Goal: Task Accomplishment & Management: Manage account settings

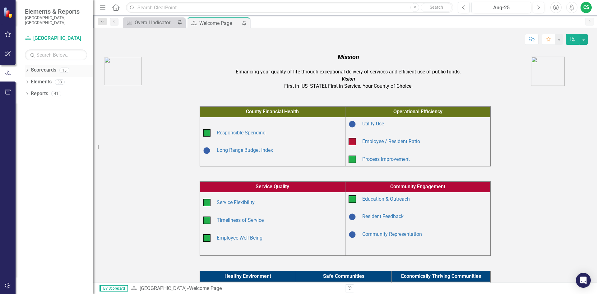
click at [34, 66] on link "Scorecards" at bounding box center [43, 69] width 25 height 7
click at [27, 69] on icon "Dropdown" at bounding box center [27, 70] width 4 height 3
click at [30, 91] on icon "Dropdown" at bounding box center [30, 93] width 5 height 4
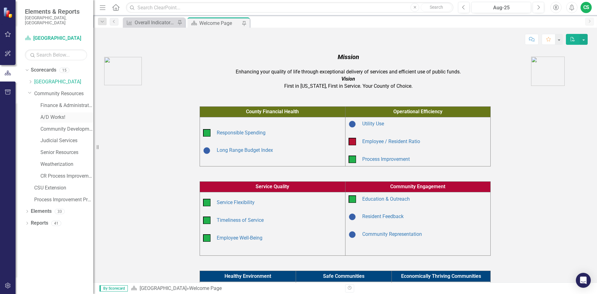
click at [58, 114] on link "A/D Works!" at bounding box center [66, 117] width 53 height 7
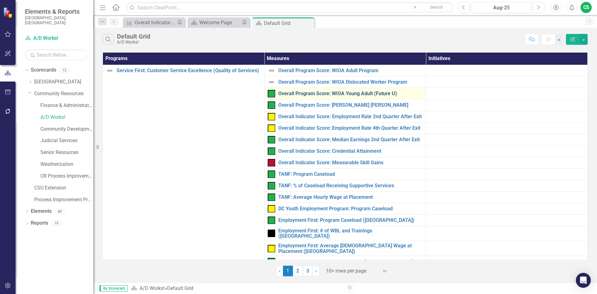
click at [308, 91] on link "Overall Program Score: WIOA Young Adult (Future U)" at bounding box center [350, 94] width 144 height 6
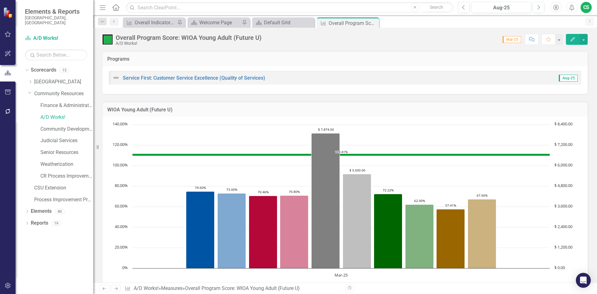
click at [571, 39] on icon "Edit" at bounding box center [573, 39] width 6 height 4
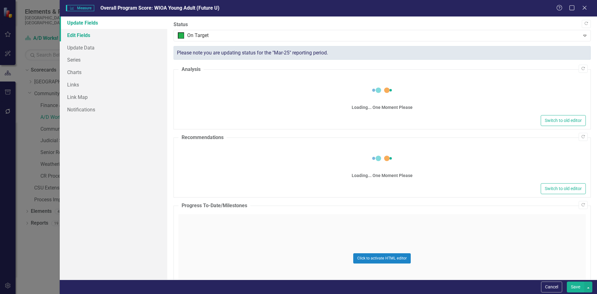
click at [74, 34] on link "Edit Fields" at bounding box center [114, 35] width 108 height 12
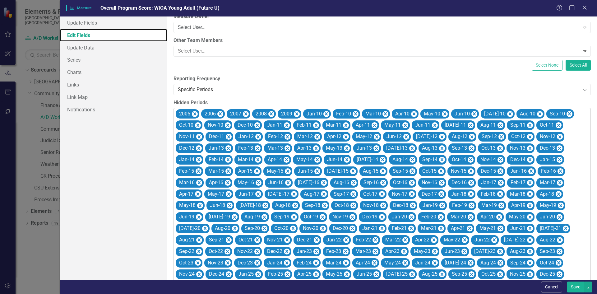
scroll to position [186, 0]
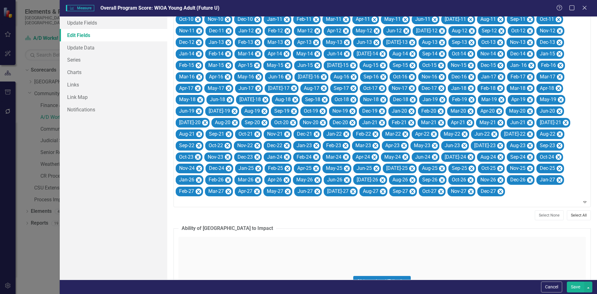
click at [566, 214] on button "Select All" at bounding box center [578, 215] width 24 height 10
click at [377, 168] on icon "Remove May-25" at bounding box center [376, 168] width 3 height 3
click at [573, 285] on button "Save" at bounding box center [574, 286] width 17 height 11
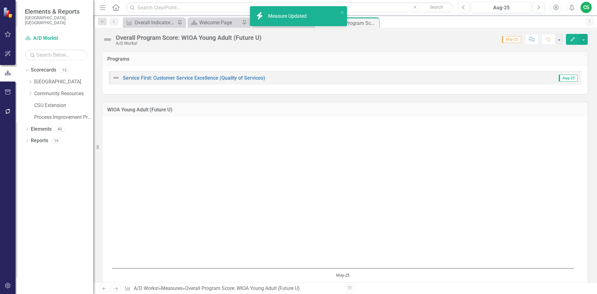
click at [574, 38] on icon "Edit" at bounding box center [573, 39] width 6 height 4
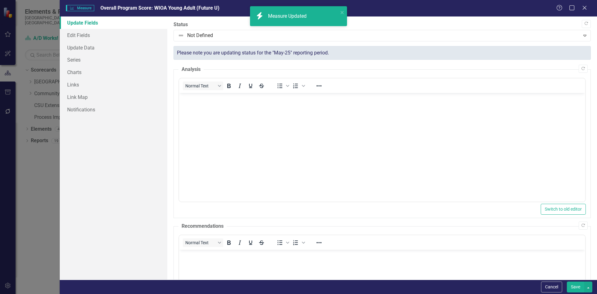
scroll to position [0, 0]
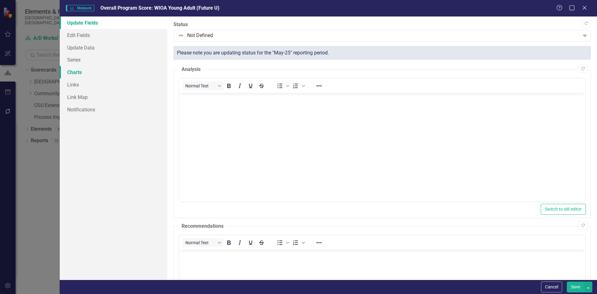
click at [76, 71] on link "Charts" at bounding box center [114, 72] width 108 height 12
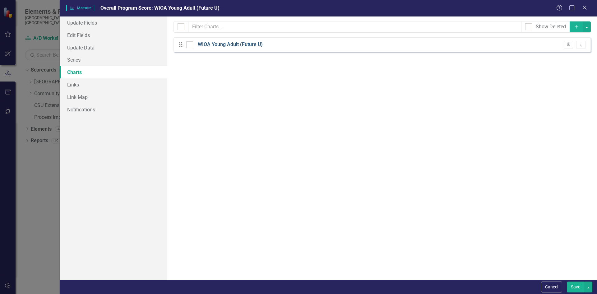
click at [221, 44] on link "WIOA Young Adult (Future U)" at bounding box center [230, 44] width 65 height 7
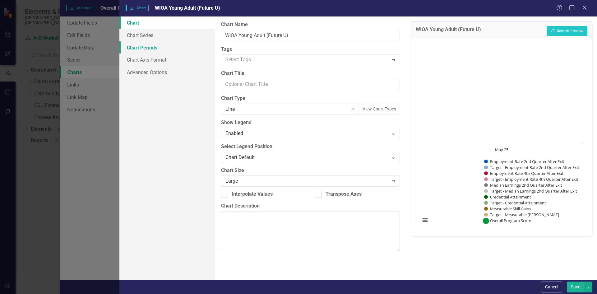
click at [157, 50] on link "Chart Periods" at bounding box center [166, 47] width 95 height 12
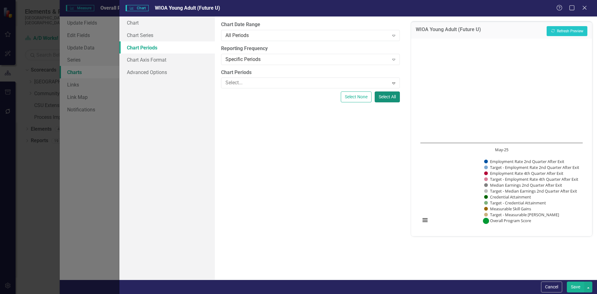
click at [384, 94] on button "Select All" at bounding box center [386, 96] width 25 height 11
click at [573, 288] on button "Save" at bounding box center [574, 286] width 17 height 11
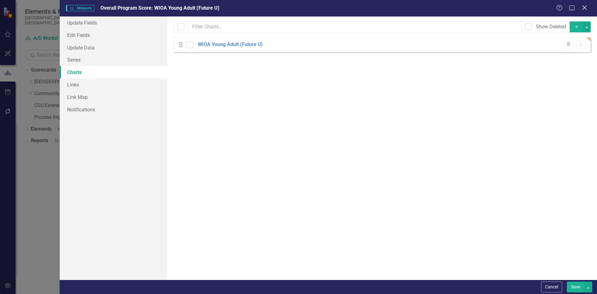
click at [586, 10] on icon "Close" at bounding box center [584, 8] width 8 height 6
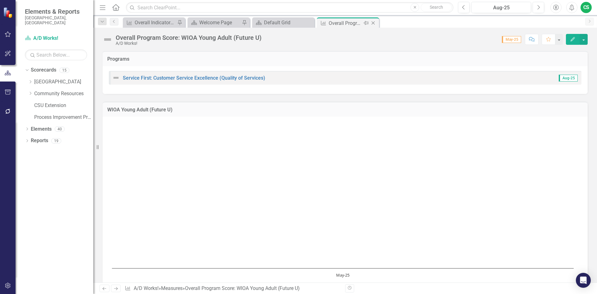
click at [372, 23] on icon "Close" at bounding box center [373, 23] width 6 height 5
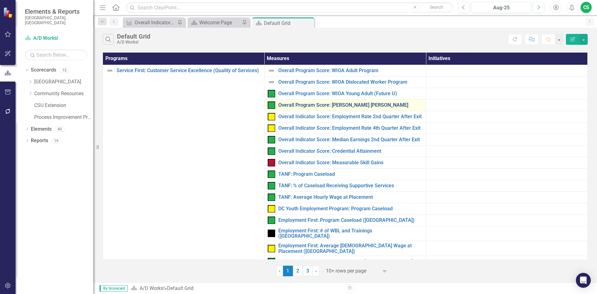
click at [328, 105] on link "Overall Program Score: [PERSON_NAME] [PERSON_NAME]" at bounding box center [350, 105] width 144 height 6
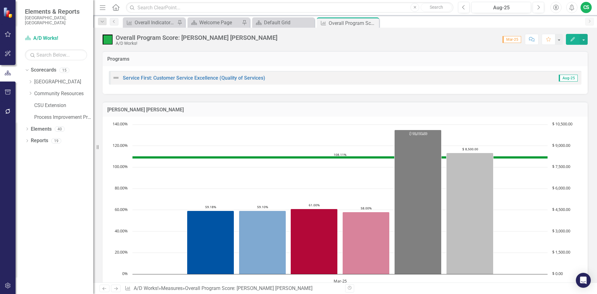
click at [570, 39] on icon "Edit" at bounding box center [573, 39] width 6 height 4
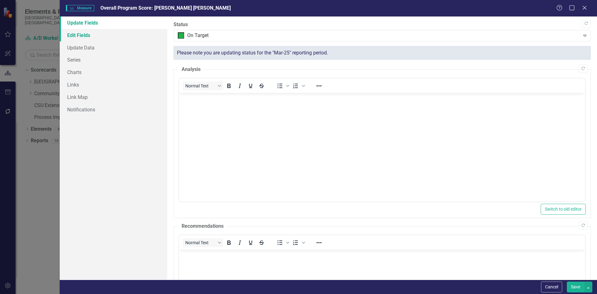
click at [81, 36] on link "Edit Fields" at bounding box center [114, 35] width 108 height 12
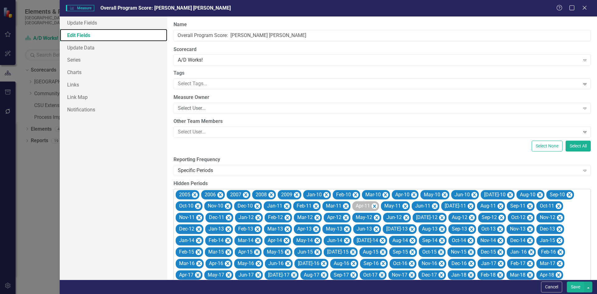
scroll to position [186, 0]
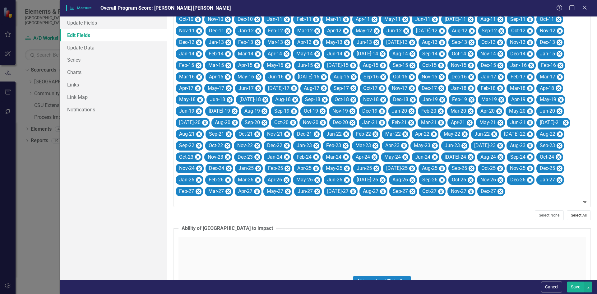
click at [568, 216] on button "Select All" at bounding box center [578, 215] width 24 height 10
click at [379, 168] on icon "Remove May-25" at bounding box center [376, 169] width 6 height 8
click at [573, 282] on button "Save" at bounding box center [574, 286] width 17 height 11
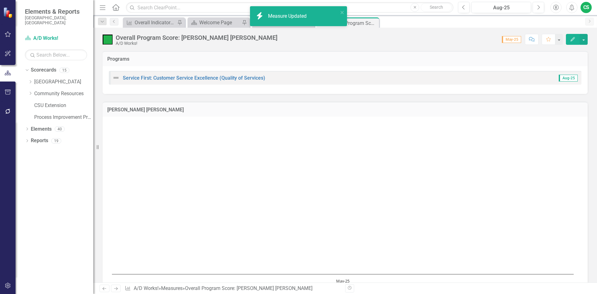
click at [570, 38] on icon "Edit" at bounding box center [573, 39] width 6 height 4
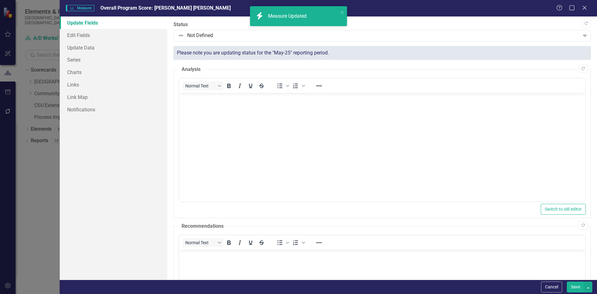
scroll to position [0, 0]
click at [82, 72] on link "Charts" at bounding box center [114, 72] width 108 height 12
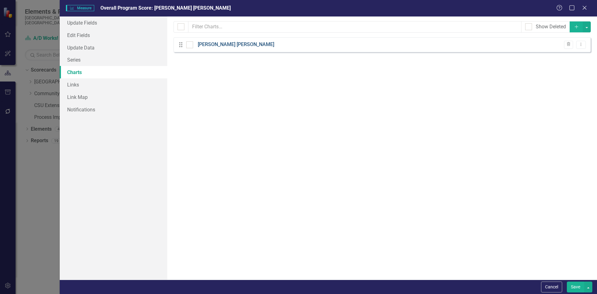
click at [229, 46] on link "[PERSON_NAME] [PERSON_NAME]" at bounding box center [236, 44] width 76 height 7
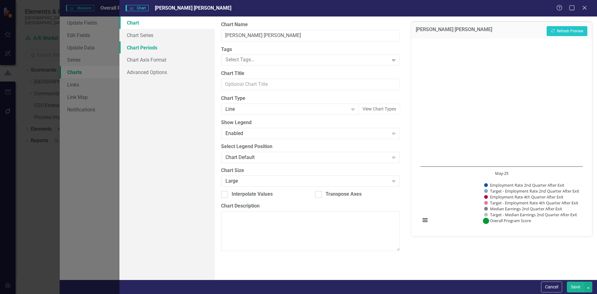
click at [146, 47] on link "Chart Periods" at bounding box center [166, 47] width 95 height 12
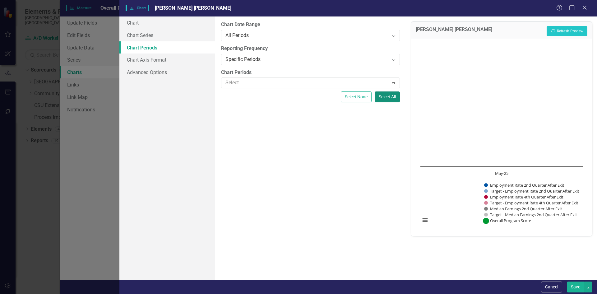
click at [385, 95] on button "Select All" at bounding box center [386, 96] width 25 height 11
click at [576, 287] on button "Save" at bounding box center [574, 286] width 17 height 11
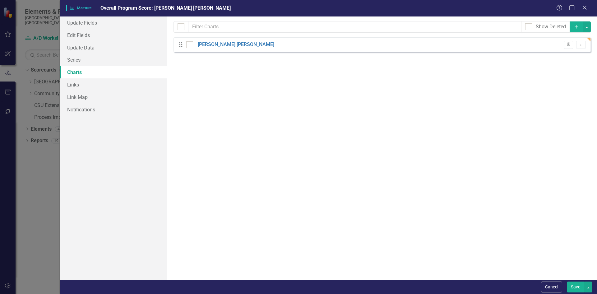
click at [585, 9] on icon at bounding box center [584, 8] width 4 height 4
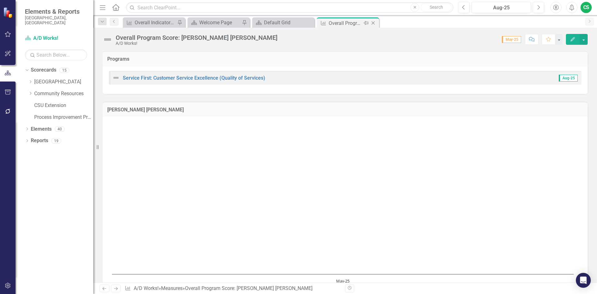
click at [374, 23] on icon "Close" at bounding box center [373, 23] width 6 height 5
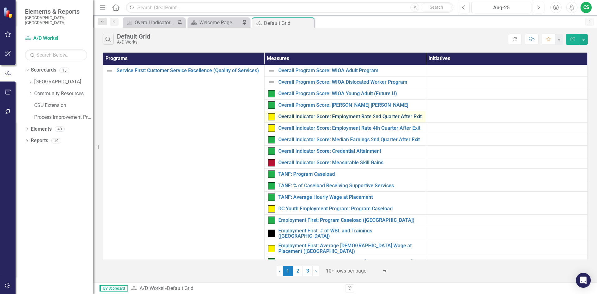
click at [317, 117] on link "Overall Indicator Score: Employment Rate 2nd Quarter After Exit" at bounding box center [350, 117] width 144 height 6
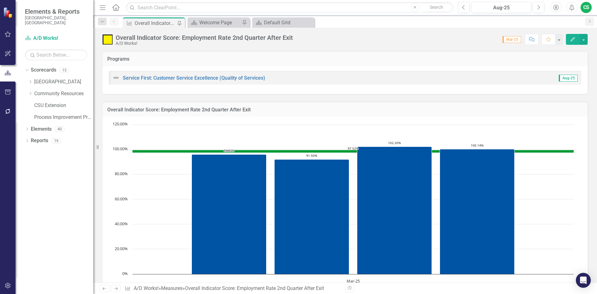
click at [571, 37] on icon "Edit" at bounding box center [573, 39] width 6 height 4
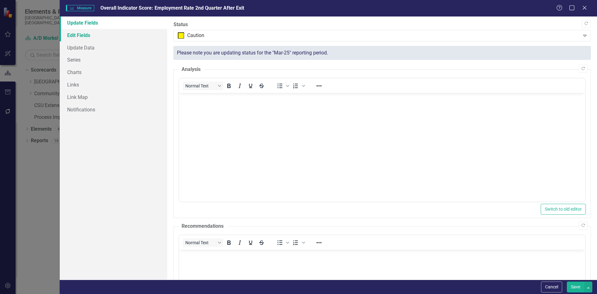
click at [81, 37] on link "Edit Fields" at bounding box center [114, 35] width 108 height 12
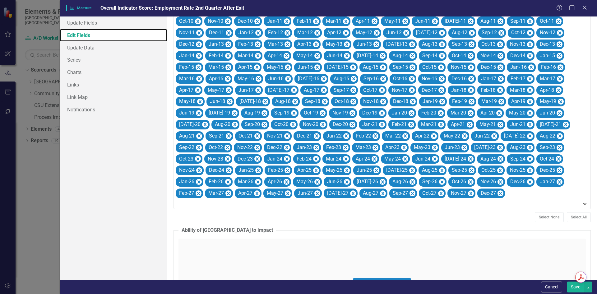
scroll to position [186, 0]
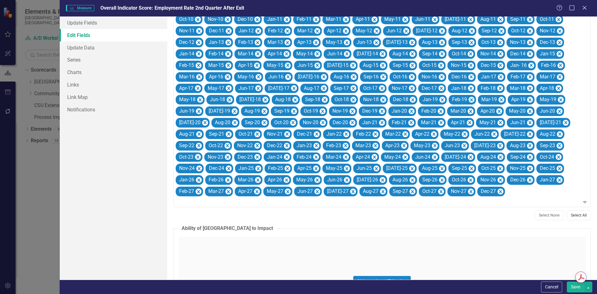
click at [570, 216] on button "Select All" at bounding box center [578, 215] width 24 height 10
click at [376, 168] on icon "Remove May-25" at bounding box center [376, 169] width 6 height 8
click at [580, 286] on button "Save" at bounding box center [574, 286] width 17 height 11
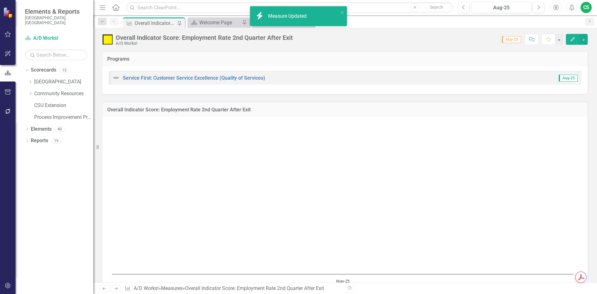
click at [575, 40] on icon "Edit" at bounding box center [573, 39] width 6 height 4
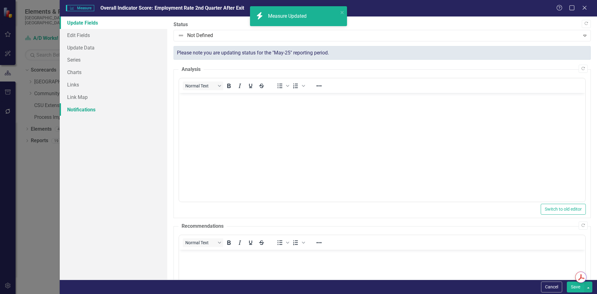
scroll to position [0, 0]
click at [80, 35] on link "Edit Fields" at bounding box center [114, 35] width 108 height 12
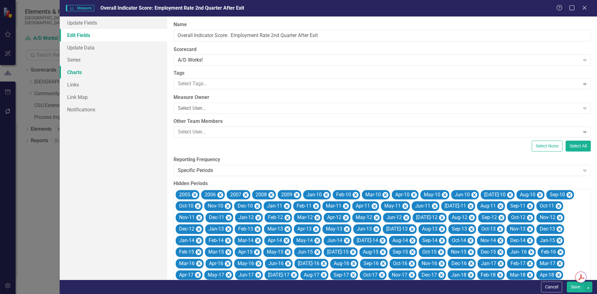
click at [69, 70] on link "Charts" at bounding box center [114, 72] width 108 height 12
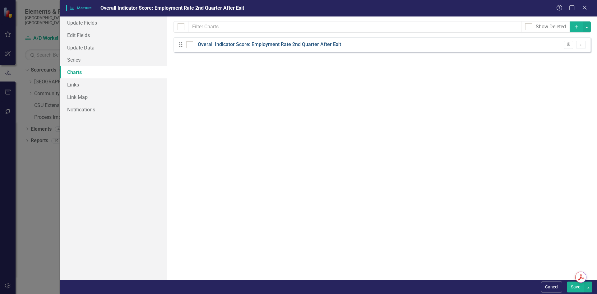
click at [217, 44] on link "Overall Indicator Score: Employment Rate 2nd Quarter After Exit" at bounding box center [269, 44] width 143 height 7
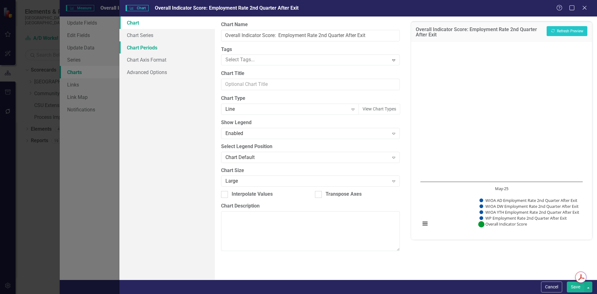
click at [149, 46] on link "Chart Periods" at bounding box center [166, 47] width 95 height 12
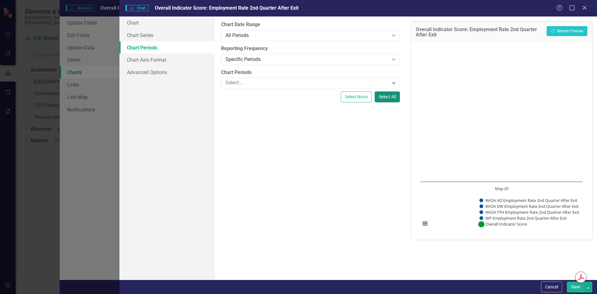
click at [389, 95] on button "Select All" at bounding box center [386, 96] width 25 height 11
click at [576, 289] on button "Save" at bounding box center [574, 286] width 17 height 11
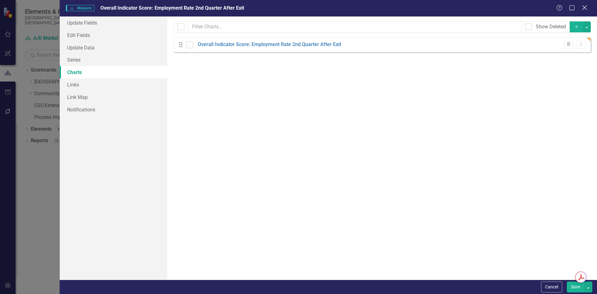
click at [582, 9] on icon "Close" at bounding box center [584, 8] width 8 height 6
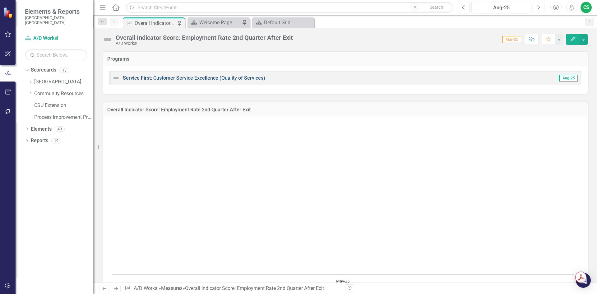
click at [197, 79] on link "Service First: Customer Service Excellence (Quality of Services)" at bounding box center [194, 78] width 142 height 6
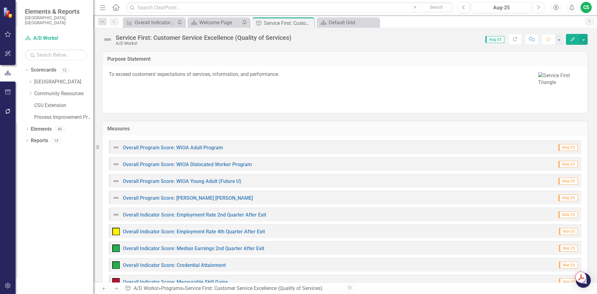
click at [208, 234] on div "Overall Indicator Score: Employment Rate 4th Quarter After Exit" at bounding box center [188, 230] width 153 height 7
click at [210, 234] on link "Overall Indicator Score: Employment Rate 4th Quarter After Exit" at bounding box center [194, 231] width 142 height 6
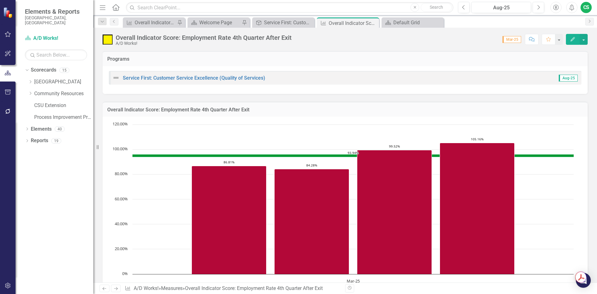
click at [567, 40] on button "Edit" at bounding box center [573, 39] width 14 height 11
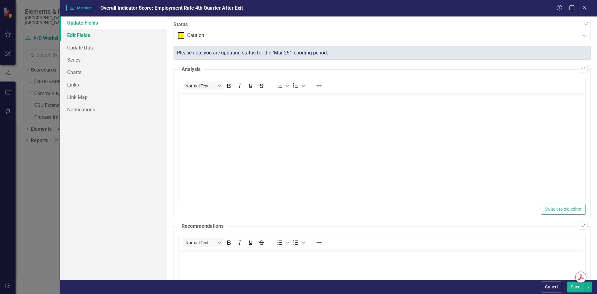
click at [83, 37] on link "Edit Fields" at bounding box center [114, 35] width 108 height 12
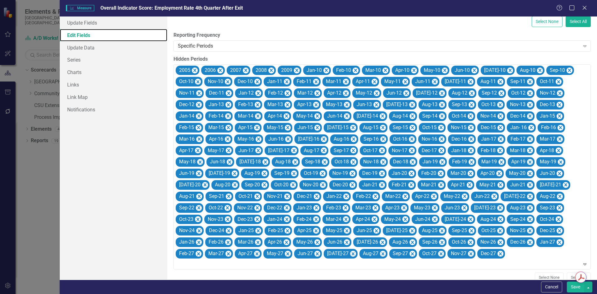
scroll to position [155, 0]
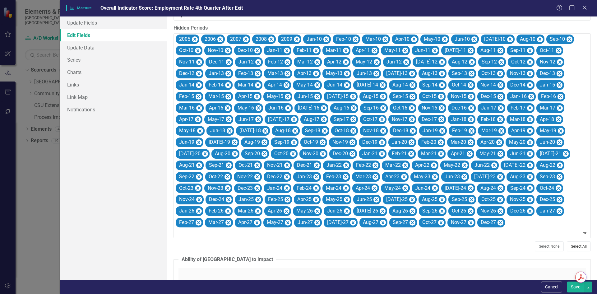
click at [566, 246] on button "Select All" at bounding box center [578, 246] width 24 height 10
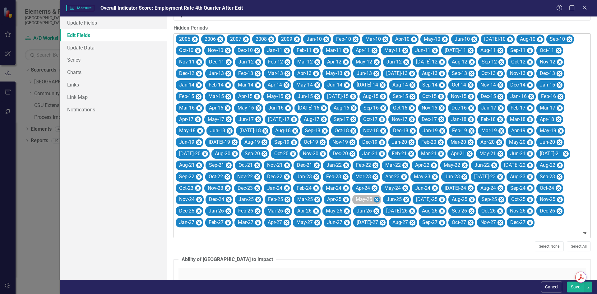
click at [376, 199] on icon "Remove May-25" at bounding box center [376, 200] width 6 height 8
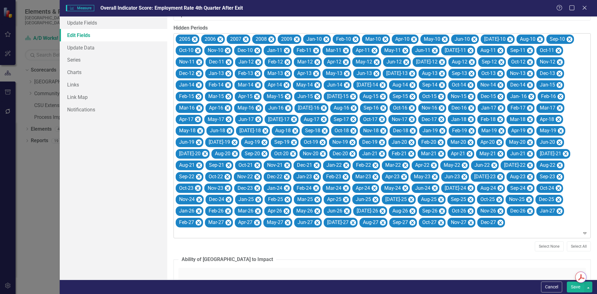
click at [574, 288] on button "Save" at bounding box center [574, 286] width 17 height 11
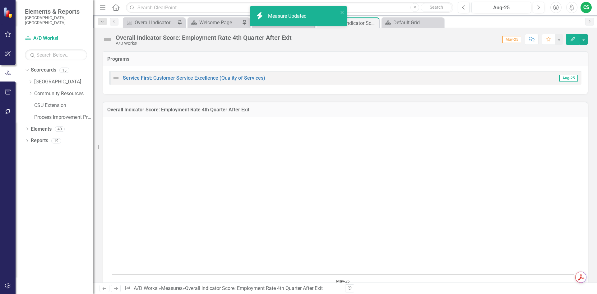
click at [571, 35] on button "Edit" at bounding box center [573, 39] width 14 height 11
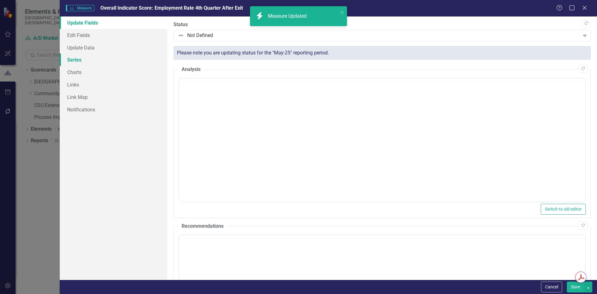
scroll to position [0, 0]
click at [97, 50] on link "Update Data" at bounding box center [114, 47] width 108 height 12
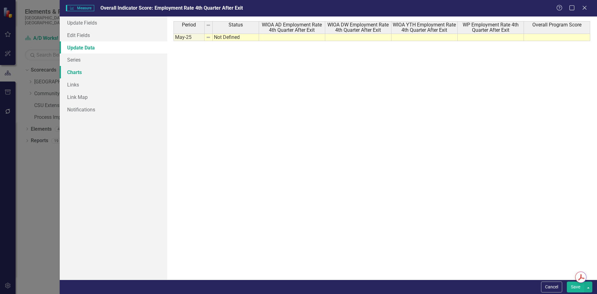
click at [80, 76] on link "Charts" at bounding box center [114, 72] width 108 height 12
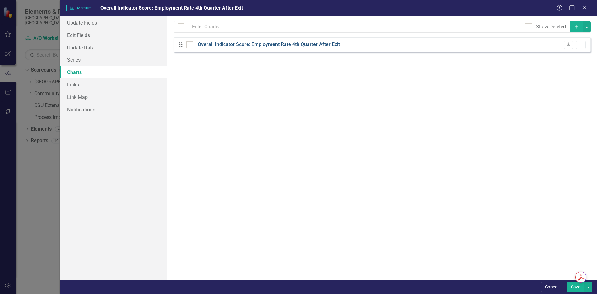
click at [222, 44] on link "Overall Indicator Score: Employment Rate 4th Quarter After Exit" at bounding box center [269, 44] width 142 height 7
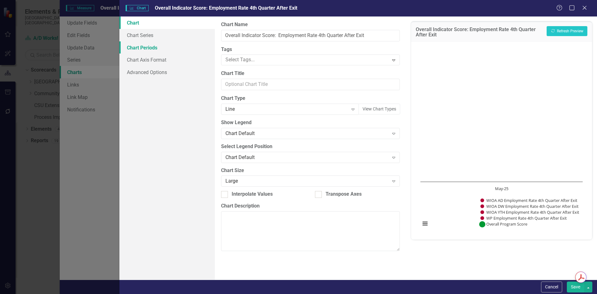
click at [142, 48] on link "Chart Periods" at bounding box center [166, 47] width 95 height 12
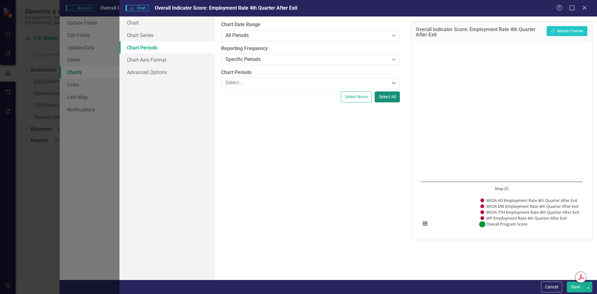
click at [390, 97] on button "Select All" at bounding box center [386, 96] width 25 height 11
click at [572, 288] on button "Save" at bounding box center [574, 286] width 17 height 11
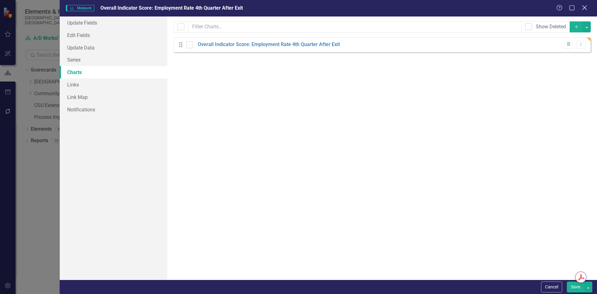
click at [583, 7] on icon "Close" at bounding box center [584, 8] width 8 height 6
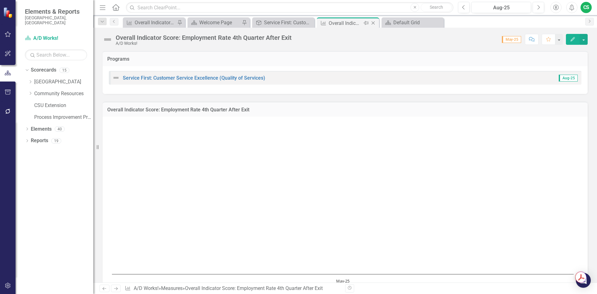
click at [373, 24] on icon "Close" at bounding box center [373, 23] width 6 height 5
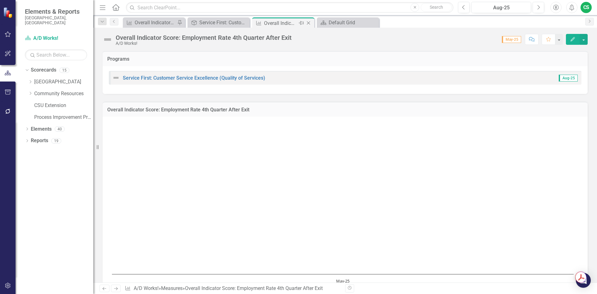
click at [281, 24] on div "Overall Indicator Score: Employment Rate 4th Quarter After Exit" at bounding box center [280, 23] width 33 height 8
click at [226, 22] on div "Service First: Customer Service Excellence (Quality of Services)" at bounding box center [219, 23] width 41 height 8
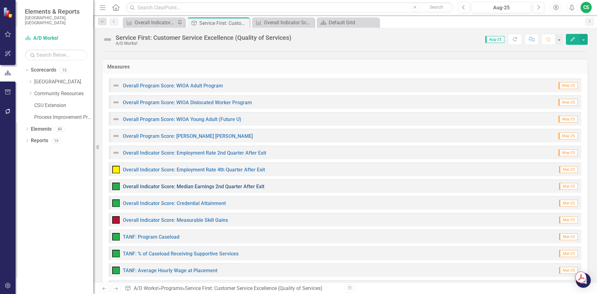
scroll to position [62, 0]
click at [205, 185] on link "Overall Indicator Score: Median Earnings 2nd Quarter After Exit" at bounding box center [193, 186] width 141 height 6
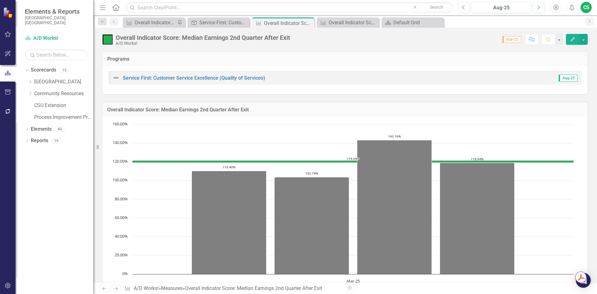
click at [571, 40] on icon "button" at bounding box center [572, 39] width 4 height 4
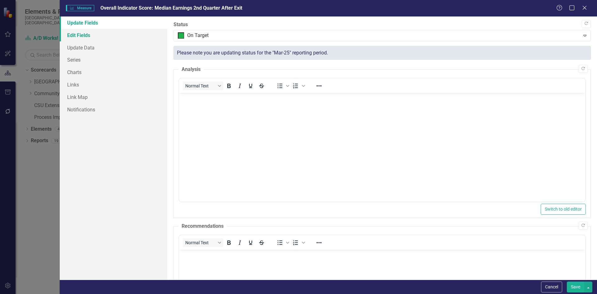
click at [85, 38] on link "Edit Fields" at bounding box center [114, 35] width 108 height 12
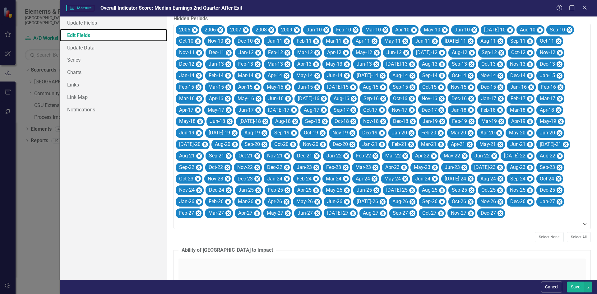
scroll to position [186, 0]
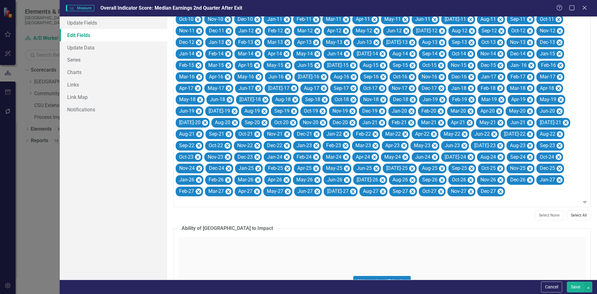
click at [570, 213] on button "Select All" at bounding box center [578, 215] width 24 height 10
click at [376, 169] on icon "Remove May-25" at bounding box center [376, 168] width 3 height 3
click at [572, 286] on button "Save" at bounding box center [574, 286] width 17 height 11
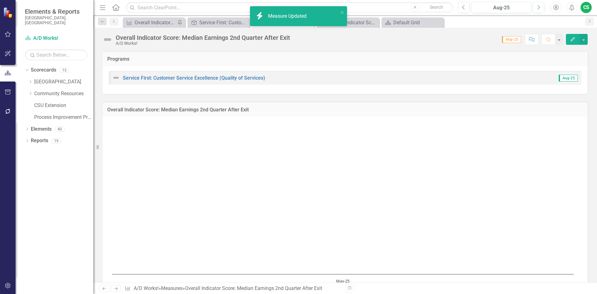
click at [572, 38] on icon "button" at bounding box center [572, 39] width 4 height 4
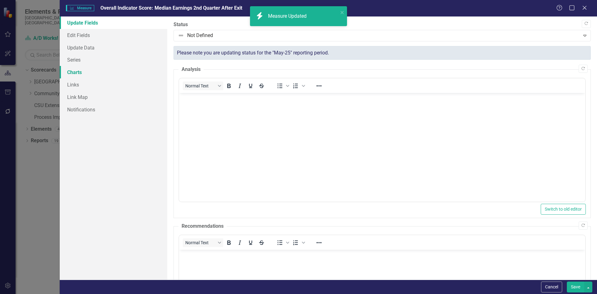
scroll to position [0, 0]
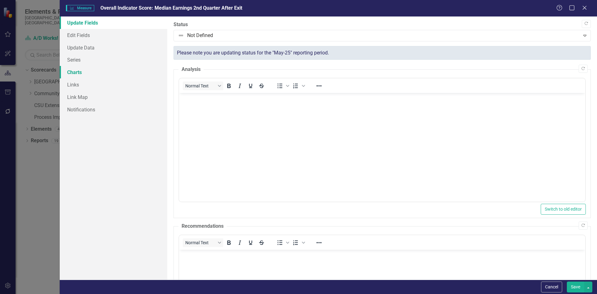
click at [73, 77] on link "Charts" at bounding box center [114, 72] width 108 height 12
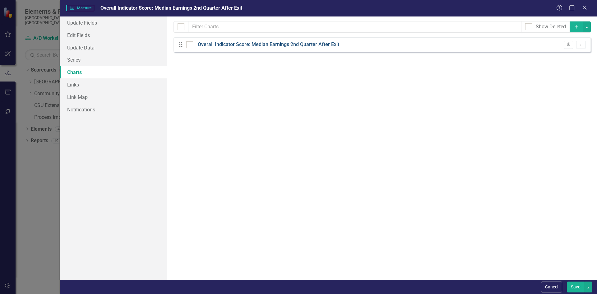
click at [227, 45] on link "Overall Indicator Score: Median Earnings 2nd Quarter After Exit" at bounding box center [268, 44] width 141 height 7
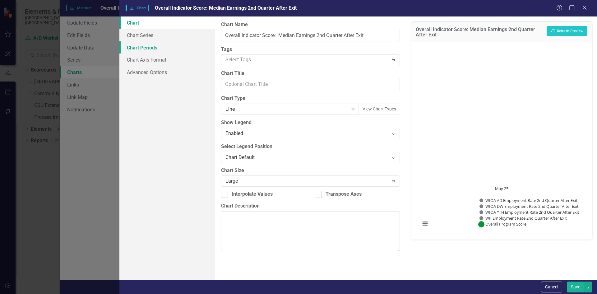
click at [136, 48] on link "Chart Periods" at bounding box center [166, 47] width 95 height 12
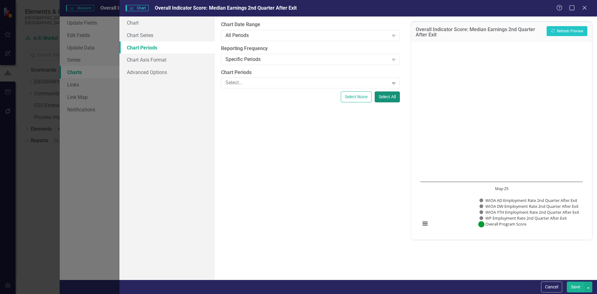
click at [390, 97] on button "Select All" at bounding box center [386, 96] width 25 height 11
click at [577, 287] on button "Save" at bounding box center [574, 286] width 17 height 11
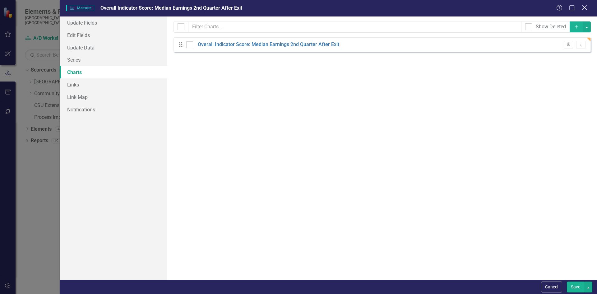
click at [584, 9] on icon "Close" at bounding box center [584, 8] width 8 height 6
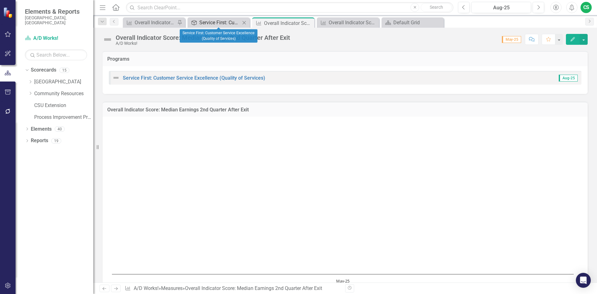
click at [225, 26] on div "Program Service First: Customer Service Excellence (Quality of Services) Close" at bounding box center [218, 22] width 62 height 10
click at [226, 23] on div "Service First: Customer Service Excellence (Quality of Services)" at bounding box center [219, 23] width 41 height 8
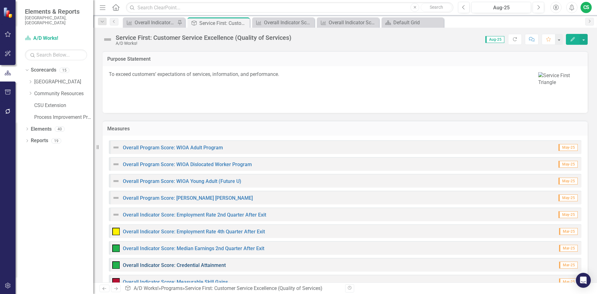
click at [193, 263] on link "Overall Indicator Score: Credential Attainment" at bounding box center [174, 265] width 103 height 6
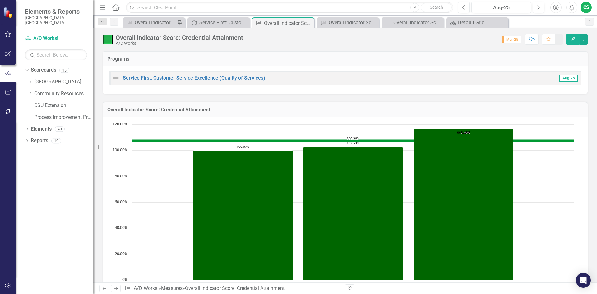
click at [572, 38] on icon "button" at bounding box center [572, 39] width 4 height 4
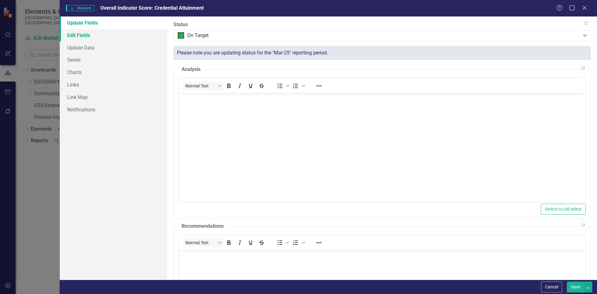
click at [81, 35] on link "Edit Fields" at bounding box center [114, 35] width 108 height 12
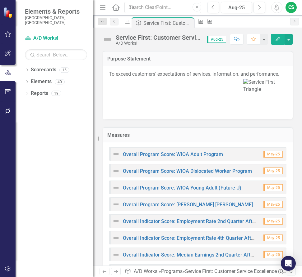
drag, startPoint x: 103, startPoint y: 7, endPoint x: 146, endPoint y: 117, distance: 117.8
click at [103, 7] on icon "Menu" at bounding box center [103, 7] width 8 height 7
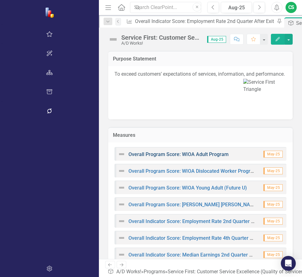
click at [128, 152] on link "Overall Program Score: WIOA Adult Program" at bounding box center [178, 155] width 100 height 6
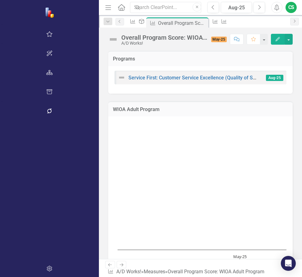
click at [277, 41] on button "Edit" at bounding box center [278, 39] width 14 height 11
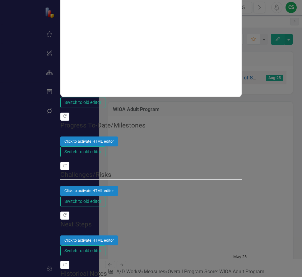
type textarea "74.12"
type textarea "75.10"
type textarea "66.74"
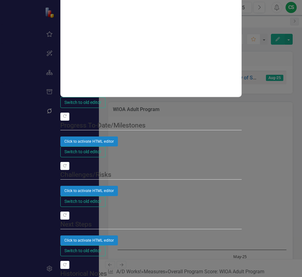
type textarea "75"
type textarea "9519"
type textarea "8700"
type textarea "76.05"
type textarea "76"
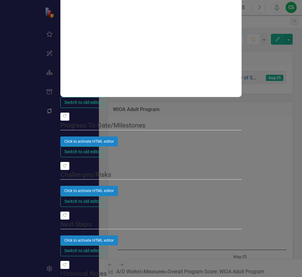
type textarea "56.11"
type textarea "67"
type textarea "96.18"
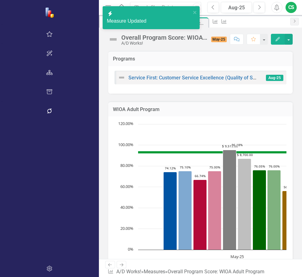
click at [277, 40] on icon "Edit" at bounding box center [278, 39] width 6 height 4
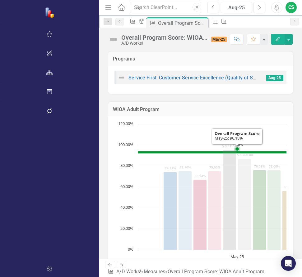
click at [138, 153] on icon "Interactive chart" at bounding box center [237, 153] width 198 height 2
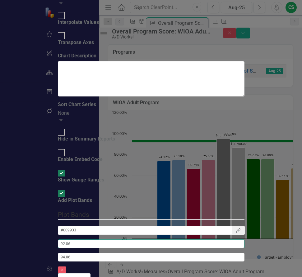
drag, startPoint x: 177, startPoint y: 121, endPoint x: 137, endPoint y: 117, distance: 40.0
click at [137, 117] on div "Chart Chart Series Chart Periods Chart Axis Format Advanced Options From this p…" at bounding box center [151, 147] width 186 height 680
type input "96.18"
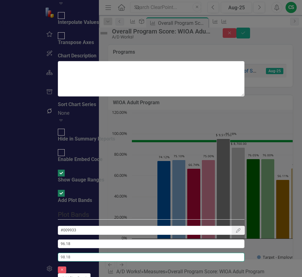
type input "98.18"
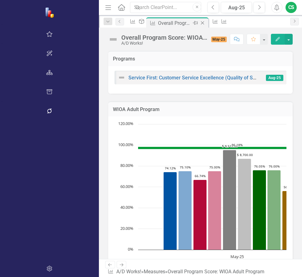
click at [199, 24] on icon "Close" at bounding box center [202, 23] width 6 height 5
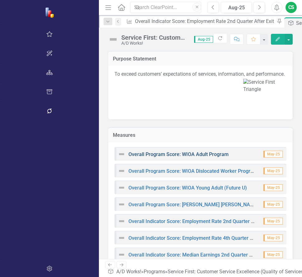
click at [128, 152] on link "Overall Program Score: WIOA Adult Program" at bounding box center [178, 155] width 100 height 6
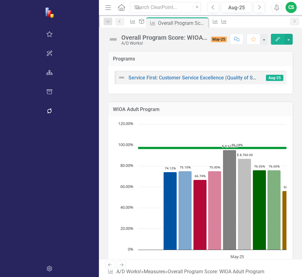
click at [277, 39] on icon "Edit" at bounding box center [278, 39] width 6 height 4
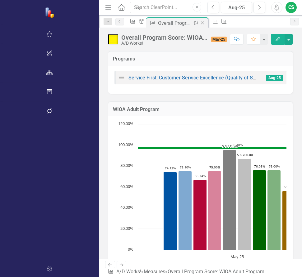
click at [199, 24] on icon "Close" at bounding box center [202, 23] width 6 height 5
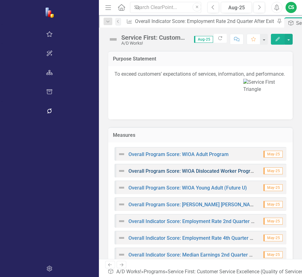
click at [131, 168] on link "Overall Program Score: WIOA Dislocated Worker Program" at bounding box center [192, 171] width 129 height 6
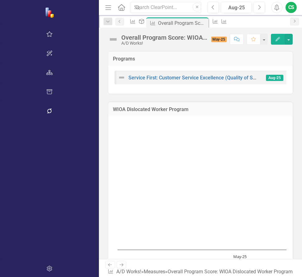
click at [273, 41] on button "Edit" at bounding box center [278, 39] width 14 height 11
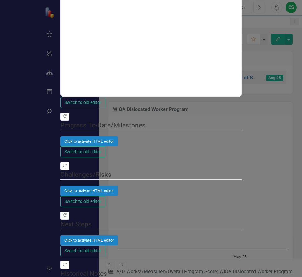
type textarea "70.81"
type textarea "75"
type textarea "66.67"
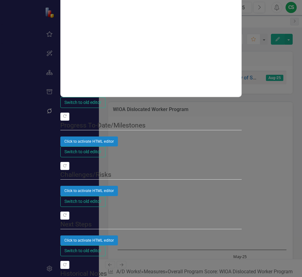
type textarea "78.50"
type textarea "12376"
type textarea "12000"
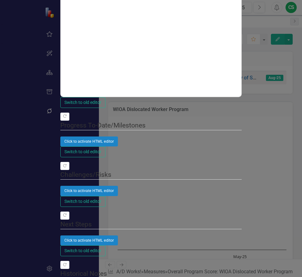
scroll to position [0, 122]
type textarea "81"
type textarea "79"
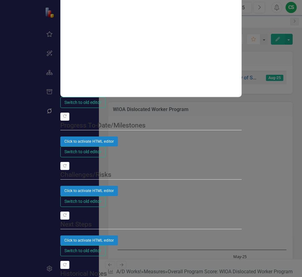
type textarea "65.41"
type textarea "68"
type textarea "96.24"
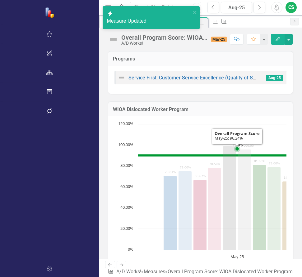
click at [114, 154] on rect "Interactive chart" at bounding box center [239, 214] width 250 height 186
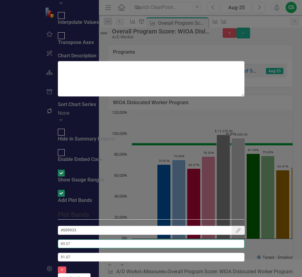
drag, startPoint x: 173, startPoint y: 121, endPoint x: 116, endPoint y: 118, distance: 57.2
click at [116, 118] on div "Chart Chart Series Chart Periods Chart Axis Format Advanced Options From this p…" at bounding box center [151, 147] width 186 height 680
type input "96.24"
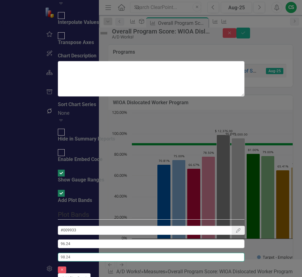
type input "98.24"
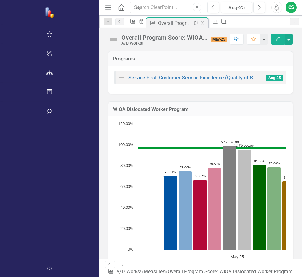
click at [199, 21] on icon "Close" at bounding box center [202, 23] width 6 height 5
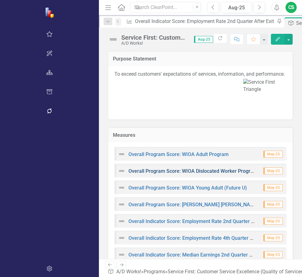
click at [128, 168] on link "Overall Program Score: WIOA Dislocated Worker Program" at bounding box center [192, 171] width 129 height 6
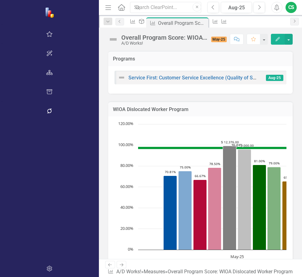
click at [278, 38] on icon "Edit" at bounding box center [278, 39] width 6 height 4
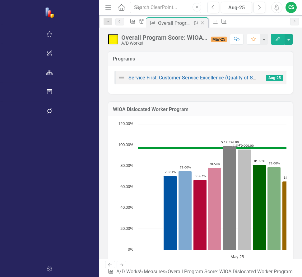
click at [199, 23] on icon "Close" at bounding box center [202, 23] width 6 height 5
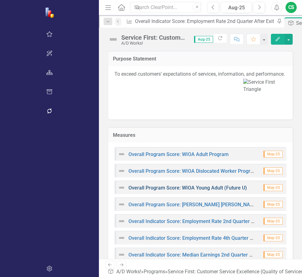
click at [128, 185] on link "Overall Program Score: WIOA Young Adult (Future U)" at bounding box center [187, 188] width 118 height 6
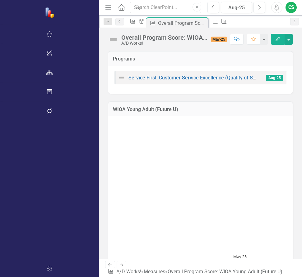
click at [275, 36] on button "Edit" at bounding box center [278, 39] width 14 height 11
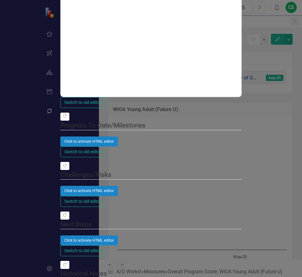
type textarea "78.17"
type textarea "73"
type textarea "72.24"
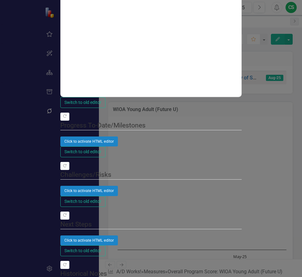
type textarea "70.80"
type textarea "7891"
type textarea "5500"
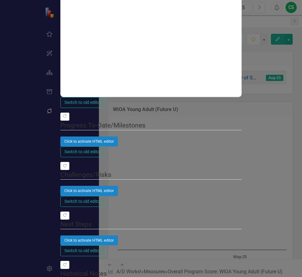
scroll to position [0, 122]
type textarea "72.22"
type textarea "62"
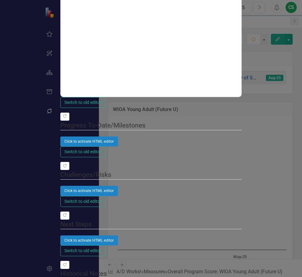
type textarea "66.32"
type textarea "67"
type textarea "113.61"
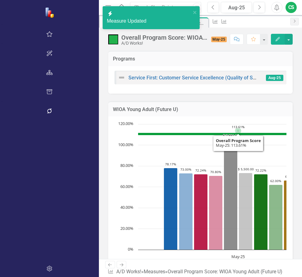
click at [138, 134] on icon "Interactive chart" at bounding box center [238, 134] width 200 height 2
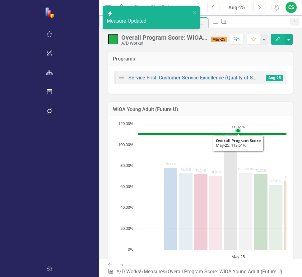
click at [138, 134] on icon "Interactive chart" at bounding box center [238, 134] width 200 height 2
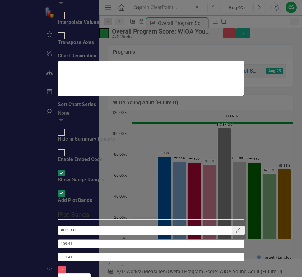
drag, startPoint x: 180, startPoint y: 123, endPoint x: 141, endPoint y: 116, distance: 39.5
click at [139, 120] on div "From this tab, you can sort the chart series by value or hide the chart from su…" at bounding box center [151, 192] width 186 height 183
type input "113.61"
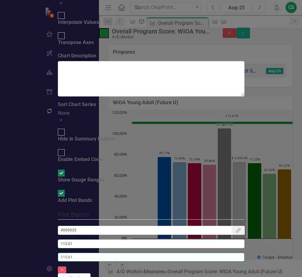
type input "115.61"
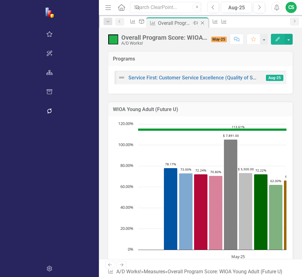
click at [199, 22] on icon "Close" at bounding box center [202, 23] width 6 height 5
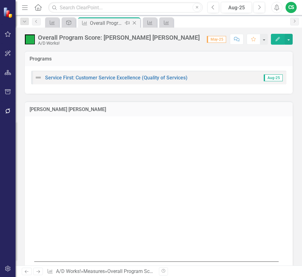
click at [135, 25] on icon "Close" at bounding box center [134, 23] width 6 height 5
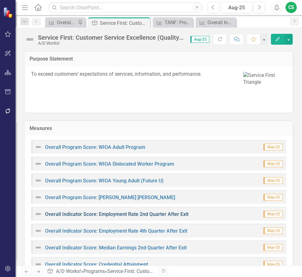
click at [116, 213] on link "Overall Indicator Score: Employment Rate 2nd Quarter After Exit" at bounding box center [116, 215] width 143 height 6
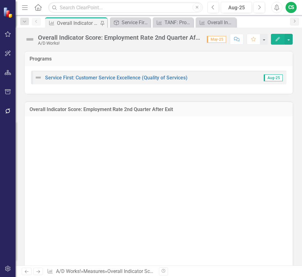
click at [277, 39] on icon "Edit" at bounding box center [278, 39] width 6 height 4
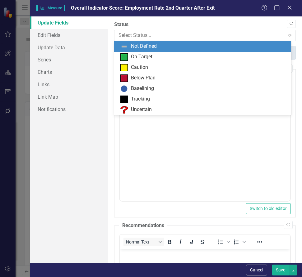
drag, startPoint x: 158, startPoint y: 34, endPoint x: 152, endPoint y: 43, distance: 10.6
click at [158, 34] on div at bounding box center [199, 35] width 162 height 8
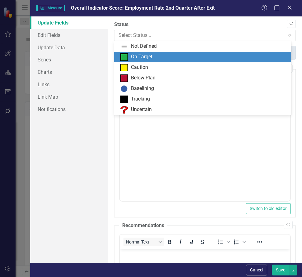
click at [145, 57] on div "On Target" at bounding box center [141, 56] width 21 height 7
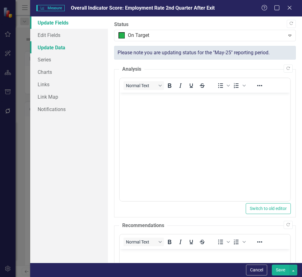
click at [48, 46] on link "Update Data" at bounding box center [69, 47] width 78 height 12
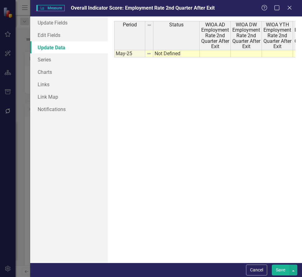
click at [207, 56] on td at bounding box center [214, 53] width 31 height 7
type textarea "98.70"
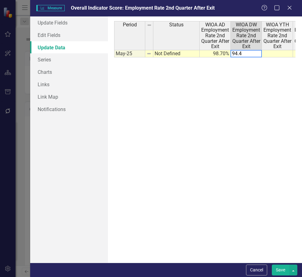
type textarea "94.41"
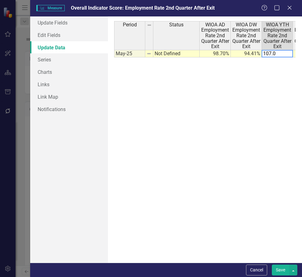
type textarea "107.09"
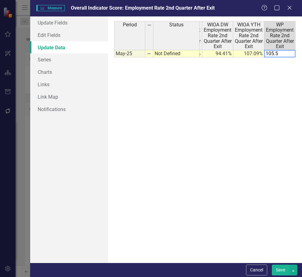
type textarea "105.57"
type textarea "101.44"
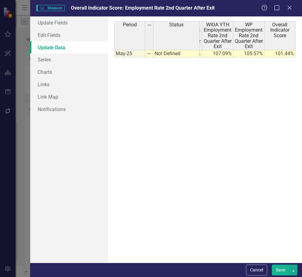
click at [276, 272] on button "Save" at bounding box center [280, 270] width 17 height 11
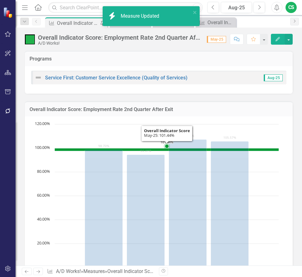
click at [67, 150] on icon "Interactive chart" at bounding box center [167, 150] width 224 height 2
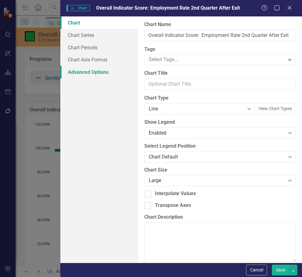
click at [109, 71] on link "Advanced Options" at bounding box center [99, 72] width 78 height 12
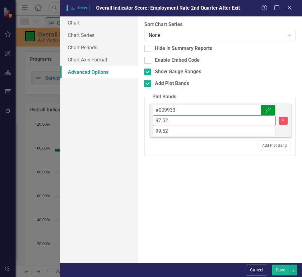
drag, startPoint x: 169, startPoint y: 120, endPoint x: 146, endPoint y: 119, distance: 23.6
click at [146, 119] on fieldset "Plot Bands #009933 Color Picker 97.52 99.52 Remove Add Plot Band" at bounding box center [219, 125] width 151 height 62
type input "101.44"
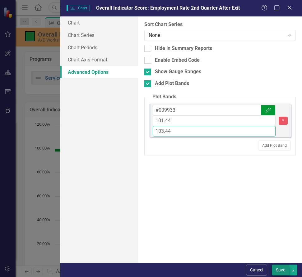
type input "103.44"
click at [279, 268] on button "Save" at bounding box center [280, 270] width 17 height 11
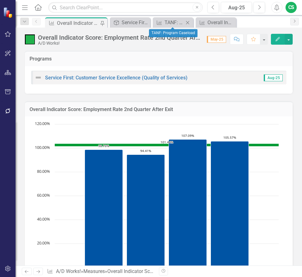
click at [187, 21] on icon "Close" at bounding box center [187, 22] width 6 height 5
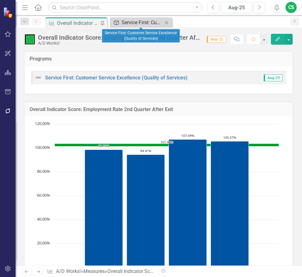
click at [138, 24] on div "Service First: Customer Service Excellence (Quality of Services)" at bounding box center [141, 23] width 41 height 8
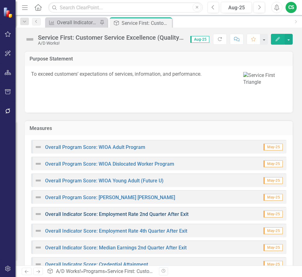
click at [111, 215] on link "Overall Indicator Score: Employment Rate 2nd Quarter After Exit" at bounding box center [116, 215] width 143 height 6
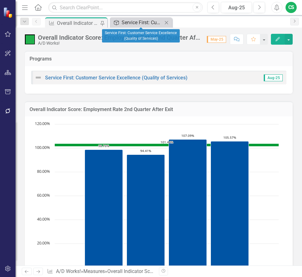
click at [135, 24] on div "Service First: Customer Service Excellence (Quality of Services)" at bounding box center [141, 23] width 41 height 8
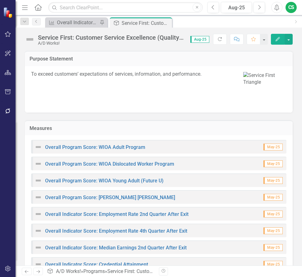
click at [104, 201] on div "Overall Program Score: [PERSON_NAME] [PERSON_NAME]" at bounding box center [104, 197] width 140 height 7
click at [106, 199] on link "Overall Program Score: [PERSON_NAME] [PERSON_NAME]" at bounding box center [110, 198] width 130 height 6
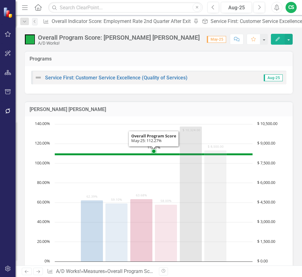
click at [129, 154] on icon "Interactive chart" at bounding box center [154, 155] width 198 height 2
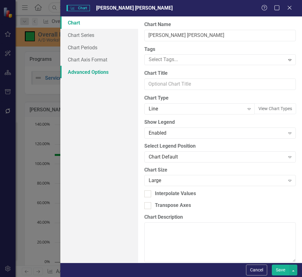
click at [99, 71] on link "Advanced Options" at bounding box center [99, 72] width 78 height 12
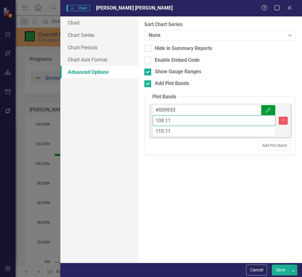
drag, startPoint x: 174, startPoint y: 122, endPoint x: 140, endPoint y: 119, distance: 34.7
click at [140, 119] on div "From this tab, you can sort the chart series by value or hide the chart from su…" at bounding box center [220, 139] width 164 height 247
type input "112.27"
type input "114.27"
click at [283, 271] on button "Save" at bounding box center [280, 270] width 17 height 11
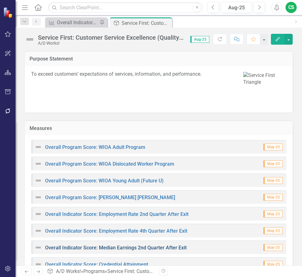
scroll to position [62, 0]
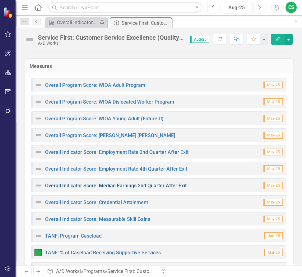
click at [135, 186] on link "Overall Indicator Score: Median Earnings 2nd Quarter After Exit" at bounding box center [115, 186] width 141 height 6
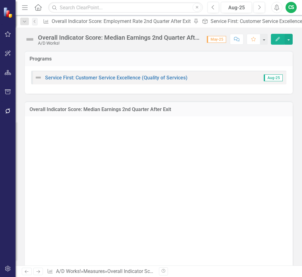
click at [273, 43] on button "Edit" at bounding box center [278, 39] width 14 height 11
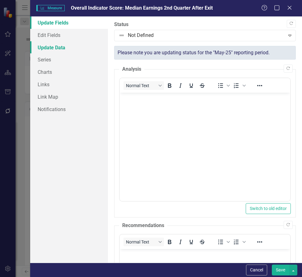
click at [49, 48] on link "Update Data" at bounding box center [69, 47] width 78 height 12
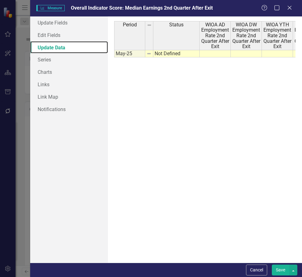
click at [223, 50] on div "Period Status WIOA AD Employment Rate 2nd Quarter After Exit WIOA DW Employment…" at bounding box center [204, 36] width 181 height 30
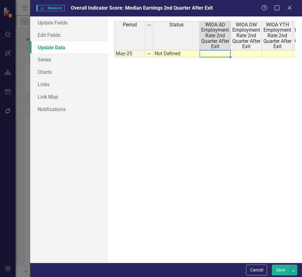
click at [223, 52] on td at bounding box center [214, 53] width 31 height 7
type textarea "109.41"
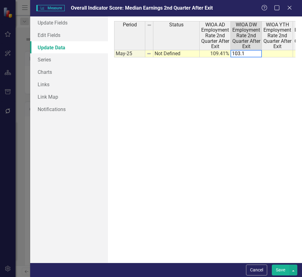
type textarea "103.13"
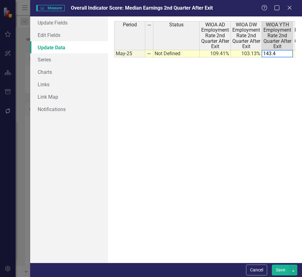
type textarea "143.47"
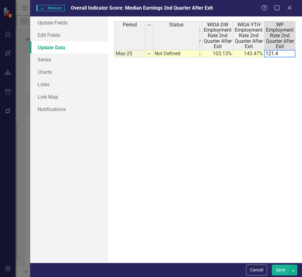
type textarea "121.46"
type textarea "119.37"
click at [278, 266] on button "Save" at bounding box center [280, 270] width 17 height 11
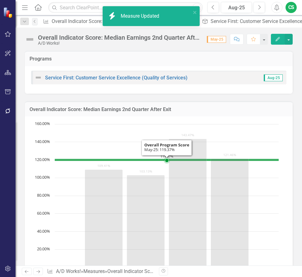
click at [121, 160] on icon "Interactive chart" at bounding box center [167, 160] width 224 height 2
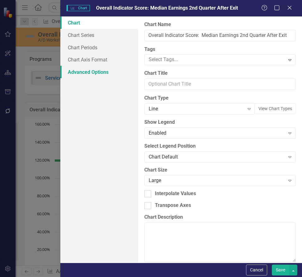
click at [101, 72] on link "Advanced Options" at bounding box center [99, 72] width 78 height 12
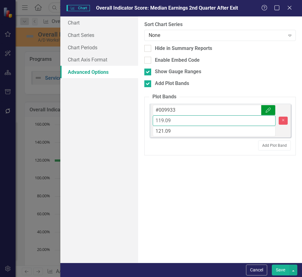
click at [172, 121] on input "119.09" at bounding box center [214, 121] width 122 height 11
type input "119.37"
type input "121.37"
click at [278, 270] on button "Save" at bounding box center [280, 270] width 17 height 11
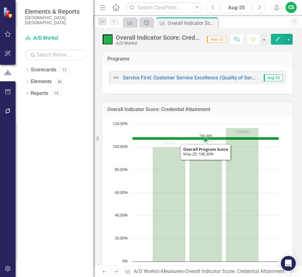
click at [153, 138] on icon "Interactive chart" at bounding box center [205, 139] width 146 height 2
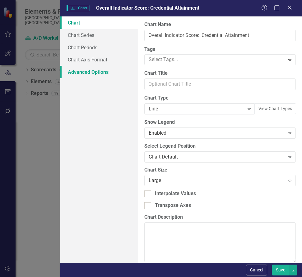
click at [94, 71] on link "Advanced Options" at bounding box center [99, 72] width 78 height 12
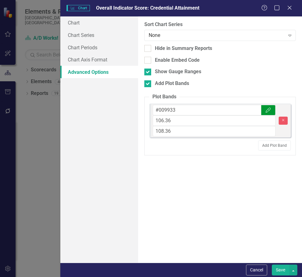
click at [280, 269] on button "Save" at bounding box center [280, 270] width 17 height 11
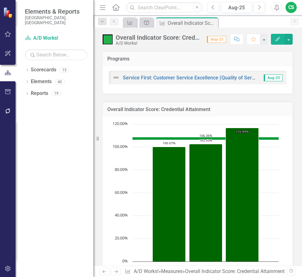
click at [274, 41] on button "Edit" at bounding box center [278, 39] width 14 height 11
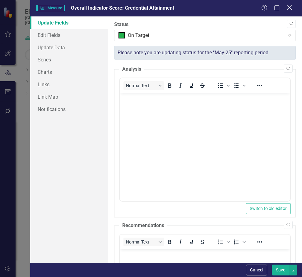
click at [288, 7] on icon "Close" at bounding box center [289, 8] width 8 height 6
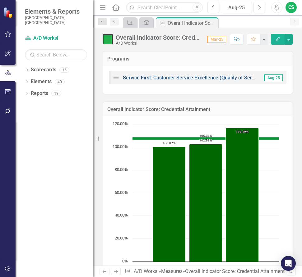
click at [157, 77] on link "Service First: Customer Service Excellence (Quality of Services)" at bounding box center [194, 78] width 142 height 6
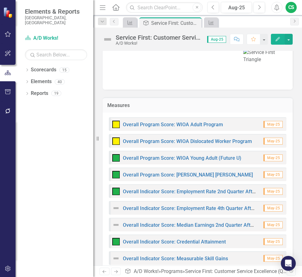
scroll to position [62, 0]
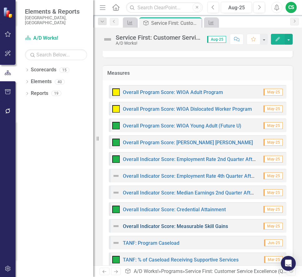
click at [155, 225] on link "Overall Indicator Score: Measurable Skill Gains" at bounding box center [175, 227] width 105 height 6
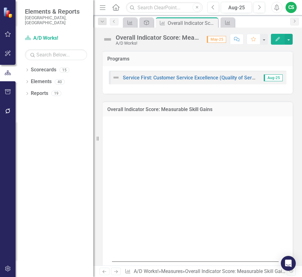
click at [275, 38] on icon "Edit" at bounding box center [278, 39] width 6 height 4
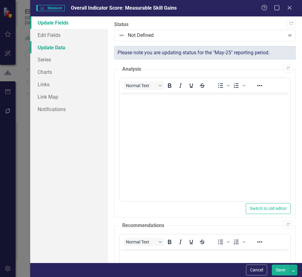
click at [47, 47] on link "Update Data" at bounding box center [69, 47] width 78 height 12
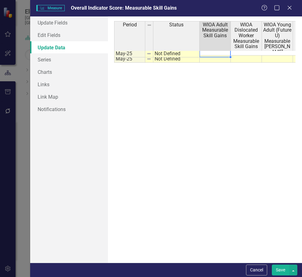
click at [209, 55] on td at bounding box center [214, 58] width 31 height 7
type textarea "83.74"
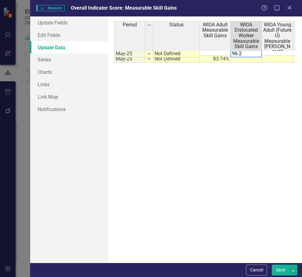
type textarea "96.20"
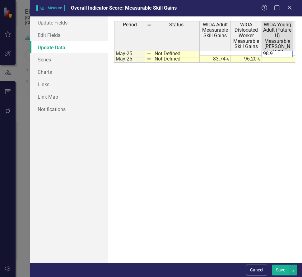
type textarea "98.99"
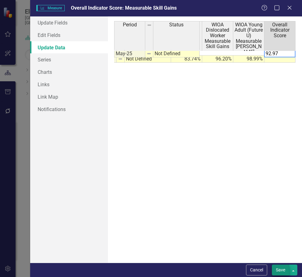
type textarea "92.97"
click at [280, 271] on button "Save" at bounding box center [280, 270] width 17 height 11
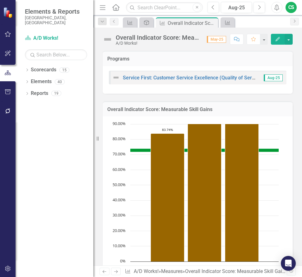
click at [137, 150] on icon "Interactive chart" at bounding box center [204, 150] width 148 height 3
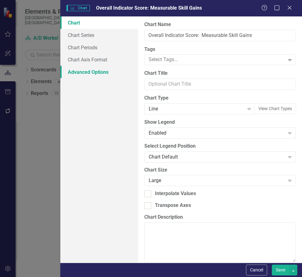
click at [95, 72] on link "Advanced Options" at bounding box center [99, 72] width 78 height 12
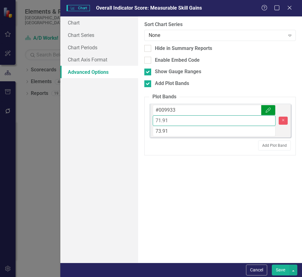
drag, startPoint x: 172, startPoint y: 119, endPoint x: 140, endPoint y: 118, distance: 32.0
click at [140, 118] on div "From this tab, you can sort the chart series by value or hide the chart from su…" at bounding box center [220, 139] width 164 height 247
type input "92.97"
type input "94.97"
click at [283, 270] on button "Save" at bounding box center [280, 270] width 17 height 11
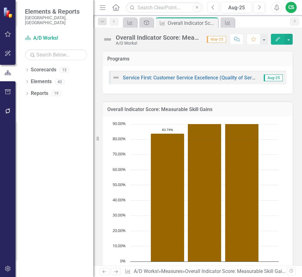
click at [275, 39] on icon "Edit" at bounding box center [278, 39] width 6 height 4
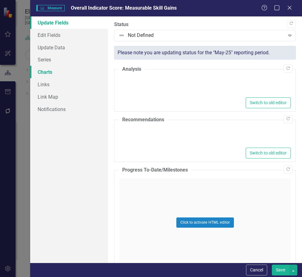
click at [52, 73] on link "Charts" at bounding box center [69, 72] width 78 height 12
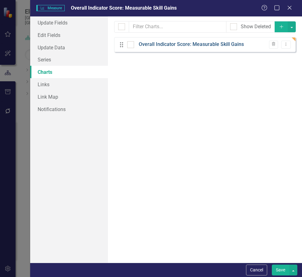
click at [186, 44] on link "Overall Indicator Score: Measurable Skill Gains" at bounding box center [191, 44] width 105 height 7
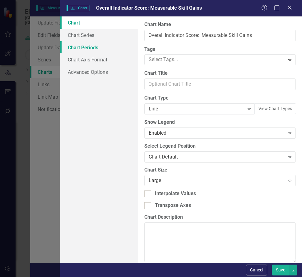
click at [94, 49] on link "Chart Periods" at bounding box center [99, 47] width 78 height 12
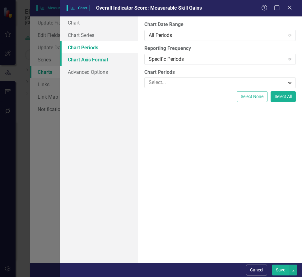
click at [98, 61] on link "Chart Axis Format" at bounding box center [99, 59] width 78 height 12
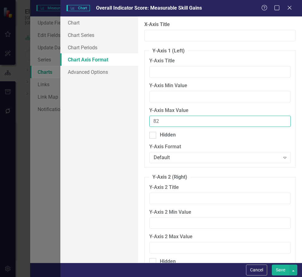
drag, startPoint x: 170, startPoint y: 121, endPoint x: 133, endPoint y: 116, distance: 37.0
click at [133, 116] on div "Chart Chart Series Chart Periods Chart Axis Format Advanced Options From this p…" at bounding box center [180, 139] width 241 height 247
type input "100"
click at [282, 273] on button "Save" at bounding box center [280, 270] width 17 height 11
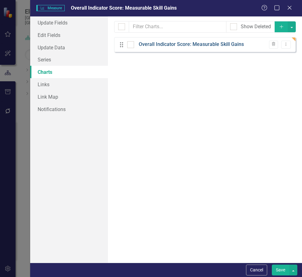
click at [204, 44] on link "Overall Indicator Score: Measurable Skill Gains" at bounding box center [191, 44] width 105 height 7
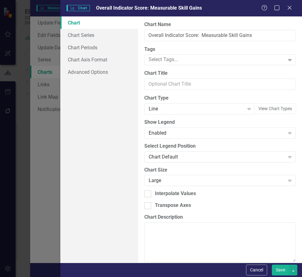
click at [273, 270] on button "Save" at bounding box center [280, 270] width 17 height 11
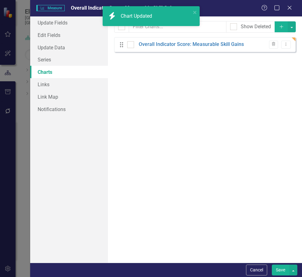
click at [282, 274] on button "Save" at bounding box center [280, 270] width 17 height 11
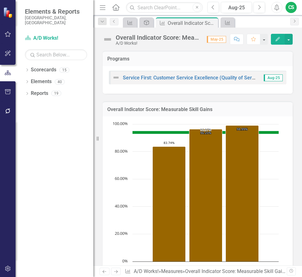
click at [268, 41] on div "Edit" at bounding box center [280, 39] width 25 height 11
click at [280, 39] on button "Edit" at bounding box center [278, 39] width 14 height 11
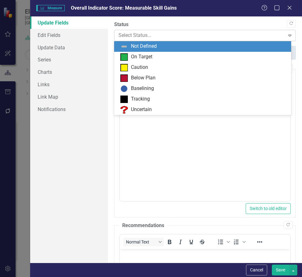
click at [148, 41] on body "Accessibility Screen-Reader Guide, Feedback, and Issue Reporting | New window E…" at bounding box center [151, 138] width 302 height 277
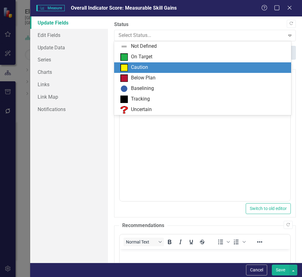
click at [156, 67] on div "Caution" at bounding box center [203, 67] width 167 height 7
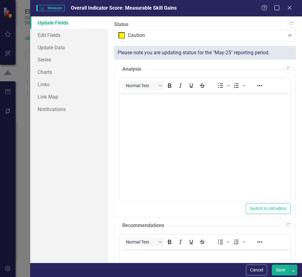
click at [280, 272] on button "Save" at bounding box center [280, 270] width 17 height 11
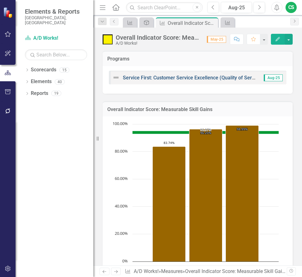
click at [175, 76] on link "Service First: Customer Service Excellence (Quality of Services)" at bounding box center [194, 78] width 142 height 6
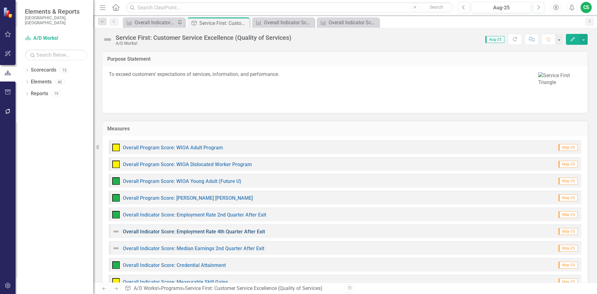
click at [178, 232] on link "Overall Indicator Score: Employment Rate 4th Quarter After Exit" at bounding box center [194, 231] width 142 height 6
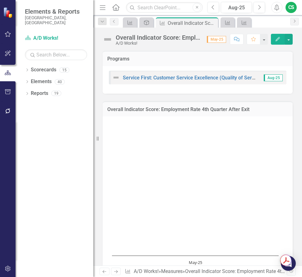
click at [275, 39] on icon "Edit" at bounding box center [278, 39] width 6 height 4
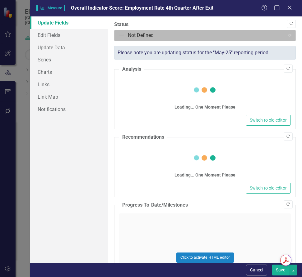
click at [133, 37] on div at bounding box center [199, 35] width 162 height 8
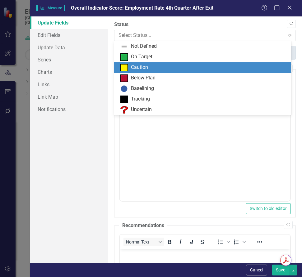
click at [140, 64] on div "Caution" at bounding box center [203, 67] width 167 height 7
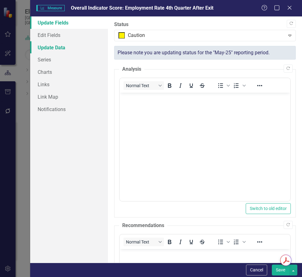
click at [48, 47] on link "Update Data" at bounding box center [69, 47] width 78 height 12
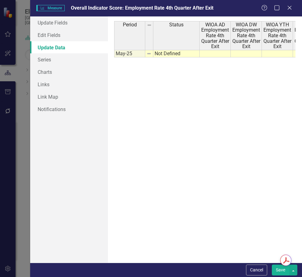
click at [212, 54] on td at bounding box center [214, 53] width 31 height 7
type textarea "88.99"
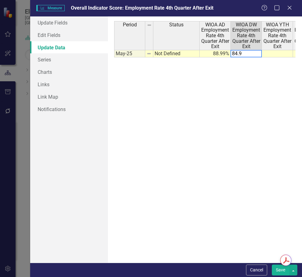
type textarea "84.93"
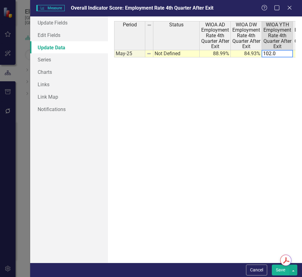
type textarea "102.04"
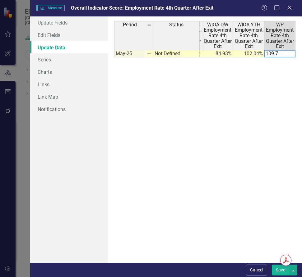
type textarea "109.79"
type textarea "96.44"
click at [280, 270] on button "Save" at bounding box center [280, 270] width 17 height 11
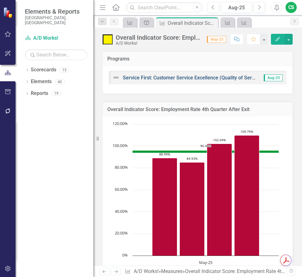
click at [193, 76] on link "Service First: Customer Service Excellence (Quality of Services)" at bounding box center [194, 78] width 142 height 6
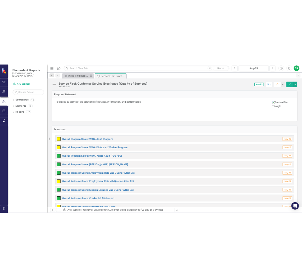
scroll to position [124, 0]
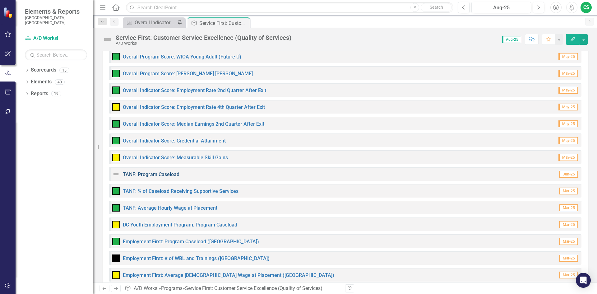
click at [159, 173] on link "TANF: Program Caseload" at bounding box center [151, 174] width 57 height 6
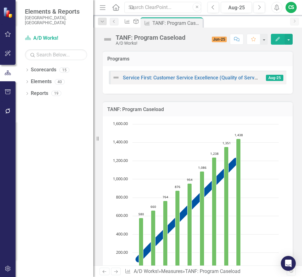
click at [276, 41] on icon "button" at bounding box center [277, 39] width 4 height 4
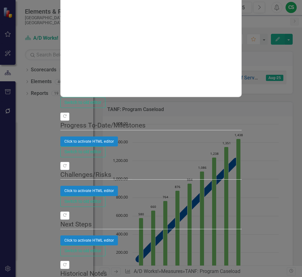
type textarea "1572"
type textarea "1686"
drag, startPoint x: 292, startPoint y: 98, endPoint x: 283, endPoint y: 98, distance: 8.7
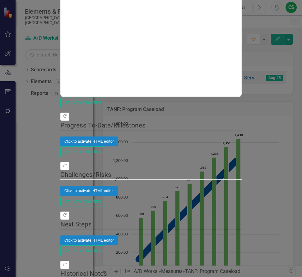
type textarea "1328"
type textarea "1472"
type textarea "1600"
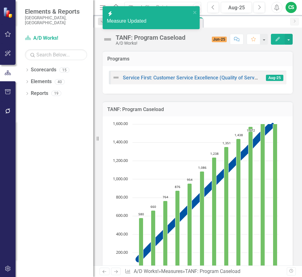
click at [277, 39] on icon "Edit" at bounding box center [278, 39] width 6 height 4
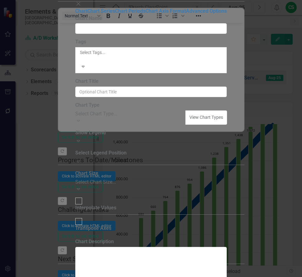
type input "TANF: Program Caseload"
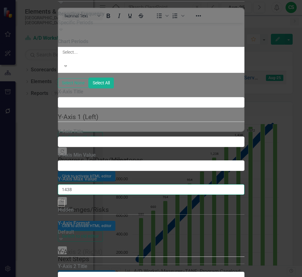
drag, startPoint x: 176, startPoint y: 120, endPoint x: 134, endPoint y: 120, distance: 42.6
click at [134, 120] on div "Chart Chart Series Chart Periods Chart Axis Format Advanced Options From this p…" at bounding box center [151, 147] width 186 height 916
type input "1781"
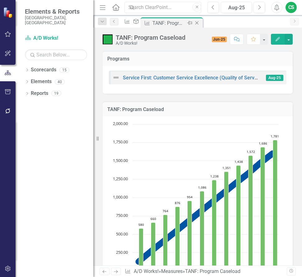
click at [200, 22] on icon "Close" at bounding box center [197, 23] width 6 height 5
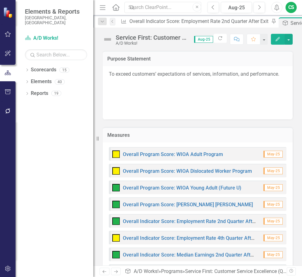
scroll to position [124, 0]
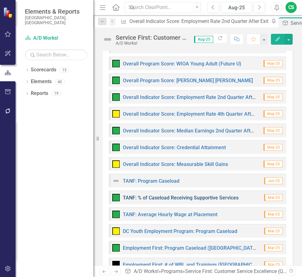
click at [164, 198] on link "TANF: % of Caseload Receiving Supportive Services" at bounding box center [181, 198] width 116 height 6
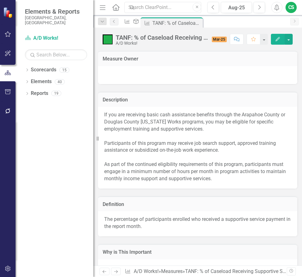
click at [275, 38] on icon "Edit" at bounding box center [278, 39] width 6 height 4
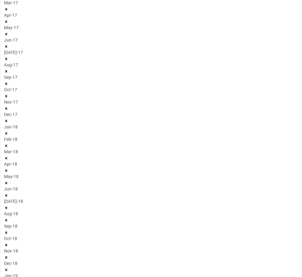
scroll to position [435, 0]
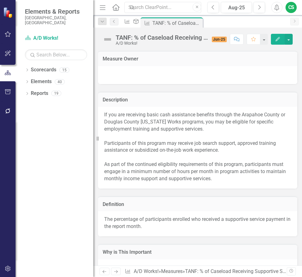
click at [279, 38] on icon "Edit" at bounding box center [278, 39] width 6 height 4
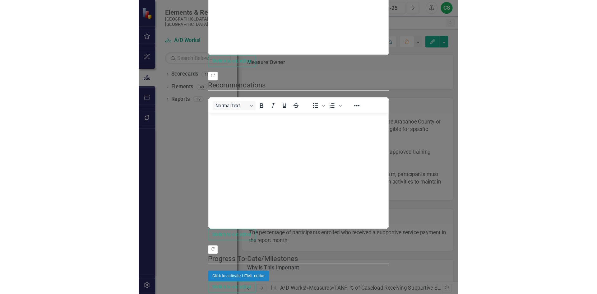
scroll to position [0, 0]
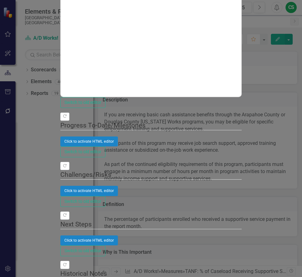
drag, startPoint x: 276, startPoint y: 97, endPoint x: 276, endPoint y: 113, distance: 16.5
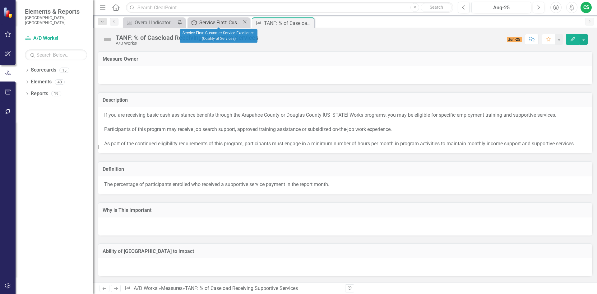
click at [218, 20] on div "Service First: Customer Service Excellence (Quality of Services)" at bounding box center [220, 23] width 43 height 8
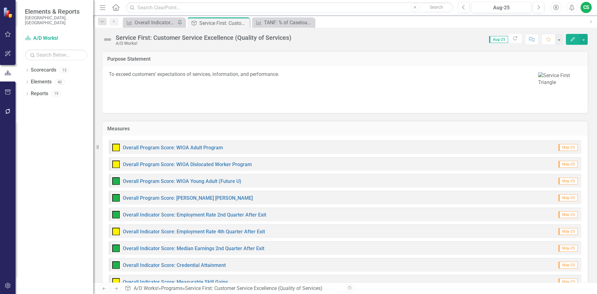
scroll to position [124, 0]
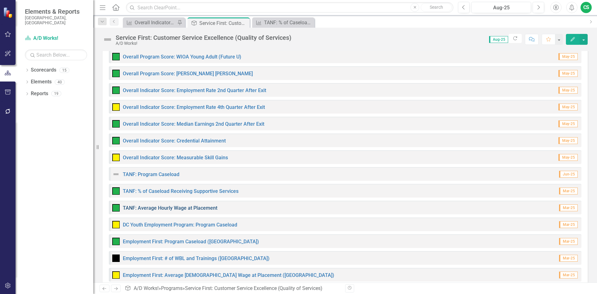
click at [174, 208] on link "TANF: Average Hourly Wage at Placement" at bounding box center [170, 208] width 94 height 6
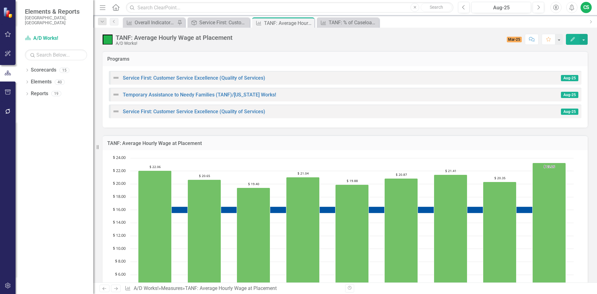
click at [574, 37] on icon "button" at bounding box center [572, 39] width 4 height 4
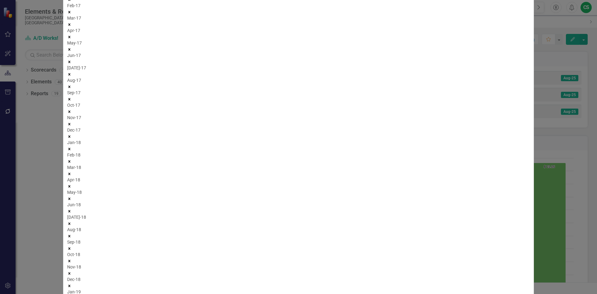
scroll to position [186, 0]
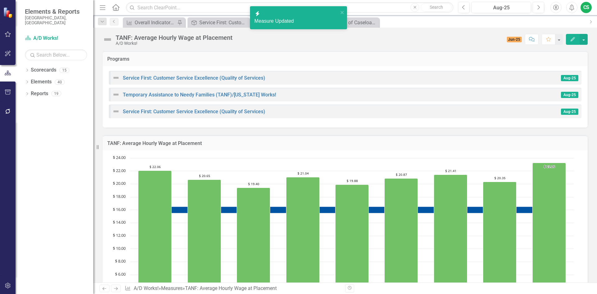
click at [567, 34] on button "Edit" at bounding box center [573, 39] width 14 height 11
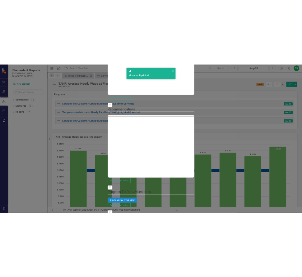
scroll to position [0, 0]
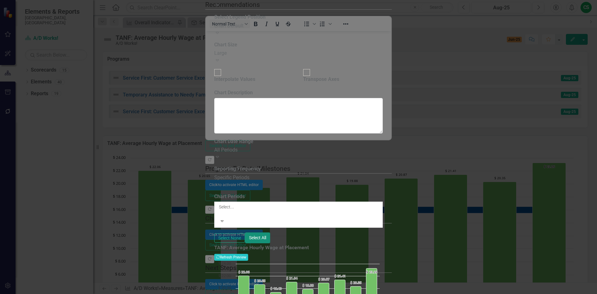
click at [270, 232] on button "Select All" at bounding box center [257, 237] width 25 height 11
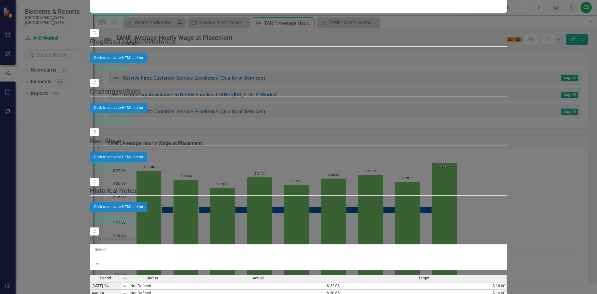
drag, startPoint x: 566, startPoint y: 96, endPoint x: 562, endPoint y: 110, distance: 14.9
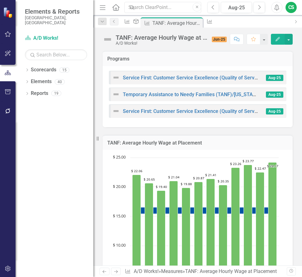
click at [278, 36] on button "Edit" at bounding box center [278, 39] width 14 height 11
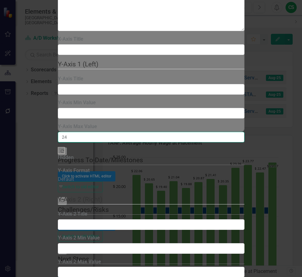
click at [167, 132] on input "24" at bounding box center [151, 137] width 186 height 11
type input "24.17"
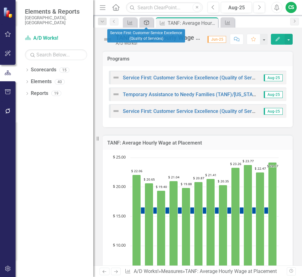
click at [144, 20] on icon "Program" at bounding box center [146, 22] width 6 height 5
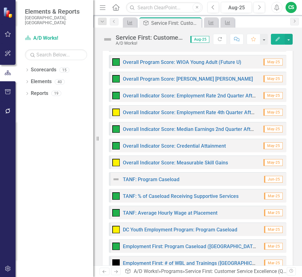
scroll to position [155, 0]
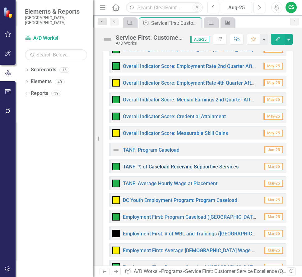
click at [185, 167] on link "TANF: % of Caseload Receiving Supportive Services" at bounding box center [181, 167] width 116 height 6
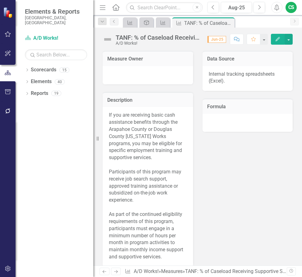
click at [273, 40] on button "Edit" at bounding box center [278, 39] width 14 height 11
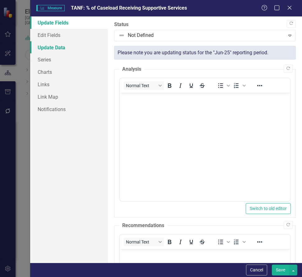
click at [52, 51] on link "Update Data" at bounding box center [69, 47] width 78 height 12
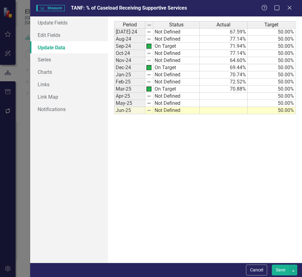
click at [235, 95] on td at bounding box center [223, 96] width 48 height 7
type textarea "69.92"
type textarea "64.23"
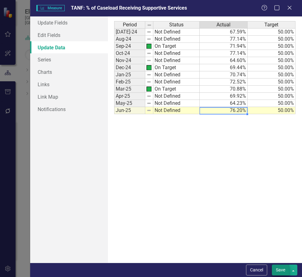
type textarea "76.20"
click at [282, 270] on button "Save" at bounding box center [280, 270] width 17 height 11
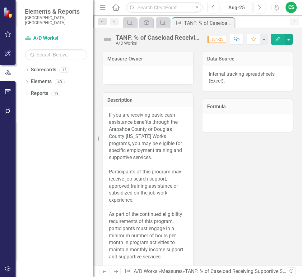
click at [0, 0] on icon at bounding box center [0, 0] width 0 height 0
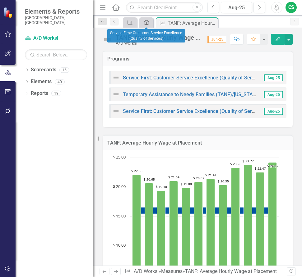
click at [151, 25] on link "Program" at bounding box center [146, 23] width 11 height 8
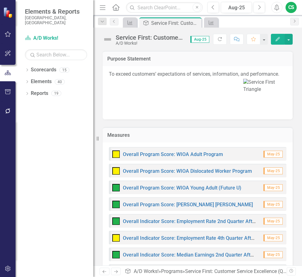
scroll to position [124, 0]
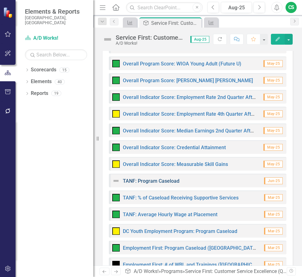
click at [163, 180] on link "TANF: Program Caseload" at bounding box center [151, 181] width 57 height 6
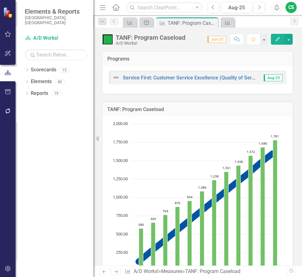
click at [277, 38] on icon "Edit" at bounding box center [278, 39] width 6 height 4
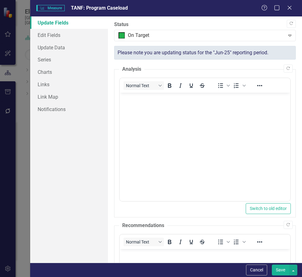
click at [279, 272] on button "Save" at bounding box center [280, 270] width 17 height 11
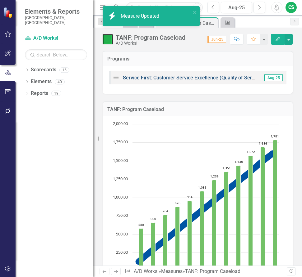
click at [178, 78] on link "Service First: Customer Service Excellence (Quality of Services)" at bounding box center [194, 78] width 142 height 6
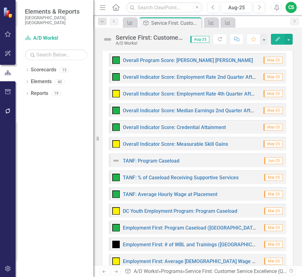
scroll to position [155, 0]
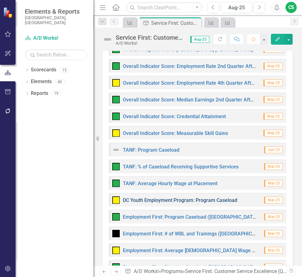
click at [152, 202] on link "DC Youth Employment Program: Program Caseload" at bounding box center [180, 201] width 114 height 6
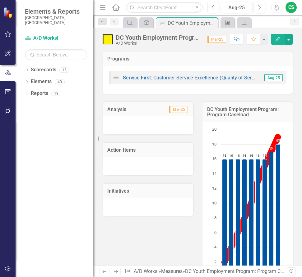
click at [278, 40] on icon "Edit" at bounding box center [278, 39] width 6 height 4
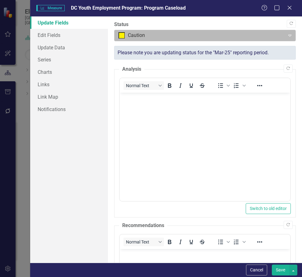
click at [209, 37] on div at bounding box center [199, 35] width 162 height 8
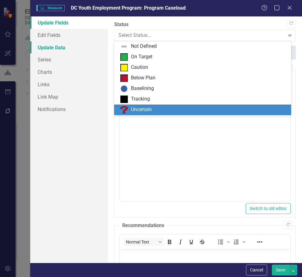
click at [63, 46] on link "Update Data" at bounding box center [69, 47] width 78 height 12
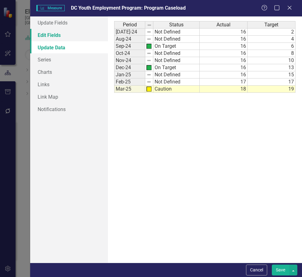
click at [60, 35] on link "Edit Fields" at bounding box center [69, 35] width 78 height 12
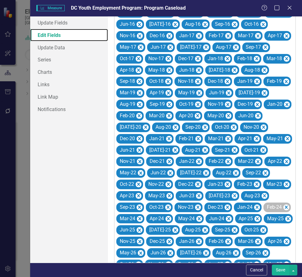
scroll to position [435, 0]
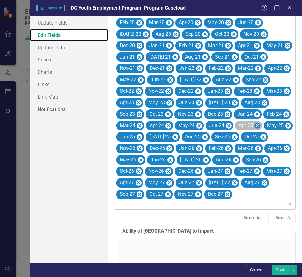
click at [254, 130] on icon "Remove Apr-25" at bounding box center [257, 126] width 6 height 8
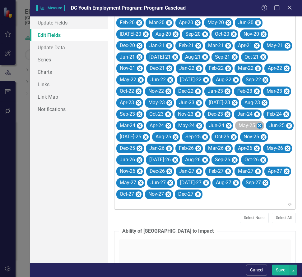
click at [256, 130] on icon "Remove May-25" at bounding box center [259, 126] width 6 height 8
click at [255, 130] on icon "Remove Jun-25" at bounding box center [258, 126] width 6 height 8
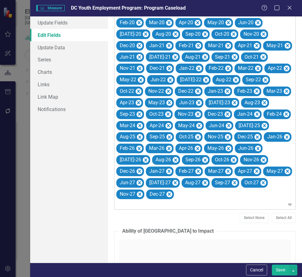
click at [277, 270] on button "Save" at bounding box center [280, 270] width 17 height 11
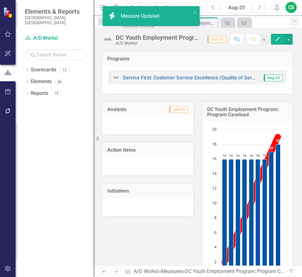
click at [277, 39] on icon "button" at bounding box center [277, 39] width 4 height 4
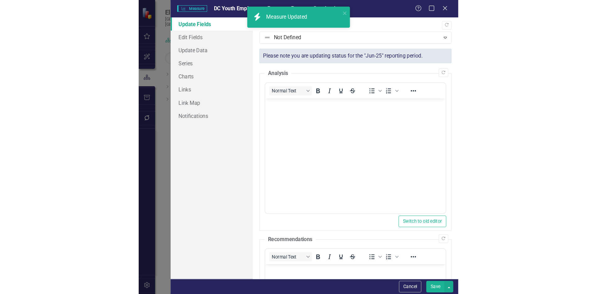
scroll to position [0, 0]
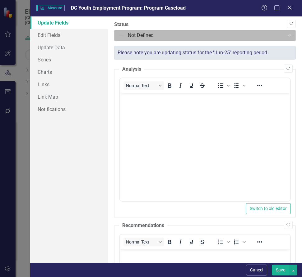
click at [148, 36] on div at bounding box center [199, 35] width 162 height 8
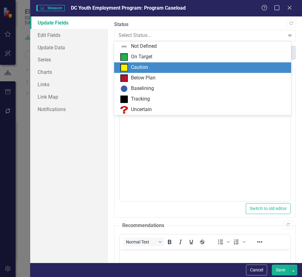
click at [137, 65] on div "Caution" at bounding box center [139, 67] width 17 height 7
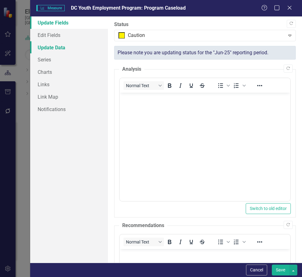
click at [53, 49] on link "Update Data" at bounding box center [69, 47] width 78 height 12
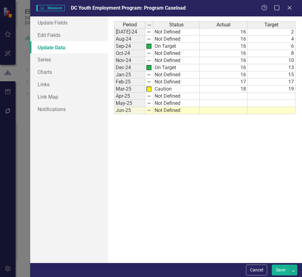
click at [233, 96] on td at bounding box center [223, 96] width 48 height 7
click at [232, 97] on td at bounding box center [223, 96] width 48 height 7
type textarea "18"
type textarea "19"
click at [282, 113] on td at bounding box center [271, 110] width 48 height 7
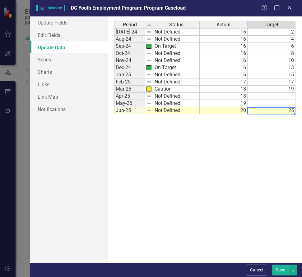
click at [286, 97] on td at bounding box center [271, 96] width 48 height 7
type textarea "20"
click at [290, 103] on td at bounding box center [271, 103] width 48 height 7
type textarea "23"
click at [284, 268] on button "Save" at bounding box center [280, 270] width 17 height 11
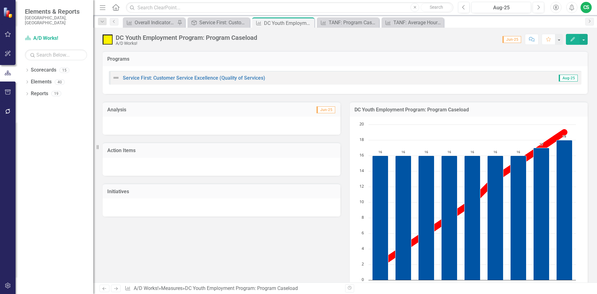
click at [301, 40] on icon "Edit" at bounding box center [573, 39] width 6 height 4
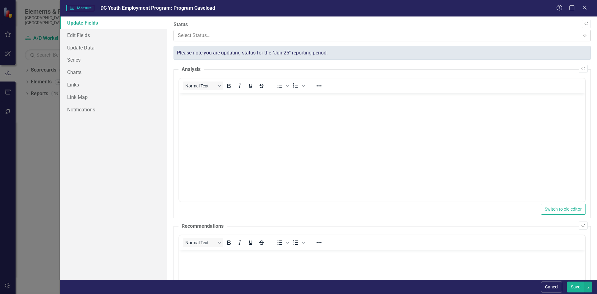
click at [207, 33] on div at bounding box center [377, 35] width 398 height 8
click at [71, 73] on link "Charts" at bounding box center [114, 72] width 108 height 12
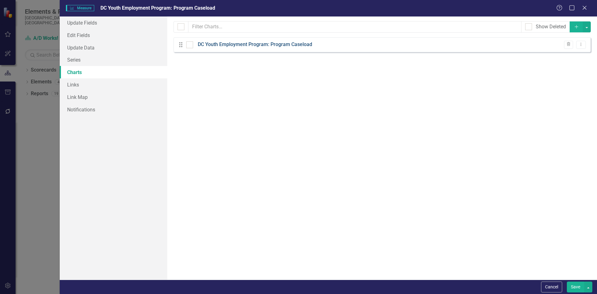
click at [261, 46] on link "DC Youth Employment Program: Program Caseload" at bounding box center [255, 44] width 114 height 7
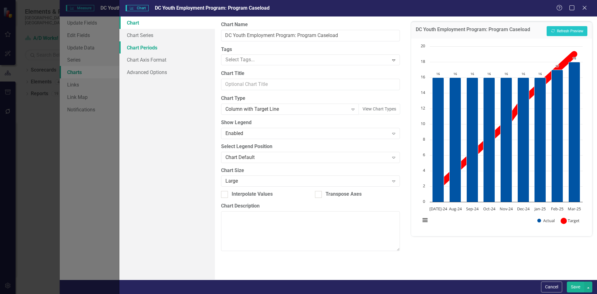
click at [144, 48] on link "Chart Periods" at bounding box center [166, 47] width 95 height 12
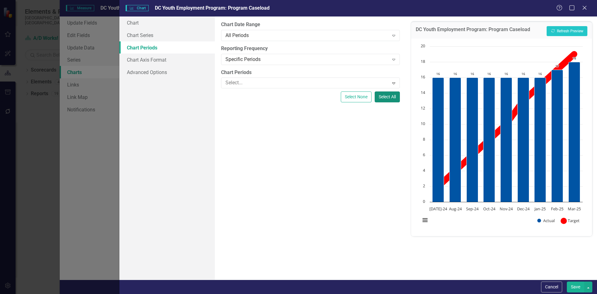
click at [301, 97] on button "Select All" at bounding box center [386, 96] width 25 height 11
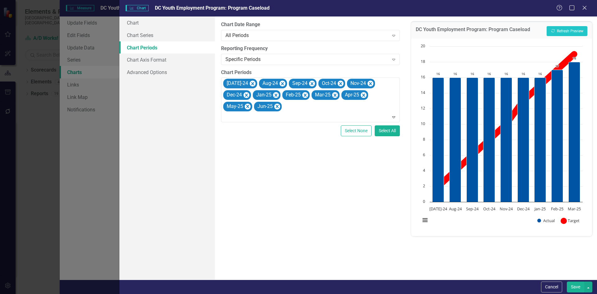
click at [301, 277] on button "Save" at bounding box center [574, 286] width 17 height 11
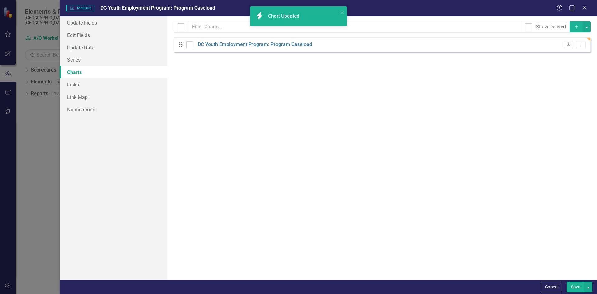
click at [301, 277] on button "Save" at bounding box center [574, 286] width 17 height 11
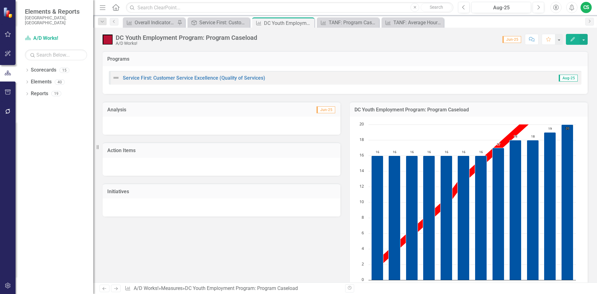
click at [301, 37] on icon "Edit" at bounding box center [573, 39] width 6 height 4
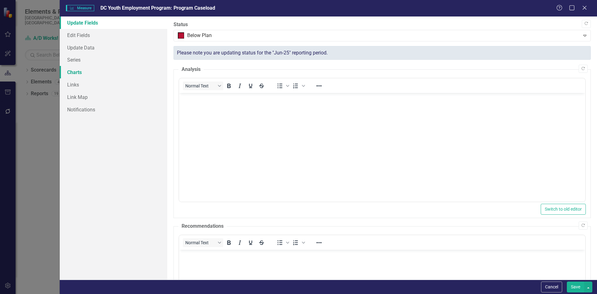
click at [73, 76] on link "Charts" at bounding box center [114, 72] width 108 height 12
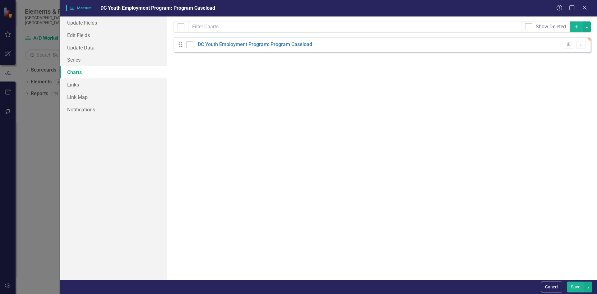
click at [267, 41] on div "Drag DC Youth Employment Program: Program Caseload Trash Dropdown Menu" at bounding box center [381, 44] width 417 height 15
click at [268, 43] on link "DC Youth Employment Program: Program Caseload" at bounding box center [255, 44] width 114 height 7
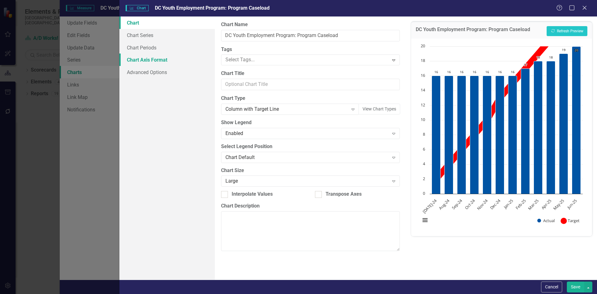
click at [157, 60] on link "Chart Axis Format" at bounding box center [166, 59] width 95 height 12
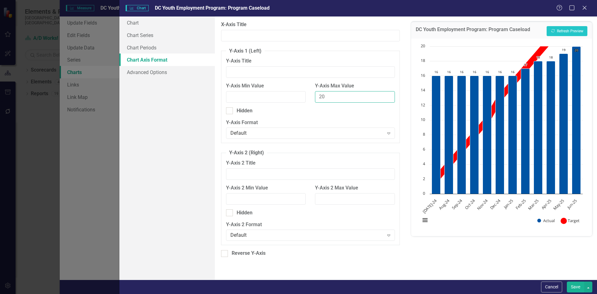
click at [301, 97] on input "20" at bounding box center [355, 96] width 80 height 11
type input "25"
click at [301, 277] on button "Save" at bounding box center [574, 286] width 17 height 11
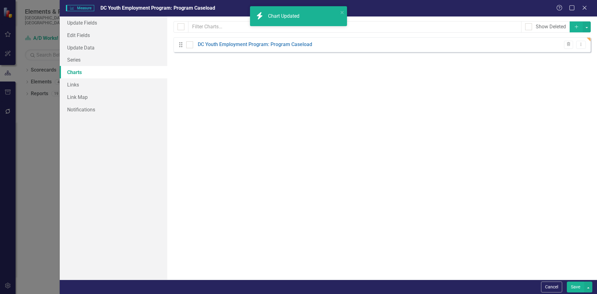
click at [301, 277] on button "Save" at bounding box center [574, 286] width 17 height 11
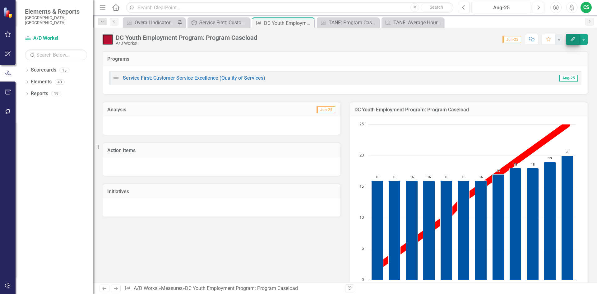
click at [567, 38] on button "Edit" at bounding box center [573, 39] width 14 height 11
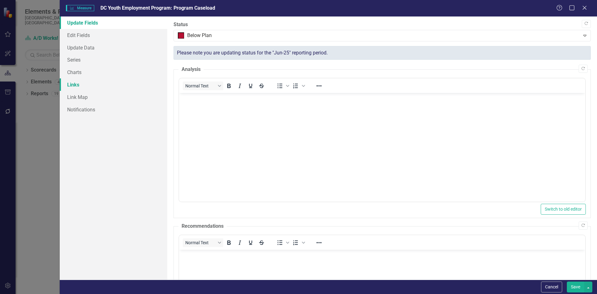
click at [84, 78] on link "Links" at bounding box center [114, 84] width 108 height 12
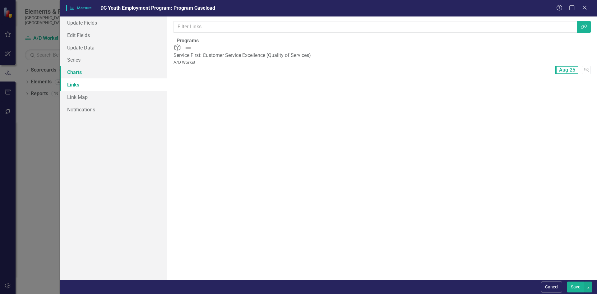
click at [84, 74] on link "Charts" at bounding box center [114, 72] width 108 height 12
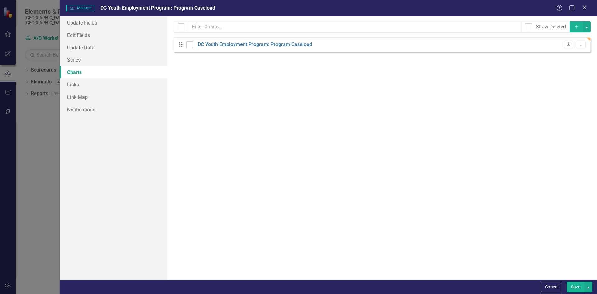
click at [298, 40] on div "Drag DC Youth Employment Program: Program Caseload Trash Dropdown Menu" at bounding box center [381, 44] width 417 height 15
click at [298, 41] on link "DC Youth Employment Program: Program Caseload" at bounding box center [255, 44] width 114 height 7
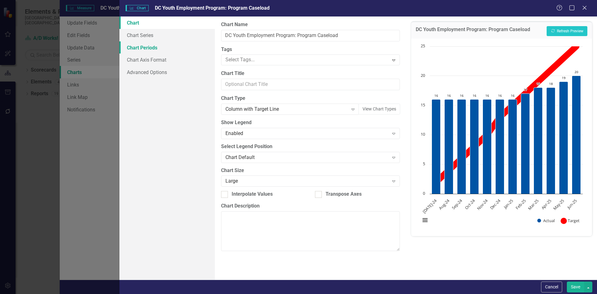
click at [146, 48] on link "Chart Periods" at bounding box center [166, 47] width 95 height 12
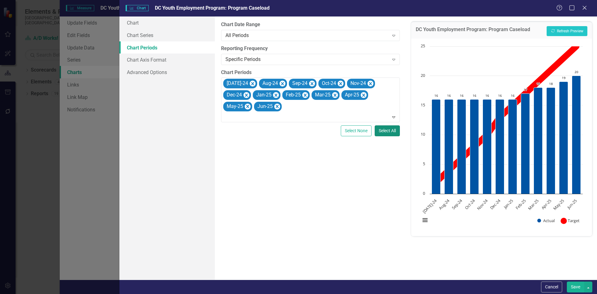
click at [384, 132] on button "Select All" at bounding box center [386, 130] width 25 height 11
click at [139, 56] on link "Chart Axis Format" at bounding box center [166, 59] width 95 height 12
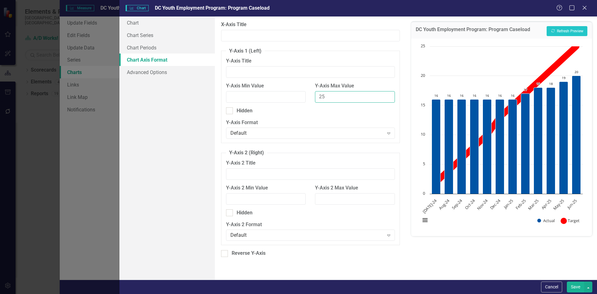
click at [330, 98] on input "25" at bounding box center [355, 96] width 80 height 11
type input "26"
click at [575, 285] on button "Save" at bounding box center [574, 286] width 17 height 11
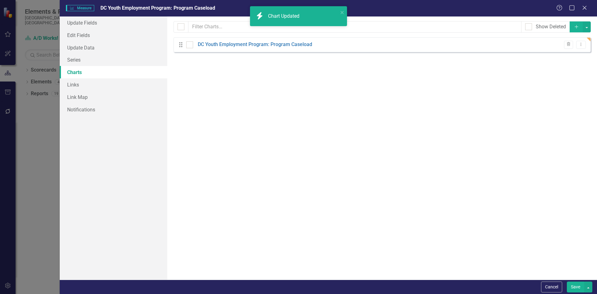
click at [571, 289] on button "Save" at bounding box center [574, 286] width 17 height 11
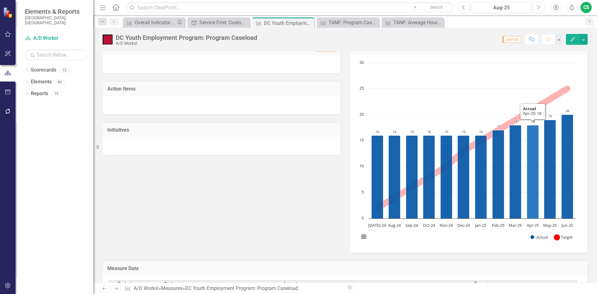
scroll to position [62, 0]
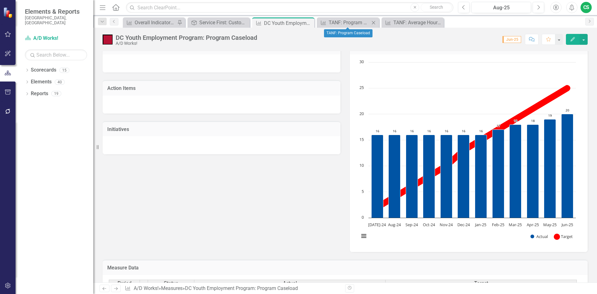
click at [369, 20] on div "Close" at bounding box center [373, 23] width 8 height 8
click at [372, 21] on icon "Close" at bounding box center [373, 22] width 6 height 5
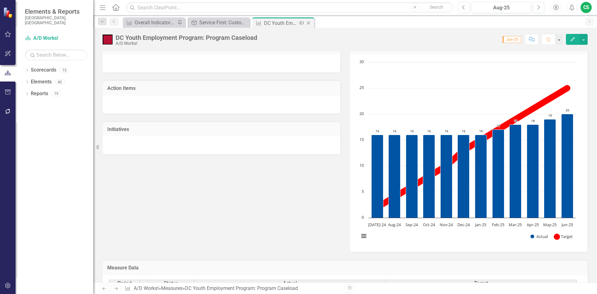
click at [308, 24] on icon "Close" at bounding box center [308, 23] width 6 height 5
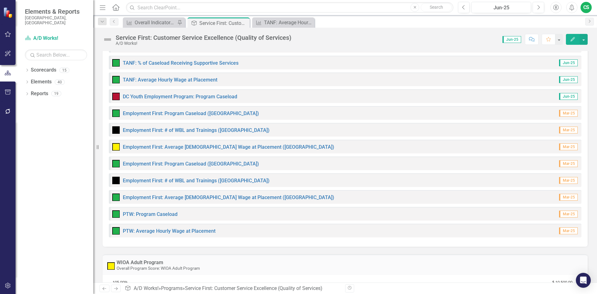
scroll to position [280, 0]
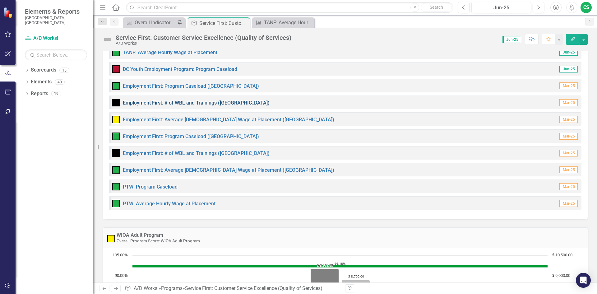
click at [200, 102] on link "Employment First: # of WBL and Trainings ([GEOGRAPHIC_DATA])" at bounding box center [196, 103] width 147 height 6
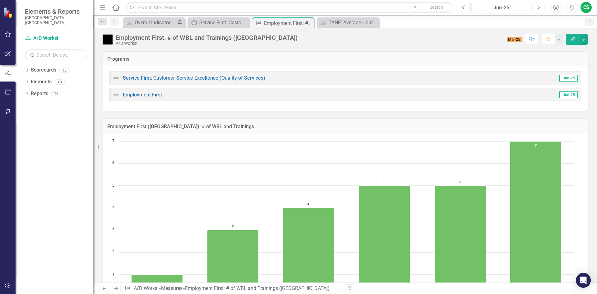
click at [572, 39] on icon "button" at bounding box center [572, 39] width 4 height 4
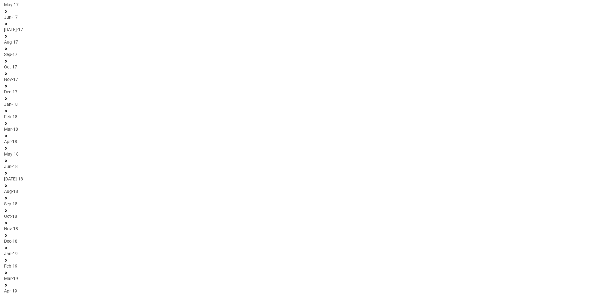
scroll to position [218, 0]
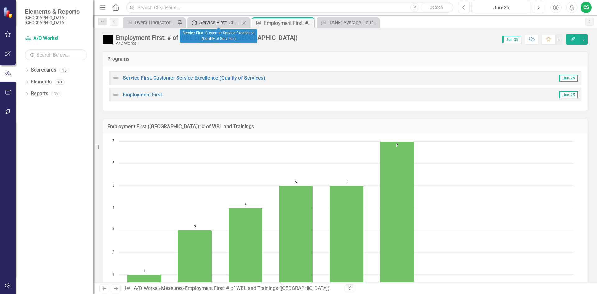
click at [228, 25] on div "Service First: Customer Service Excellence (Quality of Services)" at bounding box center [219, 23] width 41 height 8
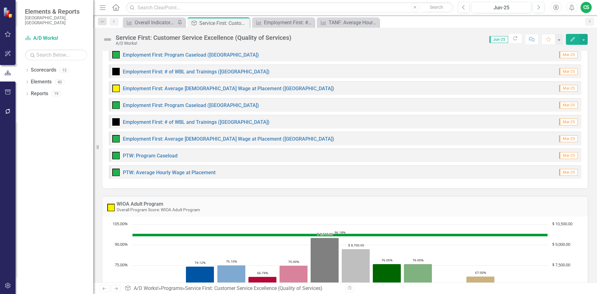
scroll to position [280, 0]
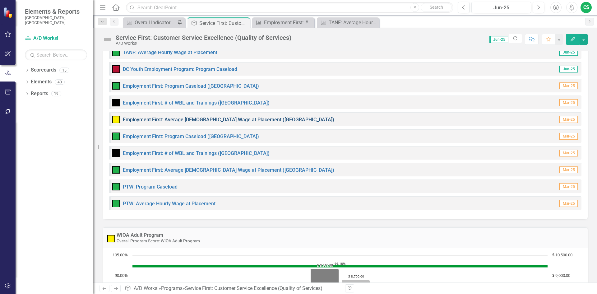
click at [194, 121] on link "Employment First: Average [DEMOGRAPHIC_DATA] Wage at Placement ([GEOGRAPHIC_DAT…" at bounding box center [228, 120] width 211 height 6
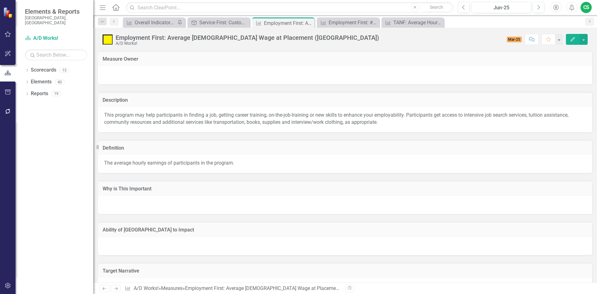
click at [571, 41] on icon "button" at bounding box center [572, 39] width 4 height 4
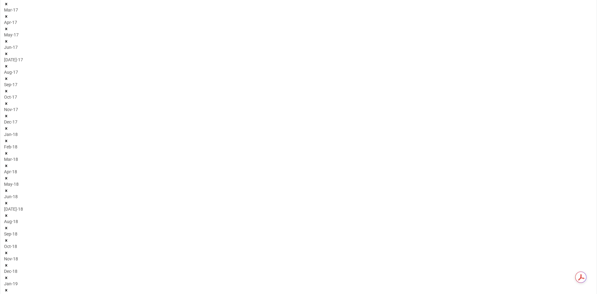
scroll to position [186, 0]
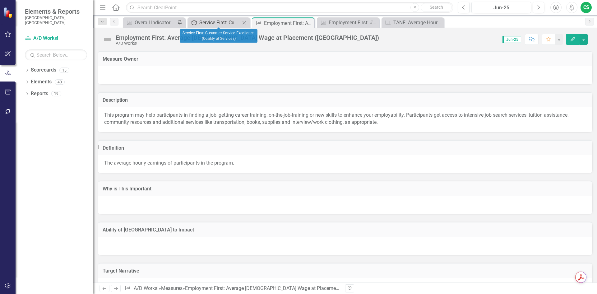
click at [204, 22] on div "Service First: Customer Service Excellence (Quality of Services)" at bounding box center [219, 23] width 41 height 8
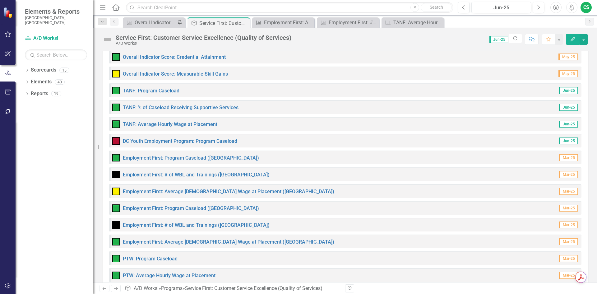
scroll to position [249, 0]
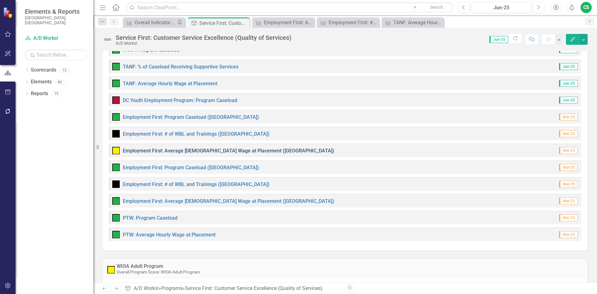
click at [162, 151] on link "Employment First: Average [DEMOGRAPHIC_DATA] Wage at Placement ([GEOGRAPHIC_DAT…" at bounding box center [228, 151] width 211 height 6
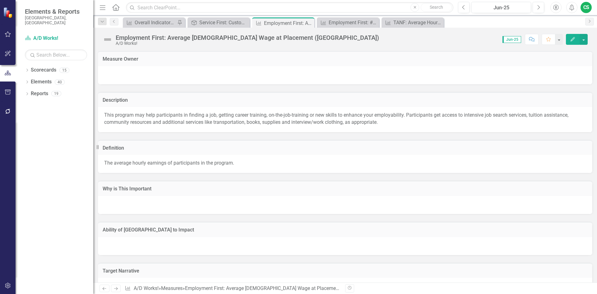
click at [572, 37] on icon "Edit" at bounding box center [573, 39] width 6 height 4
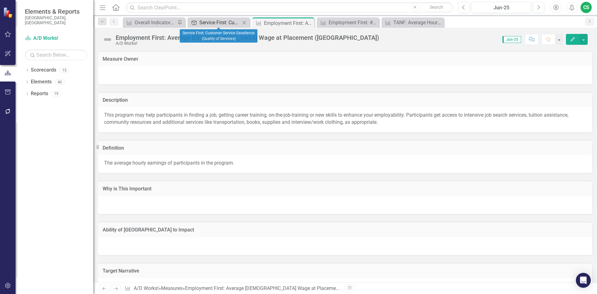
click at [222, 22] on div "Service First: Customer Service Excellence (Quality of Services)" at bounding box center [219, 23] width 41 height 8
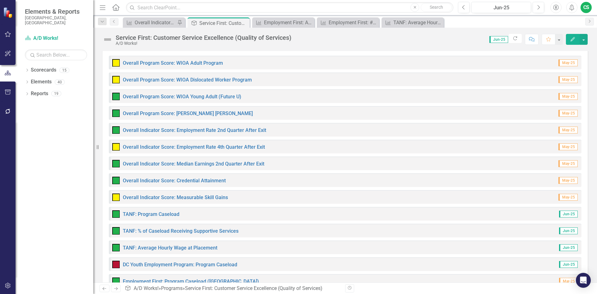
scroll to position [249, 0]
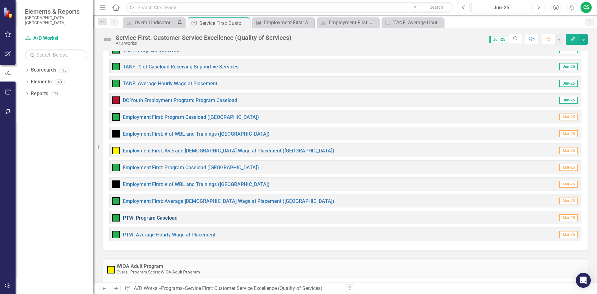
click at [141, 218] on link "PTW: Program Caseload" at bounding box center [150, 218] width 55 height 6
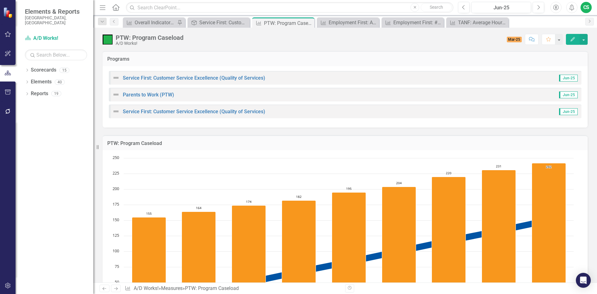
click at [574, 37] on icon "Edit" at bounding box center [573, 39] width 6 height 4
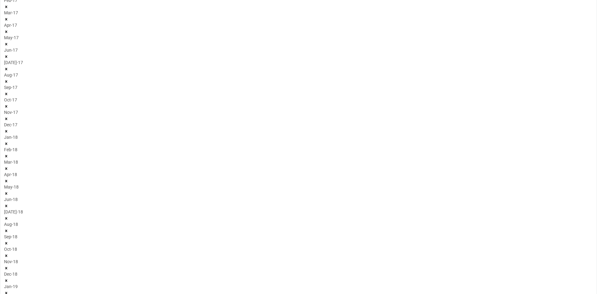
scroll to position [186, 0]
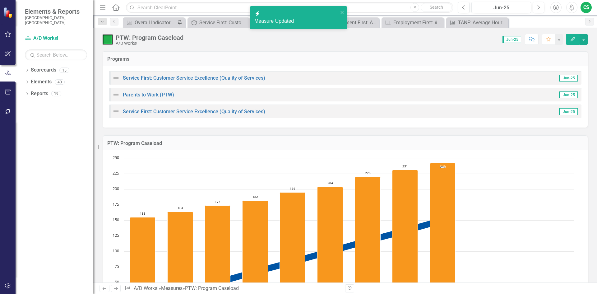
click at [569, 38] on button "Edit" at bounding box center [573, 39] width 14 height 11
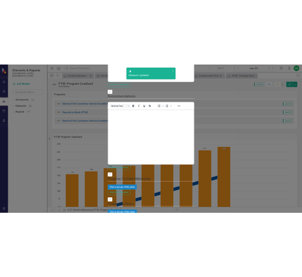
scroll to position [0, 0]
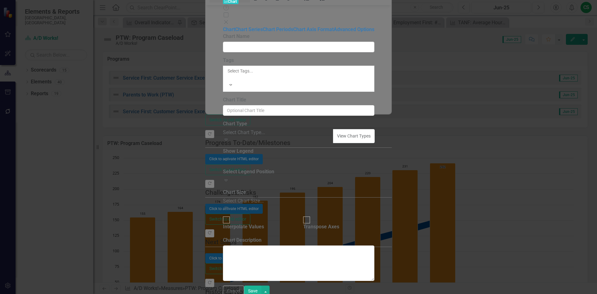
type input "PTW: Program Caseload"
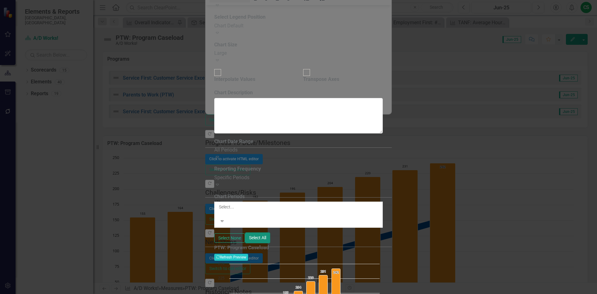
click at [270, 232] on button "Select All" at bounding box center [257, 237] width 25 height 11
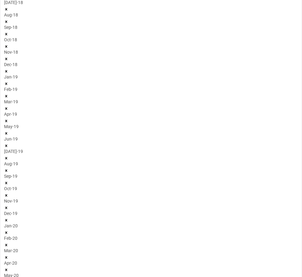
type textarea "167"
type textarea "183"
type textarea "255"
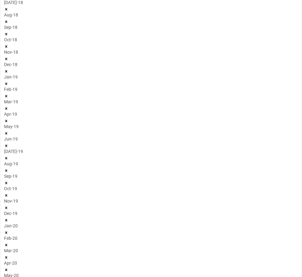
type textarea "262"
type textarea "268"
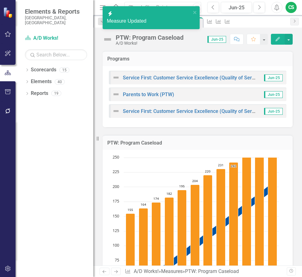
click at [277, 41] on icon "button" at bounding box center [277, 39] width 4 height 4
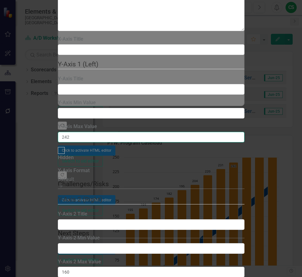
drag, startPoint x: 177, startPoint y: 125, endPoint x: 86, endPoint y: 111, distance: 92.1
click at [86, 125] on div "Chart Chart Series Chart Periods Chart Axis Format Advanced Options From this p…" at bounding box center [151, 147] width 186 height 811
type input "268"
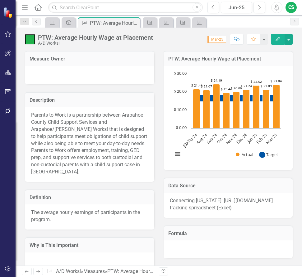
click at [276, 39] on icon "Edit" at bounding box center [278, 39] width 6 height 4
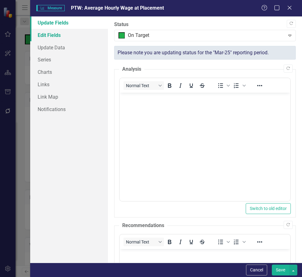
click at [55, 35] on link "Edit Fields" at bounding box center [69, 35] width 78 height 12
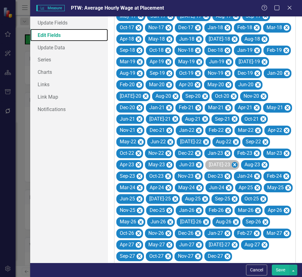
scroll to position [559, 0]
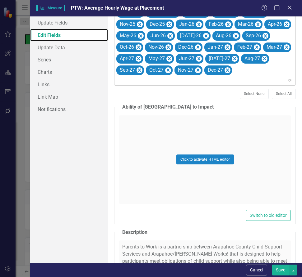
click at [254, 6] on icon "Remove Apr-25" at bounding box center [257, 2] width 6 height 8
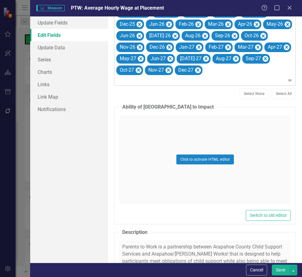
click at [256, 6] on icon "Remove May-25" at bounding box center [259, 2] width 6 height 8
click at [257, 3] on icon "Remove Jun-25" at bounding box center [258, 1] width 3 height 3
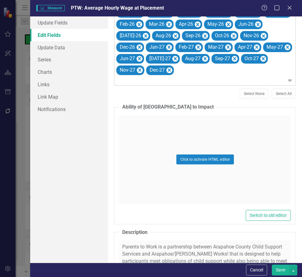
click at [282, 269] on button "Save" at bounding box center [280, 270] width 17 height 11
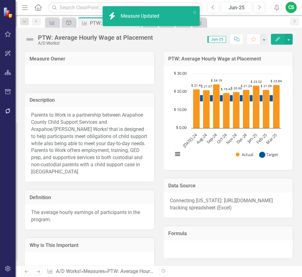
click at [276, 41] on icon "button" at bounding box center [277, 39] width 4 height 4
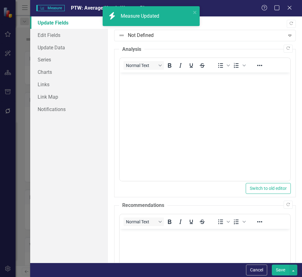
scroll to position [0, 0]
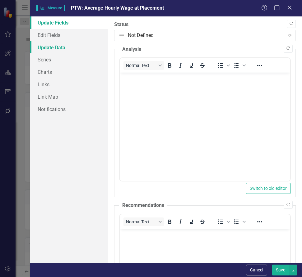
click at [48, 47] on link "Update Data" at bounding box center [69, 47] width 78 height 12
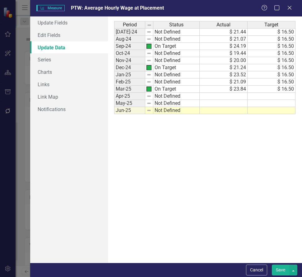
click at [282, 87] on td "$ 16.50" at bounding box center [271, 89] width 48 height 7
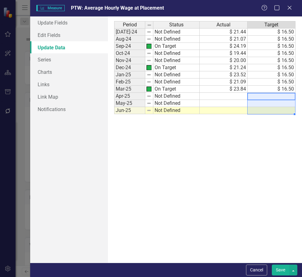
drag, startPoint x: 280, startPoint y: 96, endPoint x: 281, endPoint y: 114, distance: 17.4
click at [281, 114] on tbody "Jul-24 Not Defined $ 21.44 $ 16.50 Aug-24 Not Defined $ 21.07 $ 16.50 Sep-24 On…" at bounding box center [204, 71] width 181 height 86
click at [239, 98] on td at bounding box center [223, 96] width 48 height 7
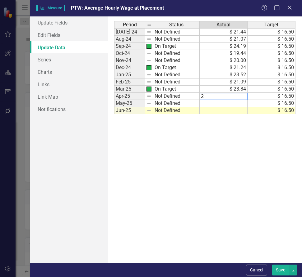
type textarea "25"
type textarea "20.08"
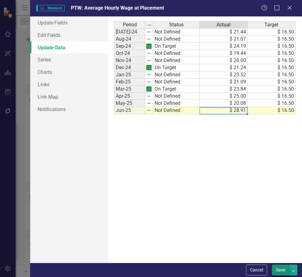
type textarea "28.91"
click at [283, 273] on button "Save" at bounding box center [280, 270] width 17 height 11
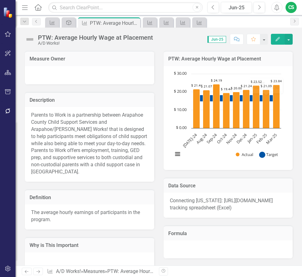
click at [278, 38] on icon "Edit" at bounding box center [278, 39] width 6 height 4
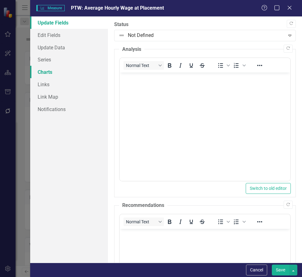
click at [44, 71] on link "Charts" at bounding box center [69, 72] width 78 height 12
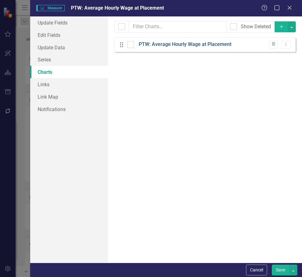
click at [160, 44] on link "PTW: Average Hourly Wage at Placement" at bounding box center [185, 44] width 93 height 7
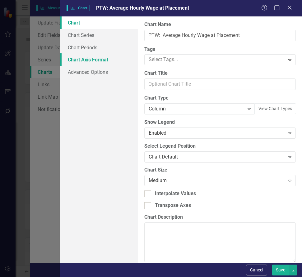
click at [81, 59] on link "Chart Axis Format" at bounding box center [99, 59] width 78 height 12
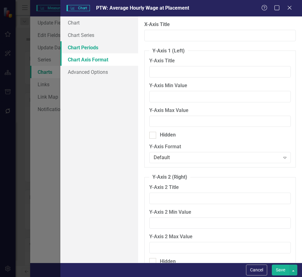
click at [95, 46] on link "Chart Periods" at bounding box center [99, 47] width 78 height 12
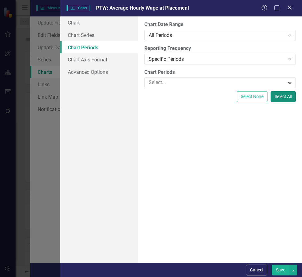
click at [276, 96] on button "Select All" at bounding box center [282, 96] width 25 height 11
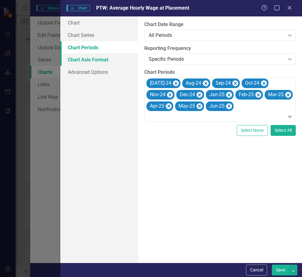
click at [79, 62] on link "Chart Axis Format" at bounding box center [99, 59] width 78 height 12
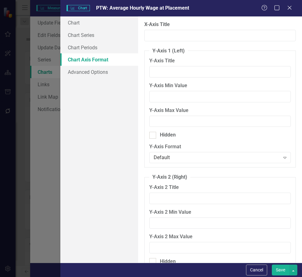
click at [279, 266] on button "Save" at bounding box center [280, 270] width 17 height 11
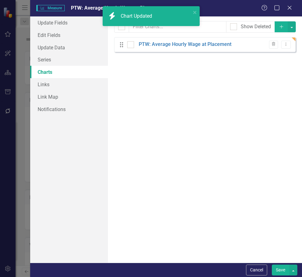
click at [276, 273] on button "Save" at bounding box center [280, 270] width 17 height 11
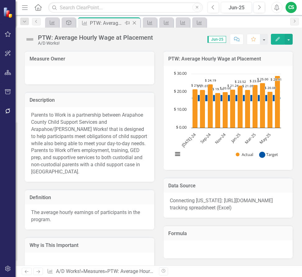
click at [135, 24] on icon "Close" at bounding box center [134, 23] width 6 height 5
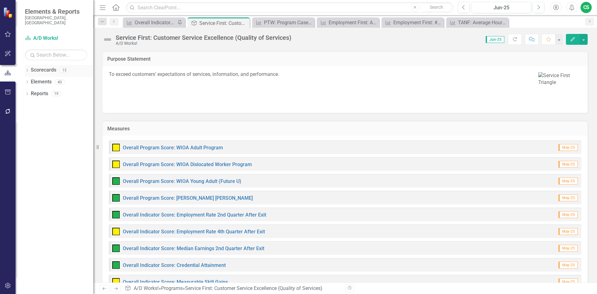
click at [32, 66] on link "Scorecards" at bounding box center [43, 69] width 25 height 7
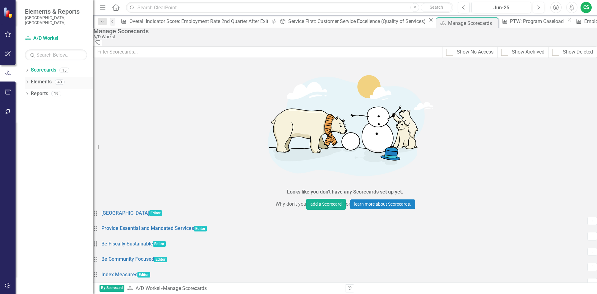
click at [35, 78] on link "Elements" at bounding box center [41, 81] width 21 height 7
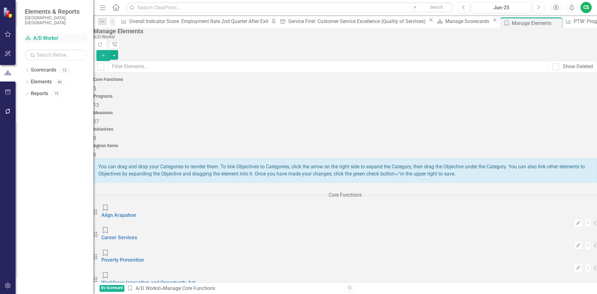
click at [44, 35] on link "Scorecard A/D Works!" at bounding box center [56, 38] width 62 height 7
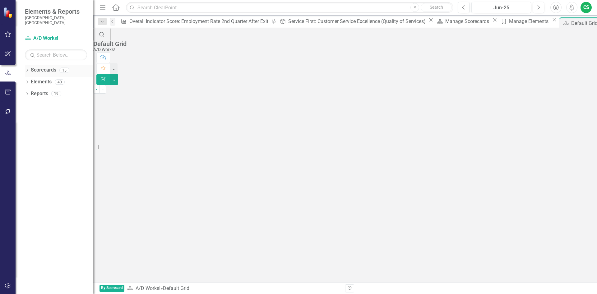
click at [40, 66] on link "Scorecards" at bounding box center [43, 69] width 25 height 7
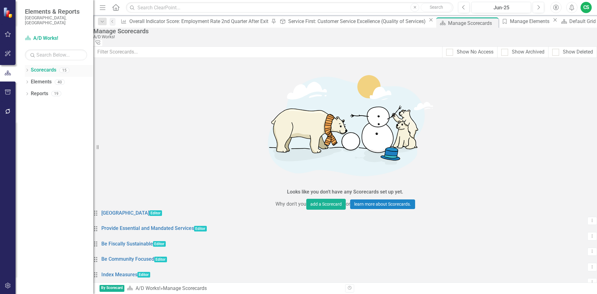
click at [26, 69] on icon "Dropdown" at bounding box center [27, 70] width 4 height 3
click at [27, 127] on div "Dropdown" at bounding box center [27, 129] width 4 height 5
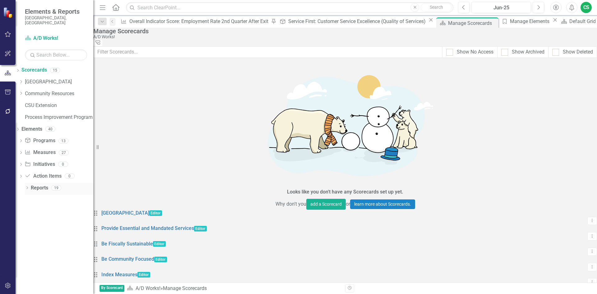
click at [27, 186] on icon "Dropdown" at bounding box center [27, 187] width 4 height 3
click at [23, 140] on icon "Dropdown" at bounding box center [21, 141] width 4 height 3
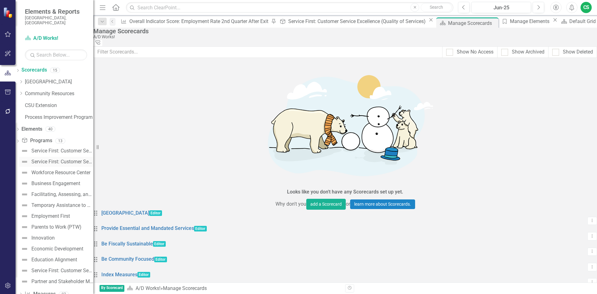
click at [57, 159] on div "Service First: Customer Service Excellence (Services Online/Utilization of Onli…" at bounding box center [62, 162] width 62 height 6
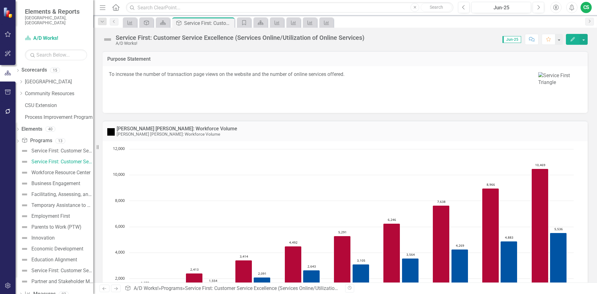
click at [301, 37] on button "Edit" at bounding box center [573, 39] width 14 height 11
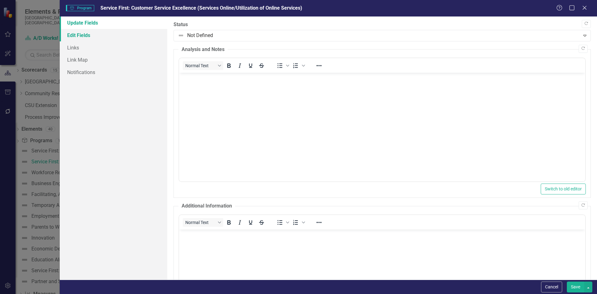
click at [82, 35] on link "Edit Fields" at bounding box center [114, 35] width 108 height 12
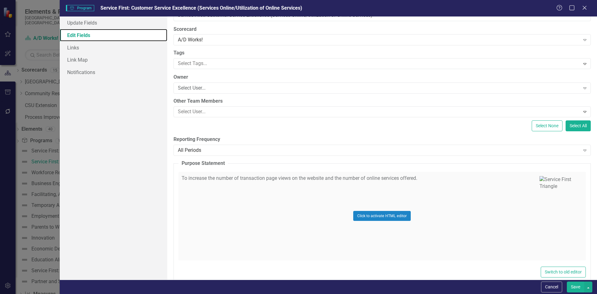
scroll to position [31, 0]
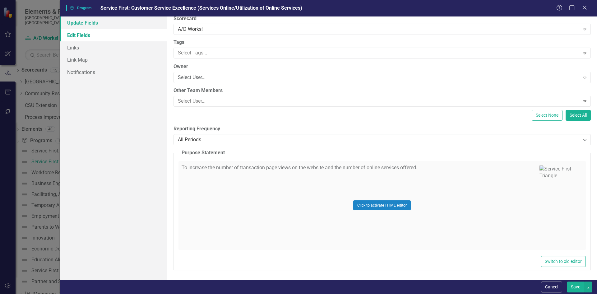
click at [93, 26] on link "Update Fields" at bounding box center [114, 22] width 108 height 12
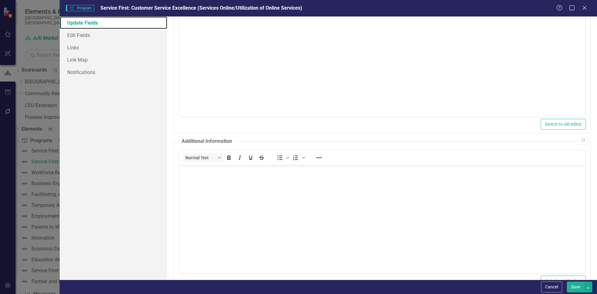
scroll to position [210, 0]
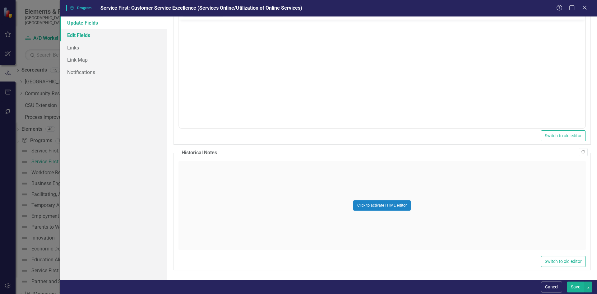
click at [69, 37] on link "Edit Fields" at bounding box center [114, 35] width 108 height 12
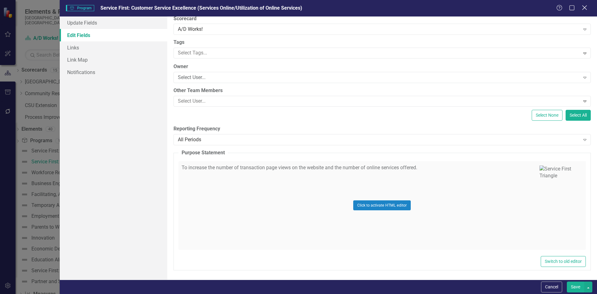
click at [301, 9] on icon at bounding box center [584, 7] width 5 height 5
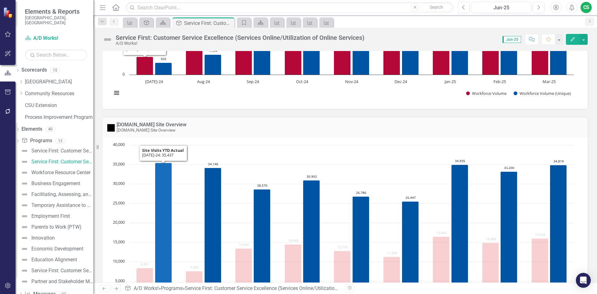
scroll to position [249, 0]
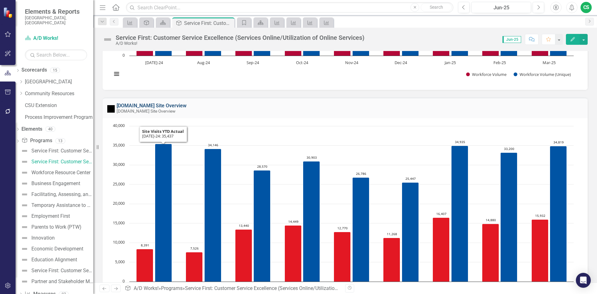
click at [141, 107] on link "[DOMAIN_NAME] Site Overview" at bounding box center [152, 106] width 70 height 6
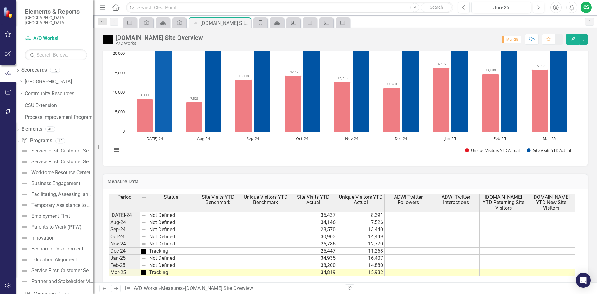
scroll to position [157, 0]
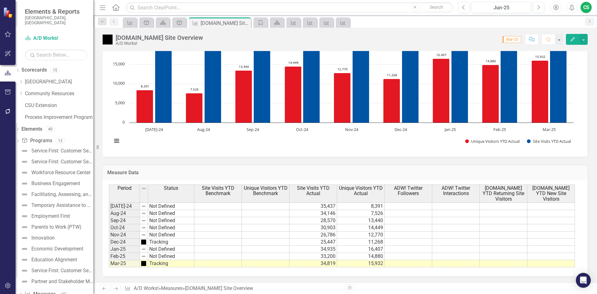
click at [109, 224] on div "Period Status Site Visits YTD Benchmark Unique Visitors YTD Benchmark Site Visi…" at bounding box center [109, 225] width 0 height 83
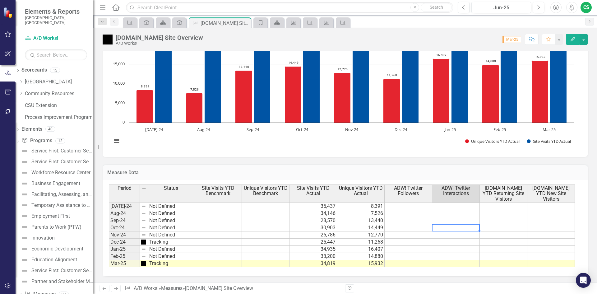
click at [301, 38] on icon "Edit" at bounding box center [573, 39] width 6 height 4
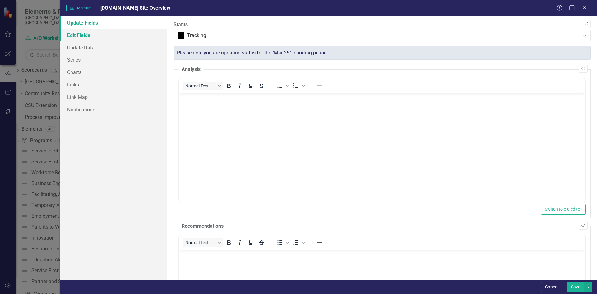
scroll to position [0, 0]
click at [83, 39] on link "Edit Fields" at bounding box center [114, 35] width 108 height 12
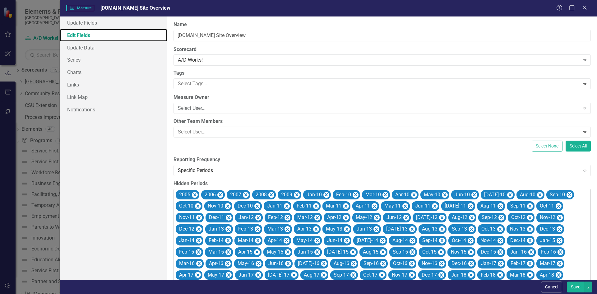
scroll to position [186, 0]
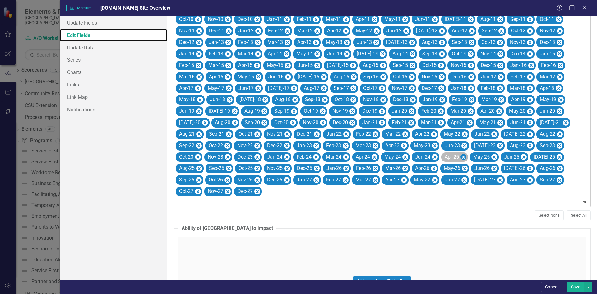
click at [301, 158] on icon "Remove Apr-25" at bounding box center [463, 157] width 6 height 8
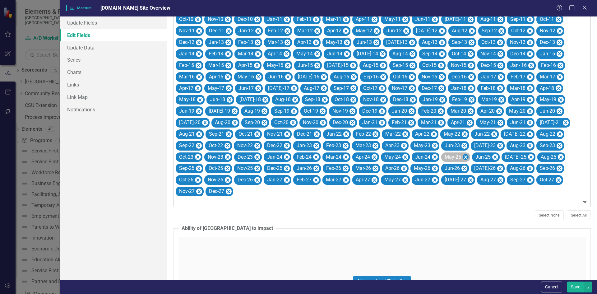
click at [301, 157] on icon "Remove May-25" at bounding box center [465, 157] width 6 height 8
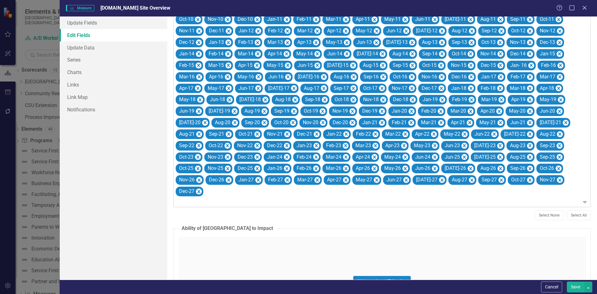
click at [301, 157] on icon "Remove Jun-25" at bounding box center [464, 157] width 6 height 8
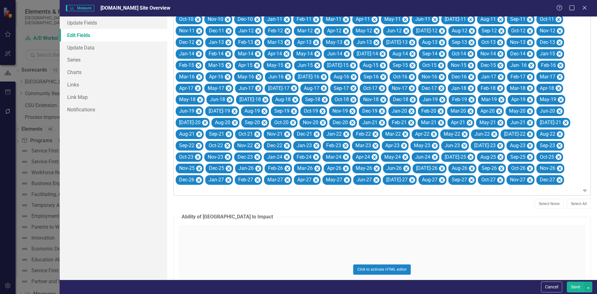
click at [301, 277] on button "Save" at bounding box center [574, 286] width 17 height 11
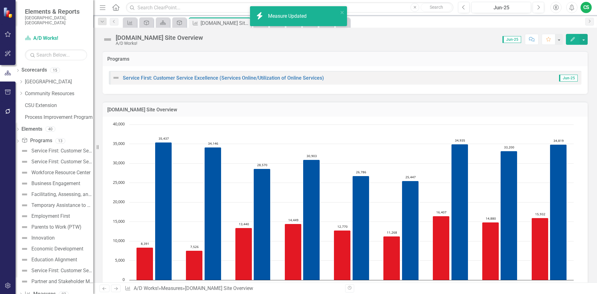
click at [301, 41] on icon "Edit" at bounding box center [573, 39] width 6 height 4
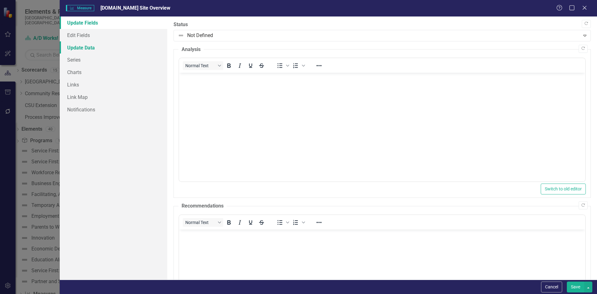
click at [72, 49] on link "Update Data" at bounding box center [114, 47] width 108 height 12
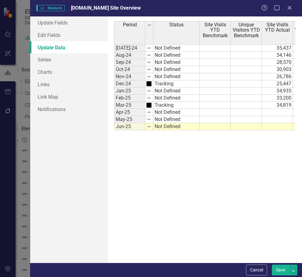
drag, startPoint x: 272, startPoint y: 116, endPoint x: 279, endPoint y: 112, distance: 8.3
click at [114, 116] on div "Period Status Site Visits YTD Benchmark Unique Visitors YTD Benchmark Site Visi…" at bounding box center [114, 75] width 0 height 109
type textarea "40551"
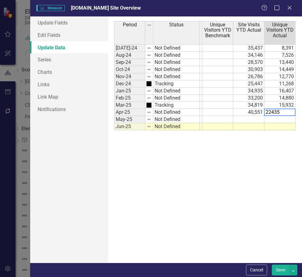
type textarea "22435"
click at [254, 121] on td at bounding box center [248, 119] width 31 height 7
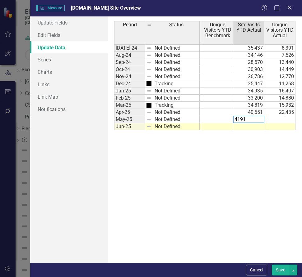
type textarea "41918"
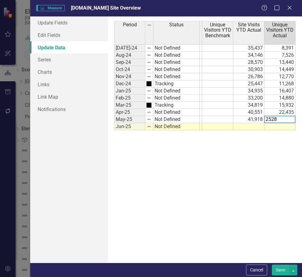
type textarea "25285"
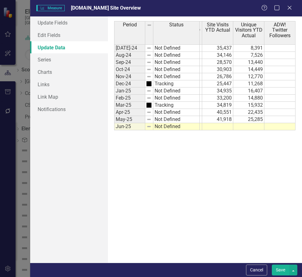
click at [280, 271] on button "Save" at bounding box center [280, 270] width 17 height 11
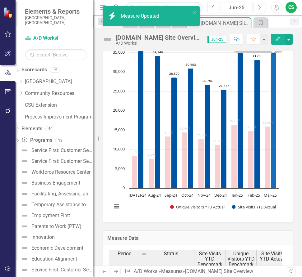
scroll to position [124, 0]
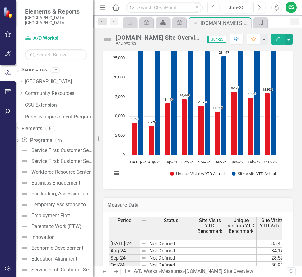
click at [279, 41] on icon "Edit" at bounding box center [278, 39] width 6 height 4
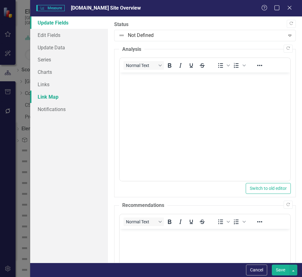
scroll to position [0, 0]
click at [43, 36] on link "Edit Fields" at bounding box center [69, 35] width 78 height 12
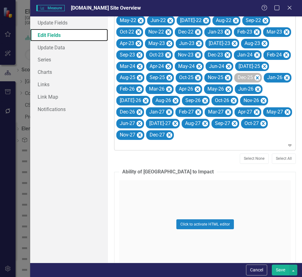
scroll to position [528, 0]
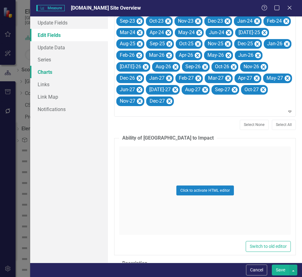
click at [45, 70] on link "Charts" at bounding box center [69, 72] width 78 height 12
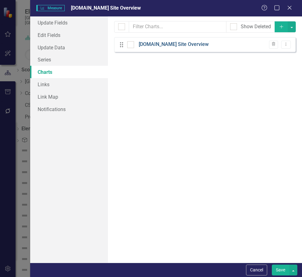
click at [172, 44] on link "[DOMAIN_NAME] Site Overview" at bounding box center [174, 44] width 70 height 7
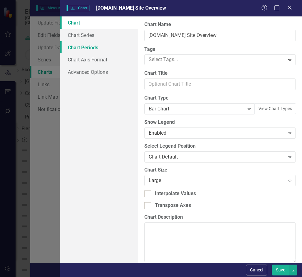
click at [87, 48] on link "Chart Periods" at bounding box center [99, 47] width 78 height 12
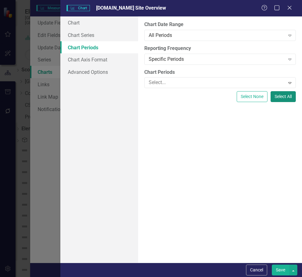
click at [286, 99] on button "Select All" at bounding box center [282, 96] width 25 height 11
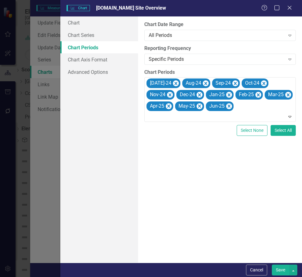
click at [281, 271] on button "Save" at bounding box center [280, 270] width 17 height 11
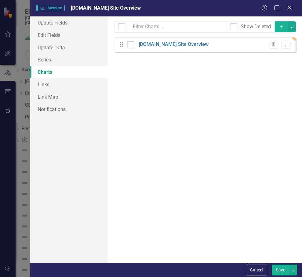
click at [279, 269] on button "Save" at bounding box center [280, 270] width 17 height 11
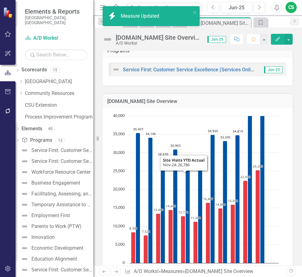
scroll to position [0, 0]
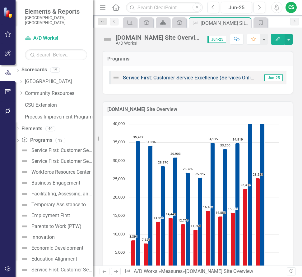
click at [192, 78] on link "Service First: Customer Service Excellence (Services Online/Utilization of Onli…" at bounding box center [223, 78] width 201 height 6
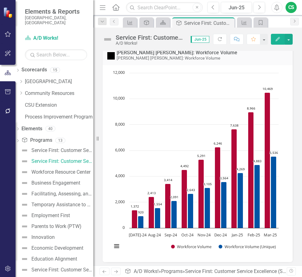
scroll to position [93, 0]
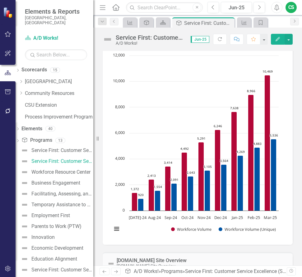
click at [277, 39] on icon "button" at bounding box center [277, 39] width 4 height 4
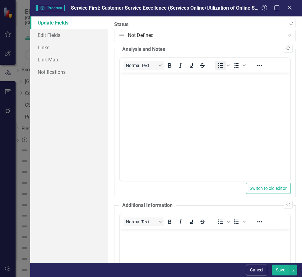
scroll to position [0, 0]
click at [47, 36] on link "Edit Fields" at bounding box center [69, 35] width 78 height 12
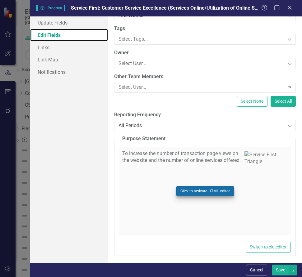
scroll to position [47, 0]
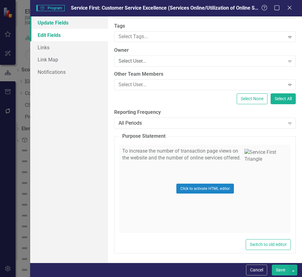
click at [58, 22] on link "Update Fields" at bounding box center [69, 22] width 78 height 12
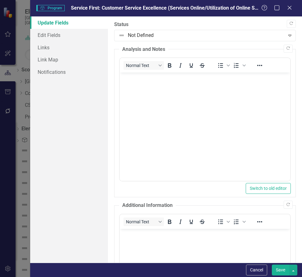
click at [280, 271] on button "Save" at bounding box center [280, 270] width 17 height 11
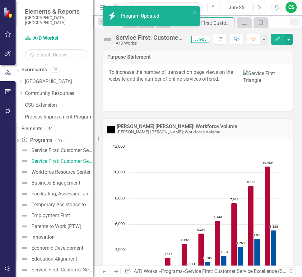
scroll to position [0, 0]
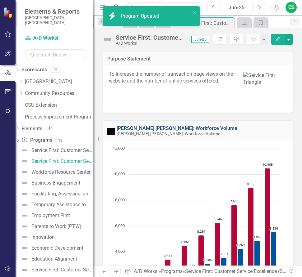
click at [162, 129] on link "[PERSON_NAME] [PERSON_NAME]: Workforce Volume" at bounding box center [177, 129] width 121 height 6
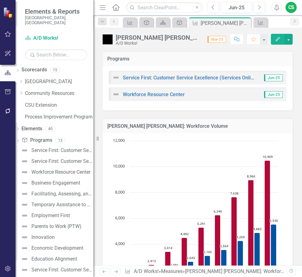
click at [274, 39] on button "Edit" at bounding box center [278, 39] width 14 height 11
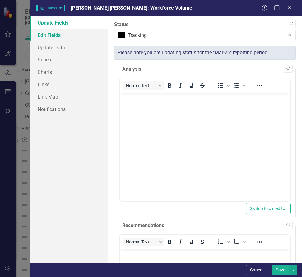
click at [58, 36] on link "Edit Fields" at bounding box center [69, 35] width 78 height 12
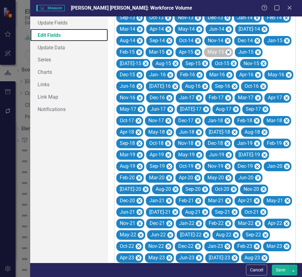
scroll to position [435, 0]
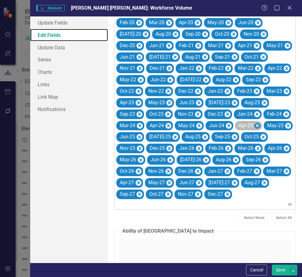
click at [256, 127] on icon "Remove Apr-25" at bounding box center [257, 125] width 3 height 3
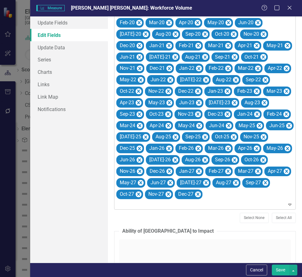
click at [258, 127] on icon "Remove May-25" at bounding box center [259, 125] width 3 height 3
click at [277, 272] on button "Save" at bounding box center [280, 270] width 17 height 11
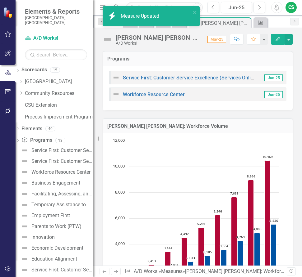
click at [277, 39] on icon "button" at bounding box center [277, 39] width 4 height 4
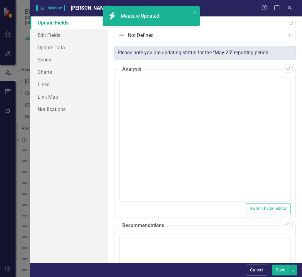
scroll to position [0, 0]
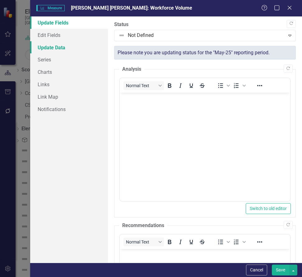
click at [58, 51] on link "Update Data" at bounding box center [69, 47] width 78 height 12
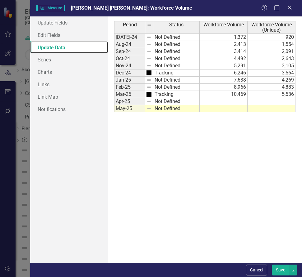
drag, startPoint x: 195, startPoint y: 164, endPoint x: 209, endPoint y: 130, distance: 36.8
click at [195, 163] on div "Period Status Jul-24 Not Defined Aug-24 Not Defined Sep-24 Not Defined Oct-24 N…" at bounding box center [157, 139] width 86 height 237
click at [233, 100] on td at bounding box center [223, 101] width 48 height 7
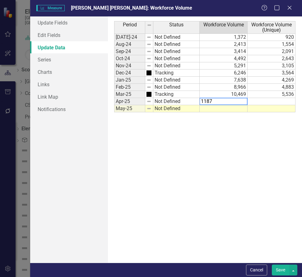
type textarea "11874"
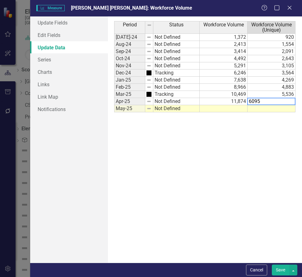
type textarea "6095"
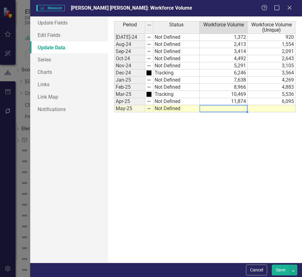
click at [233, 111] on td at bounding box center [223, 108] width 48 height 7
type textarea "11874"
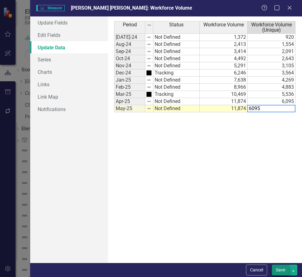
type textarea "6095"
click at [276, 267] on button "Save" at bounding box center [280, 270] width 17 height 11
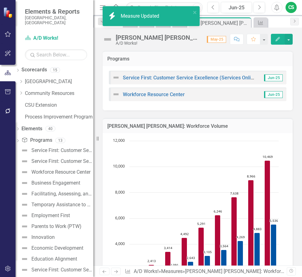
click at [274, 37] on button "Edit" at bounding box center [278, 39] width 14 height 11
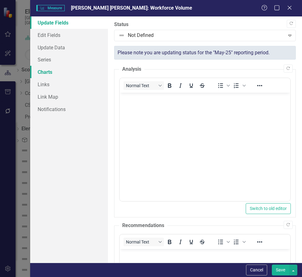
click at [37, 71] on link "Charts" at bounding box center [69, 72] width 78 height 12
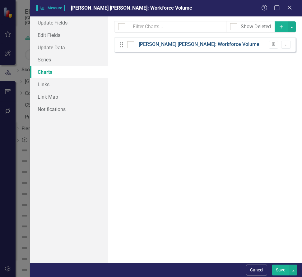
click at [158, 44] on link "[PERSON_NAME] [PERSON_NAME]: Workforce Volume" at bounding box center [199, 44] width 121 height 7
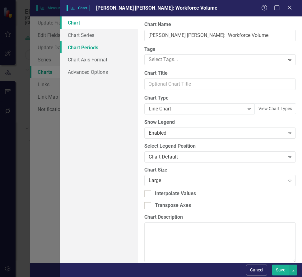
click at [82, 46] on link "Chart Periods" at bounding box center [99, 47] width 78 height 12
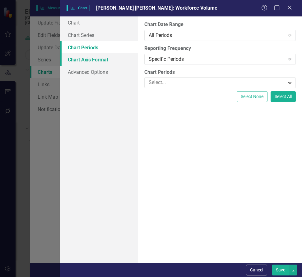
click at [86, 59] on link "Chart Axis Format" at bounding box center [99, 59] width 78 height 12
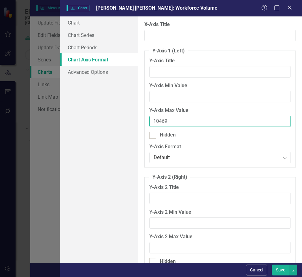
drag, startPoint x: 173, startPoint y: 122, endPoint x: 141, endPoint y: 120, distance: 31.8
click at [141, 122] on div "From this tab, you can set the min and max values for the y-axis (and the secon…" at bounding box center [220, 139] width 164 height 247
type input "11900"
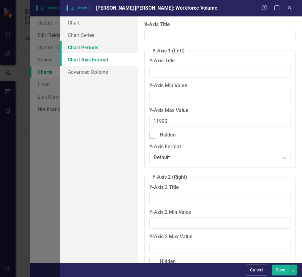
click at [90, 48] on link "Chart Periods" at bounding box center [99, 47] width 78 height 12
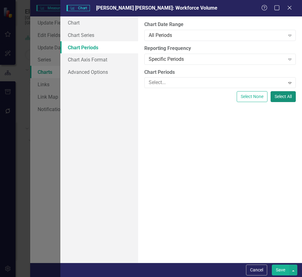
click at [277, 98] on button "Select All" at bounding box center [282, 96] width 25 height 11
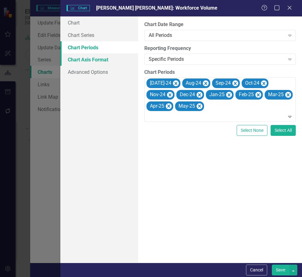
click at [82, 60] on link "Chart Axis Format" at bounding box center [99, 59] width 78 height 12
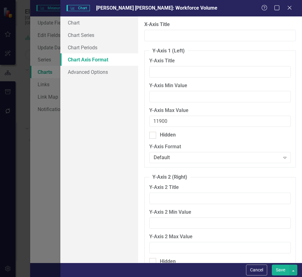
click at [282, 271] on button "Save" at bounding box center [280, 270] width 17 height 11
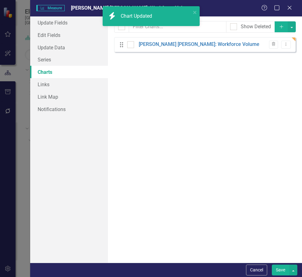
click at [283, 273] on button "Save" at bounding box center [280, 270] width 17 height 11
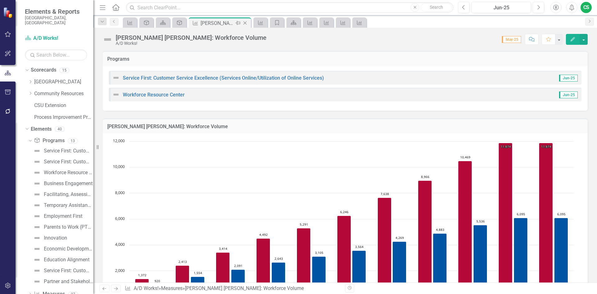
click at [246, 23] on icon "Close" at bounding box center [245, 23] width 6 height 5
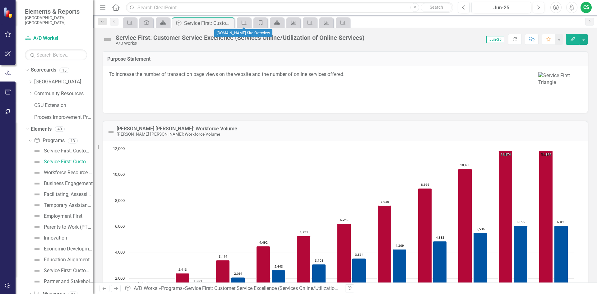
click at [246, 23] on icon at bounding box center [243, 23] width 5 height 4
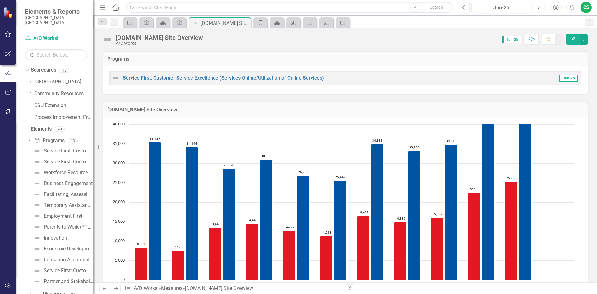
click at [0, 0] on icon "Close" at bounding box center [0, 0] width 0 height 0
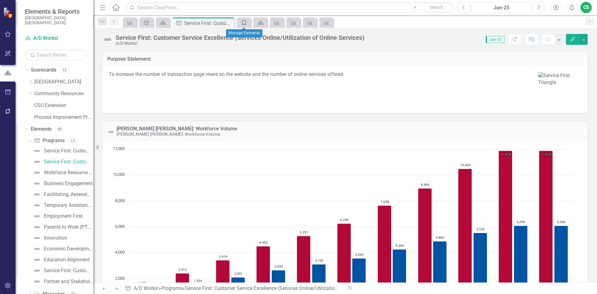
click at [246, 23] on icon at bounding box center [244, 22] width 4 height 5
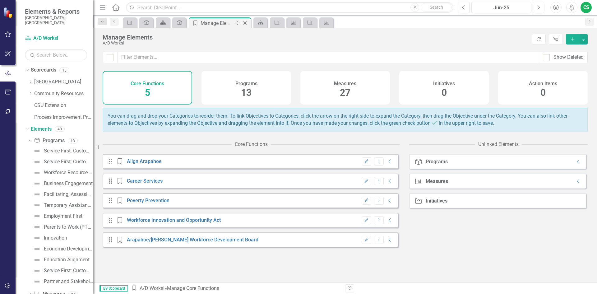
click at [246, 23] on icon "Close" at bounding box center [245, 23] width 6 height 5
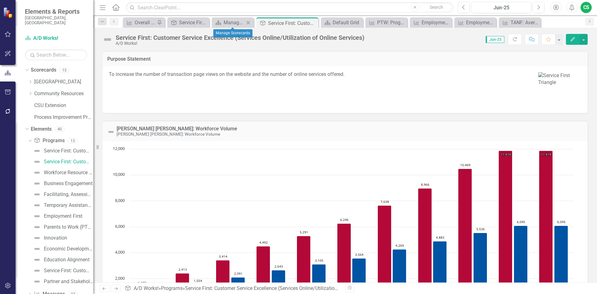
click at [246, 23] on icon "Close" at bounding box center [248, 22] width 6 height 5
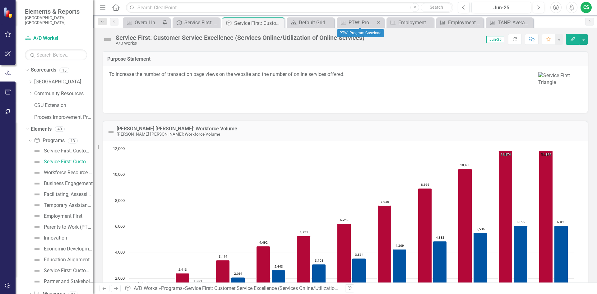
click at [301, 23] on icon "Close" at bounding box center [378, 22] width 6 height 5
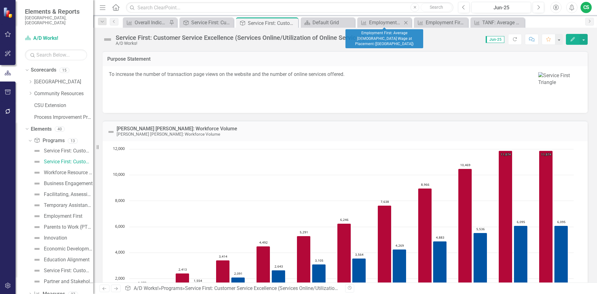
click at [301, 24] on icon at bounding box center [405, 22] width 3 height 3
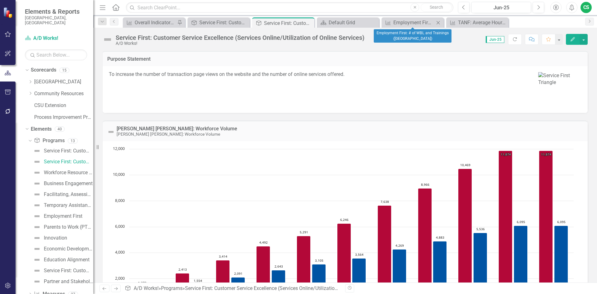
click at [301, 22] on icon "Close" at bounding box center [438, 22] width 6 height 5
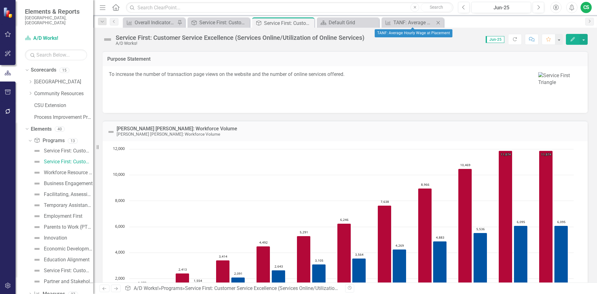
click at [301, 22] on icon "Close" at bounding box center [438, 22] width 6 height 5
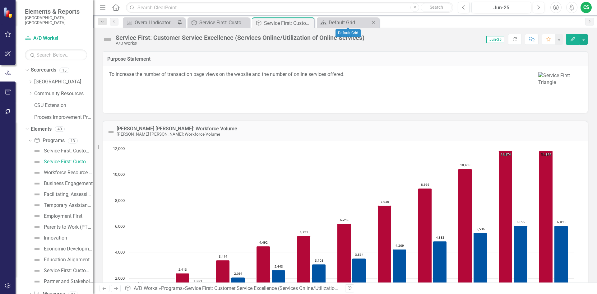
click at [301, 24] on icon "Close" at bounding box center [373, 22] width 6 height 5
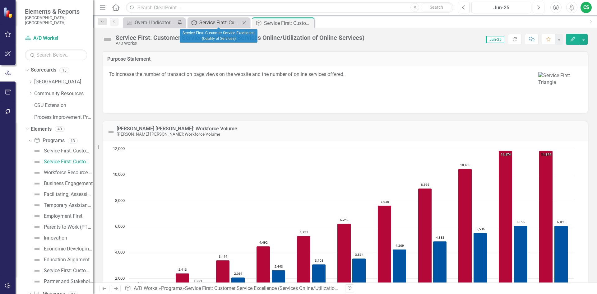
click at [209, 21] on div "Service First: Customer Service Excellence (Quality of Services)" at bounding box center [219, 23] width 41 height 8
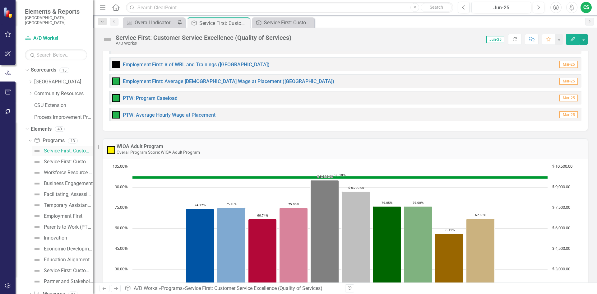
scroll to position [373, 0]
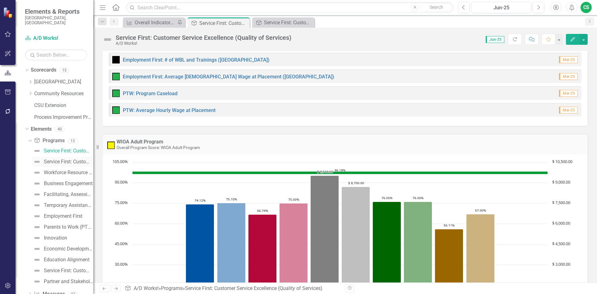
click at [54, 159] on div "Service First: Customer Service Excellence (Services Online/Utilization of Onli…" at bounding box center [68, 162] width 49 height 6
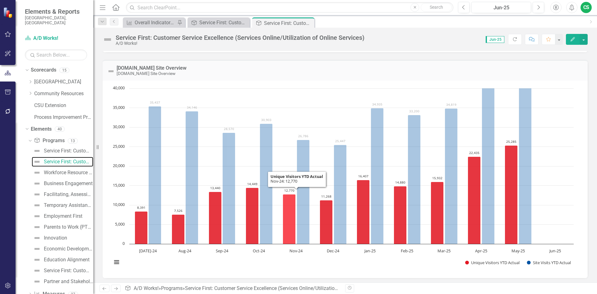
scroll to position [288, 0]
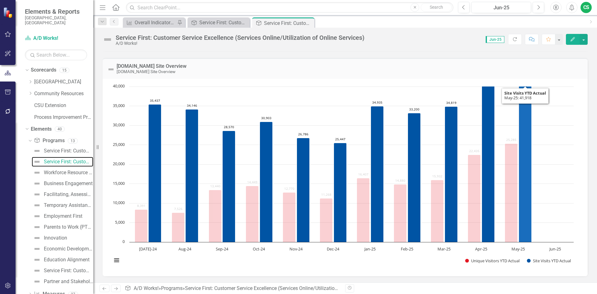
click at [301, 115] on icon "May-25, 41,918. Site Visits YTD Actual." at bounding box center [525, 160] width 13 height 163
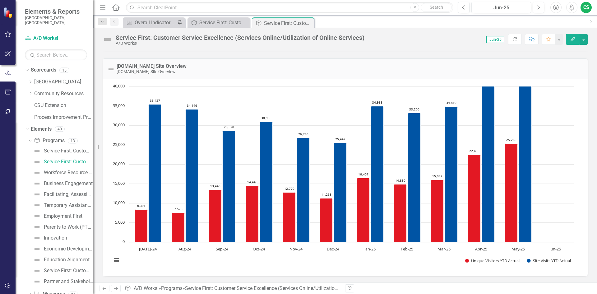
click at [301, 39] on icon "Edit" at bounding box center [573, 39] width 6 height 4
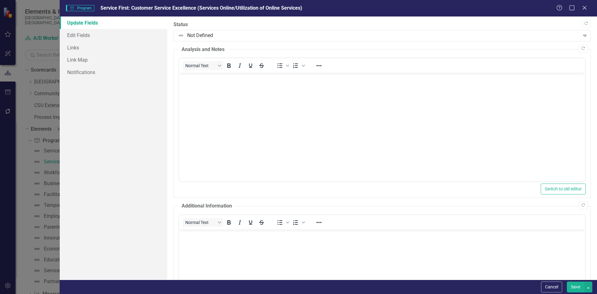
scroll to position [0, 0]
click at [86, 37] on link "Edit Fields" at bounding box center [114, 35] width 108 height 12
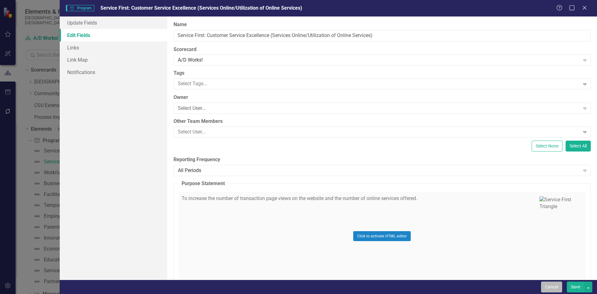
click at [301, 277] on button "Cancel" at bounding box center [551, 286] width 21 height 11
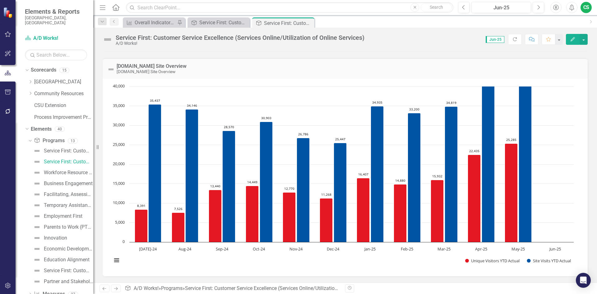
click at [301, 38] on icon "button" at bounding box center [572, 39] width 4 height 4
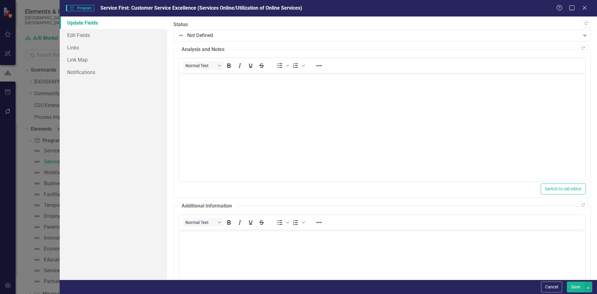
click at [301, 277] on button "Save" at bounding box center [574, 286] width 17 height 11
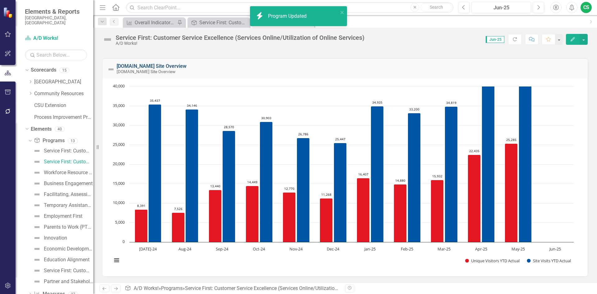
click at [163, 64] on link "[DOMAIN_NAME] Site Overview" at bounding box center [152, 66] width 70 height 6
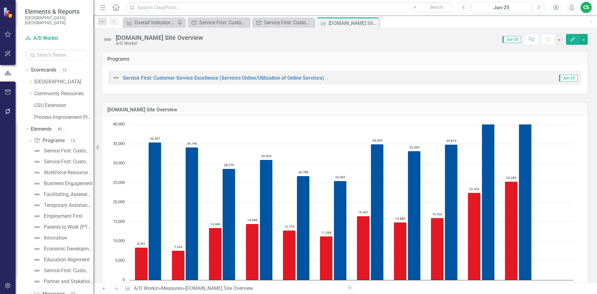
click at [301, 38] on icon "Edit" at bounding box center [573, 39] width 6 height 4
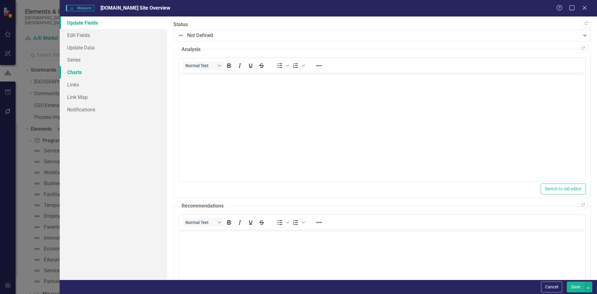
click at [73, 71] on link "Charts" at bounding box center [114, 72] width 108 height 12
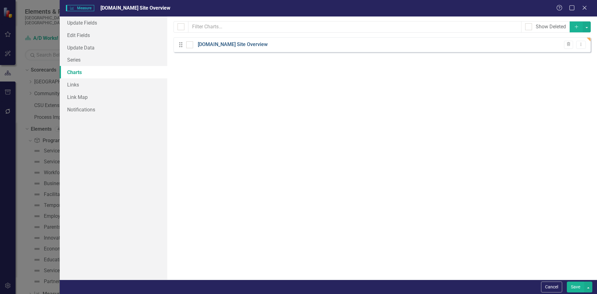
click at [234, 44] on link "[DOMAIN_NAME] Site Overview" at bounding box center [233, 44] width 70 height 7
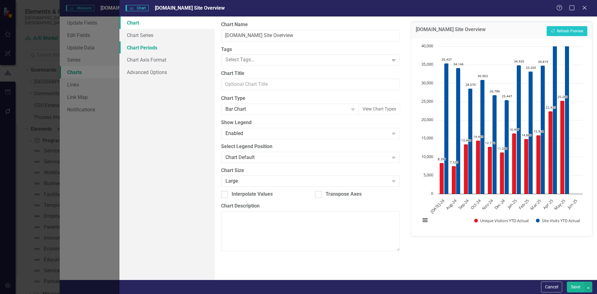
click at [139, 50] on link "Chart Periods" at bounding box center [166, 47] width 95 height 12
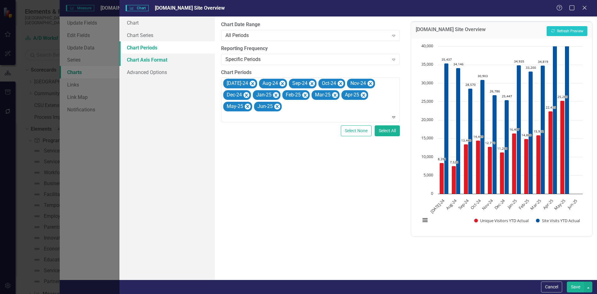
click at [140, 57] on link "Chart Axis Format" at bounding box center [166, 59] width 95 height 12
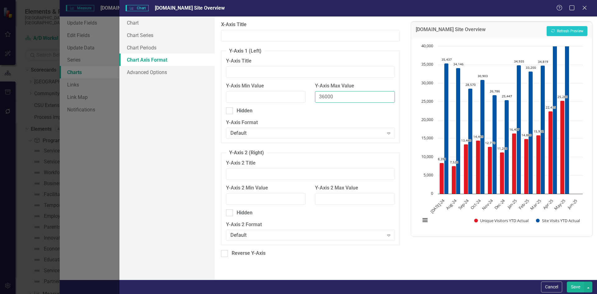
drag, startPoint x: 339, startPoint y: 97, endPoint x: 305, endPoint y: 82, distance: 36.7
click at [301, 96] on div "Y-Axis Min Value Y-Axis Max Value 36000" at bounding box center [310, 94] width 178 height 25
type input "42000"
click at [301, 277] on button "Save" at bounding box center [574, 286] width 17 height 11
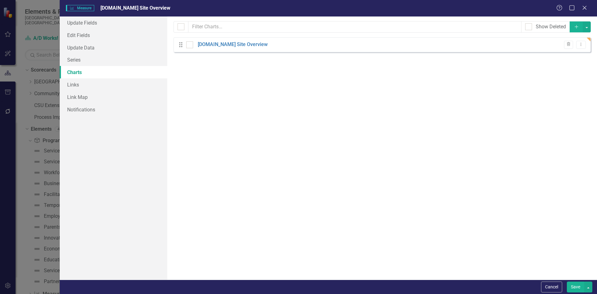
click at [301, 277] on button "Save" at bounding box center [574, 286] width 17 height 11
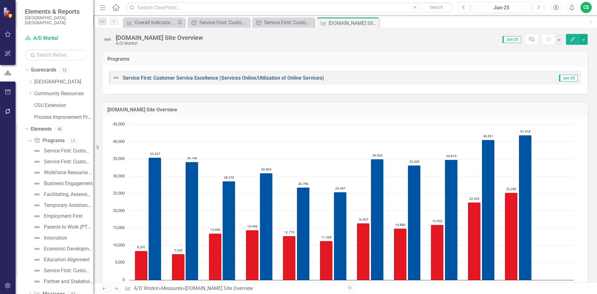
click at [243, 79] on link "Service First: Customer Service Excellence (Services Online/Utilization of Onli…" at bounding box center [223, 78] width 201 height 6
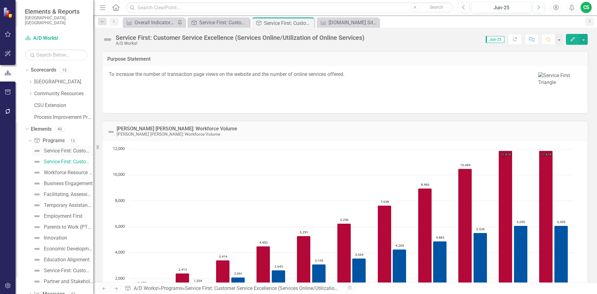
drag, startPoint x: 54, startPoint y: 146, endPoint x: 60, endPoint y: 145, distance: 6.3
click at [54, 148] on div "Service First: Customer Service Excellence (Quality of Services)" at bounding box center [68, 151] width 49 height 6
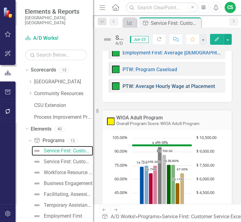
scroll to position [411, 0]
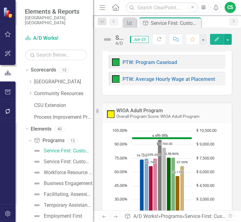
click at [101, 7] on icon "Menu" at bounding box center [103, 7] width 8 height 7
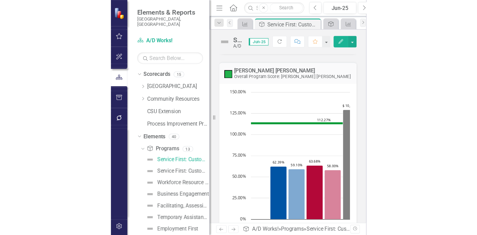
scroll to position [1125, 0]
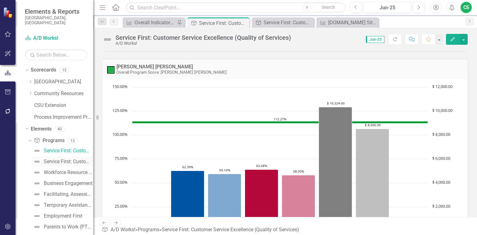
click at [55, 159] on div "Service First: Customer Service Excellence (Services Online/Utilization of Onli…" at bounding box center [68, 162] width 49 height 6
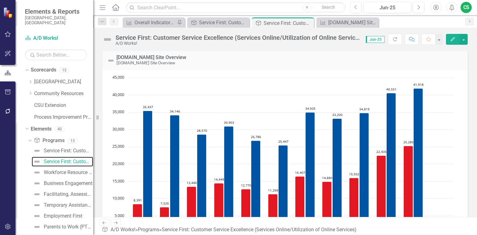
scroll to position [298, 0]
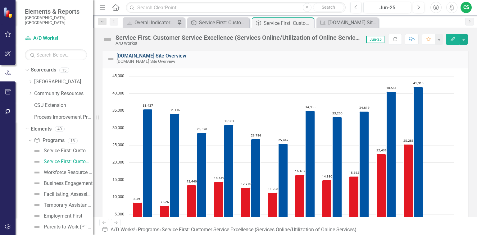
click at [159, 55] on link "[DOMAIN_NAME] Site Overview" at bounding box center [152, 56] width 70 height 6
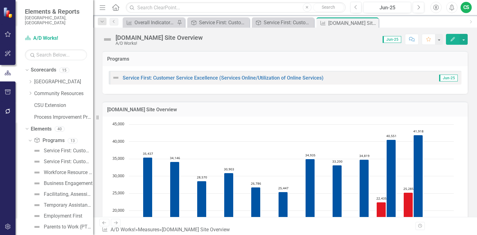
click at [301, 38] on icon "Edit" at bounding box center [453, 39] width 6 height 4
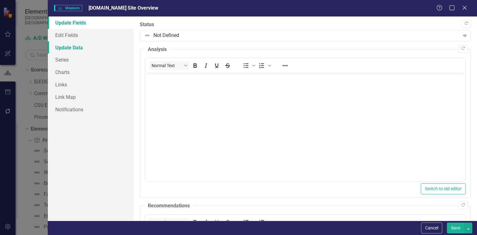
click at [69, 48] on link "Update Data" at bounding box center [91, 47] width 86 height 12
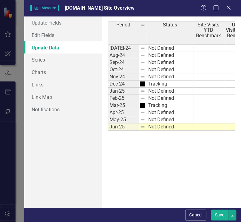
click at [207, 97] on td at bounding box center [209, 98] width 31 height 7
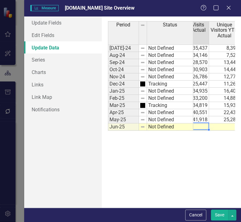
click at [198, 126] on td at bounding box center [193, 126] width 31 height 7
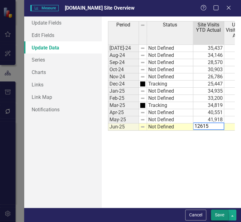
type textarea "12615"
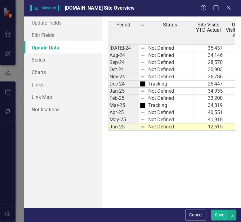
click at [221, 215] on button "Save" at bounding box center [219, 214] width 17 height 11
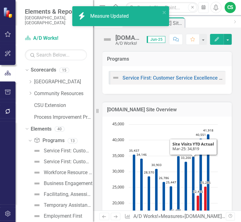
scroll to position [75, 0]
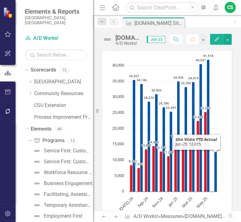
click at [213, 41] on button "Edit" at bounding box center [217, 39] width 14 height 11
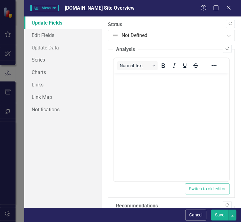
scroll to position [0, 0]
click at [45, 50] on link "Update Data" at bounding box center [63, 47] width 78 height 12
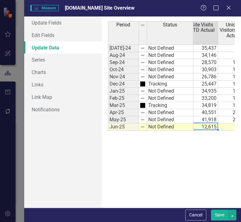
click at [207, 127] on td "12,615" at bounding box center [202, 126] width 31 height 7
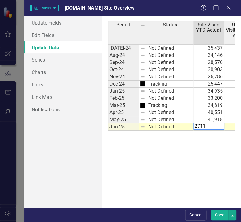
type textarea "27115"
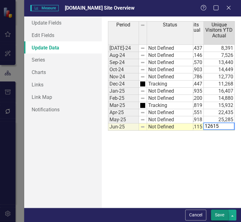
type textarea "12615"
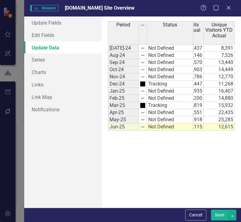
click at [218, 217] on button "Save" at bounding box center [219, 214] width 17 height 11
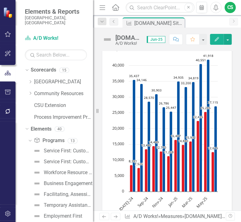
click at [102, 8] on icon "Menu" at bounding box center [103, 7] width 8 height 7
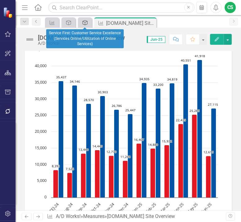
click at [89, 21] on link "Program" at bounding box center [85, 23] width 11 height 8
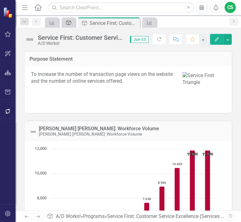
click at [71, 22] on icon "Program" at bounding box center [69, 22] width 6 height 5
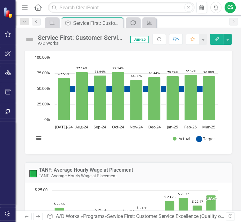
scroll to position [2710, 0]
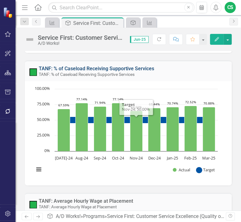
click at [118, 68] on link "TANF: % of Caseload Receiving Supportive Services" at bounding box center [97, 69] width 116 height 6
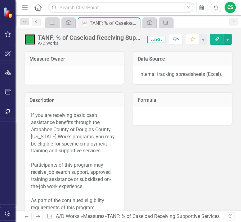
click at [218, 40] on icon "button" at bounding box center [217, 39] width 4 height 4
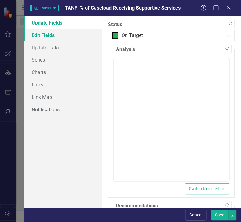
click at [39, 37] on link "Edit Fields" at bounding box center [63, 35] width 78 height 12
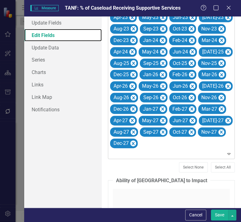
scroll to position [447, 0]
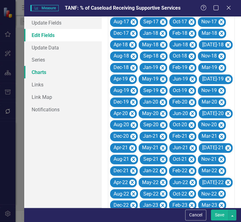
click at [40, 71] on link "Charts" at bounding box center [63, 72] width 78 height 12
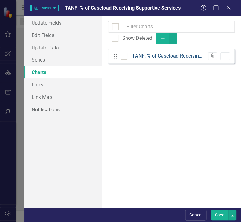
click at [144, 57] on link "TANF: % of Caseload Receiving Supportive Services" at bounding box center [168, 56] width 73 height 7
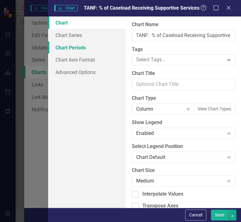
click at [76, 48] on link "Chart Periods" at bounding box center [87, 47] width 78 height 12
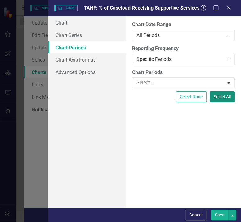
click at [228, 94] on button "Select All" at bounding box center [222, 96] width 25 height 11
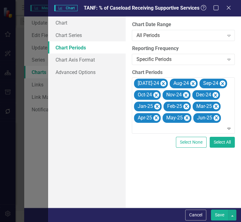
click at [222, 216] on button "Save" at bounding box center [219, 214] width 17 height 11
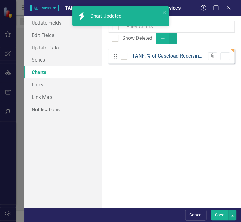
click at [177, 56] on link "TANF: % of Caseload Receiving Supportive Services" at bounding box center [168, 56] width 73 height 7
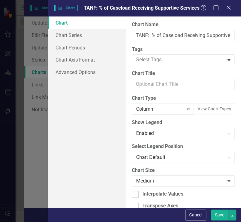
click at [221, 216] on button "Save" at bounding box center [219, 214] width 17 height 11
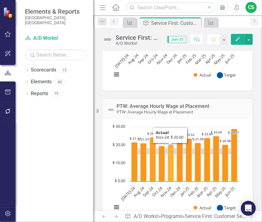
scroll to position [4713, 0]
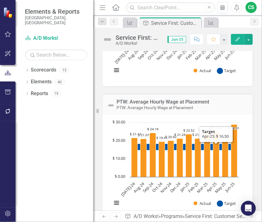
drag, startPoint x: 254, startPoint y: 99, endPoint x: 227, endPoint y: 103, distance: 26.6
click at [27, 69] on icon "Dropdown" at bounding box center [27, 70] width 4 height 3
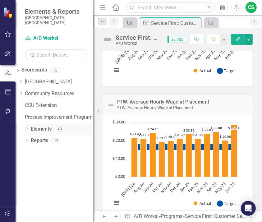
click at [26, 128] on icon "Dropdown" at bounding box center [27, 129] width 4 height 3
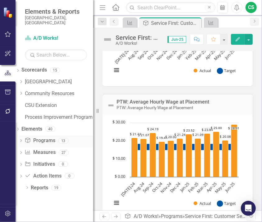
click at [23, 140] on icon "Dropdown" at bounding box center [21, 141] width 4 height 3
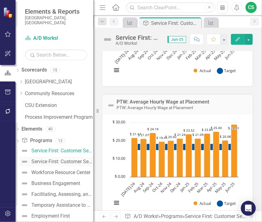
click at [56, 159] on div "Service First: Customer Service Excellence (Services Online/Utilization of Onli…" at bounding box center [62, 162] width 62 height 6
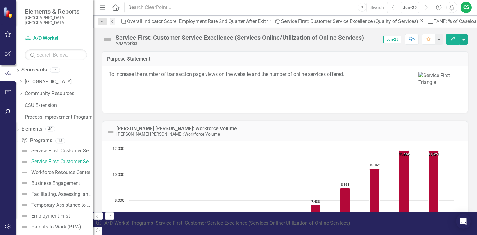
click at [241, 40] on icon "button" at bounding box center [453, 39] width 4 height 4
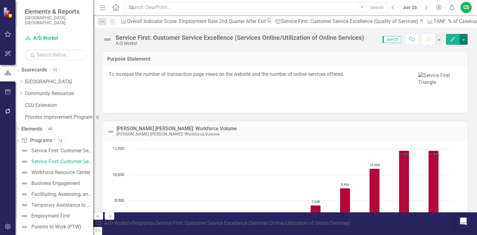
click at [241, 38] on button "button" at bounding box center [464, 39] width 8 height 11
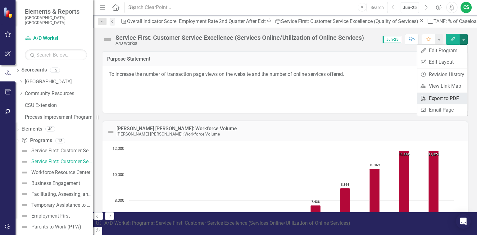
click at [241, 99] on link "PDF Export to PDF" at bounding box center [442, 98] width 50 height 11
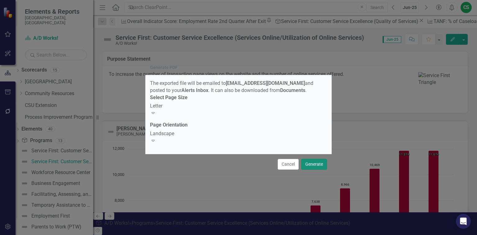
click at [241, 166] on button "Generate" at bounding box center [314, 164] width 26 height 11
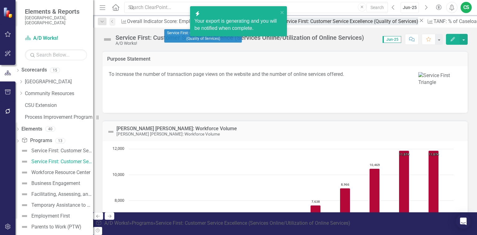
click at [241, 23] on icon "Program" at bounding box center [278, 21] width 6 height 5
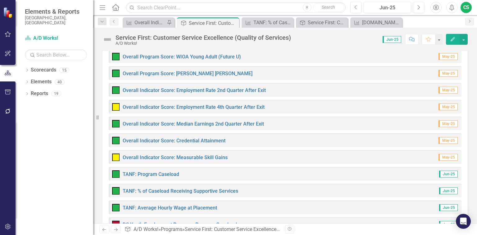
scroll to position [348, 0]
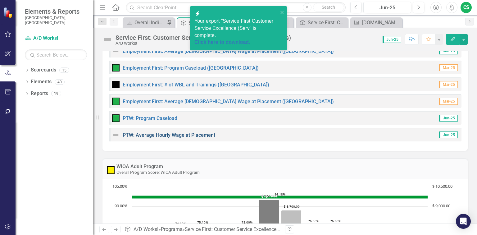
click at [190, 134] on link "PTW: Average Hourly Wage at Placement" at bounding box center [169, 135] width 93 height 6
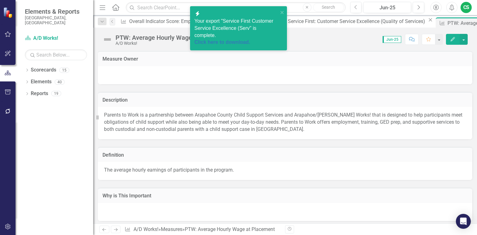
click at [455, 38] on icon "Edit" at bounding box center [453, 39] width 6 height 4
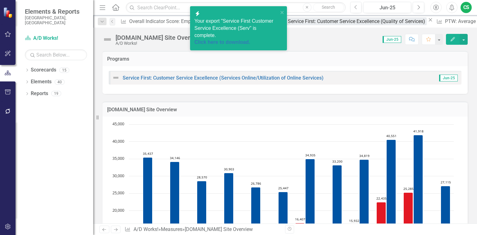
click at [288, 22] on div "Service First: Customer Service Excellence (Quality of Services)" at bounding box center [357, 21] width 139 height 8
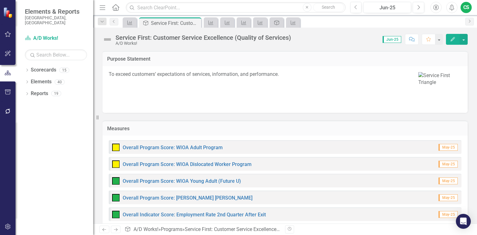
scroll to position [273, 0]
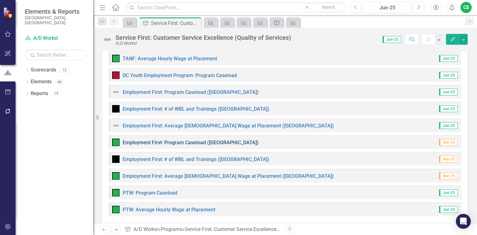
click at [191, 143] on link "Employment First: Program Caseload ([GEOGRAPHIC_DATA])" at bounding box center [191, 143] width 136 height 6
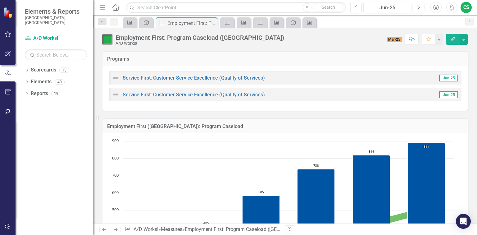
click at [451, 40] on icon "Edit" at bounding box center [453, 39] width 6 height 4
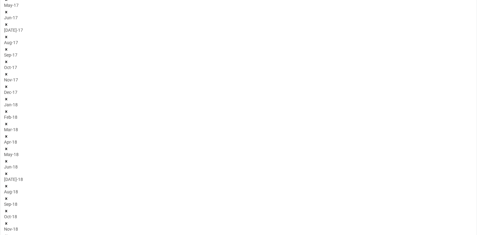
scroll to position [249, 0]
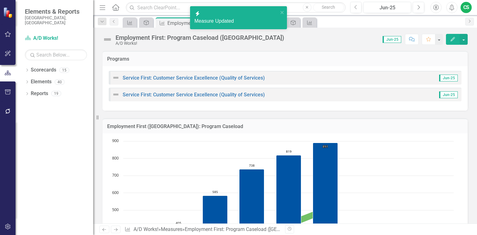
click at [449, 38] on button "Edit" at bounding box center [453, 39] width 14 height 11
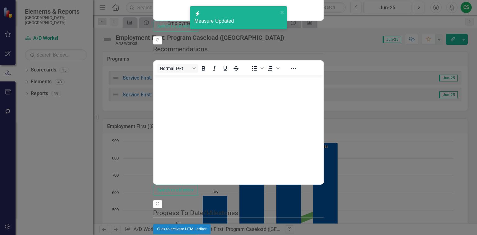
scroll to position [0, 0]
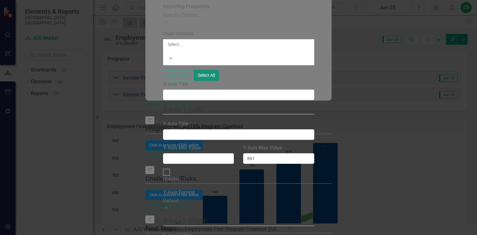
click at [219, 81] on button "Select All" at bounding box center [206, 75] width 25 height 11
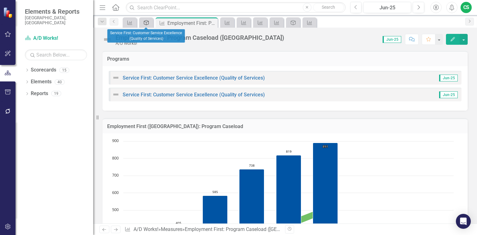
click at [145, 21] on icon at bounding box center [146, 22] width 5 height 5
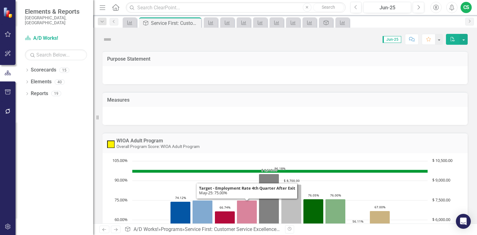
scroll to position [99, 0]
